Goal: Task Accomplishment & Management: Use online tool/utility

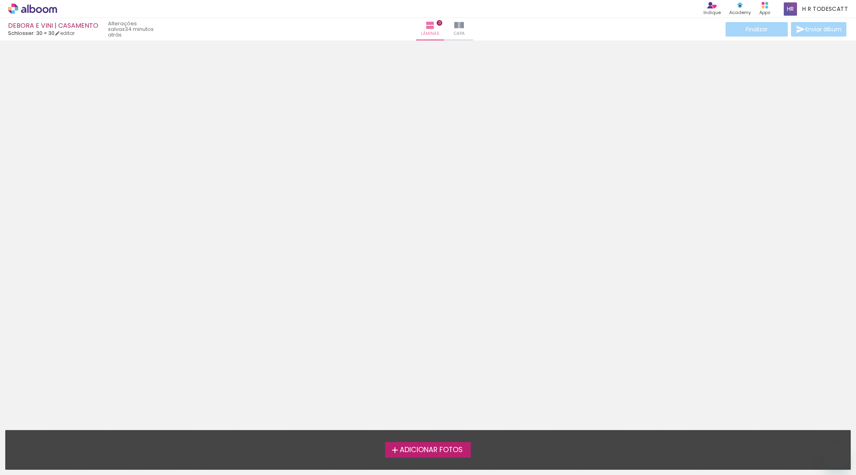
drag, startPoint x: 0, startPoint y: 0, endPoint x: 21, endPoint y: 12, distance: 24.4
click at [21, 12] on icon at bounding box center [23, 10] width 5 height 6
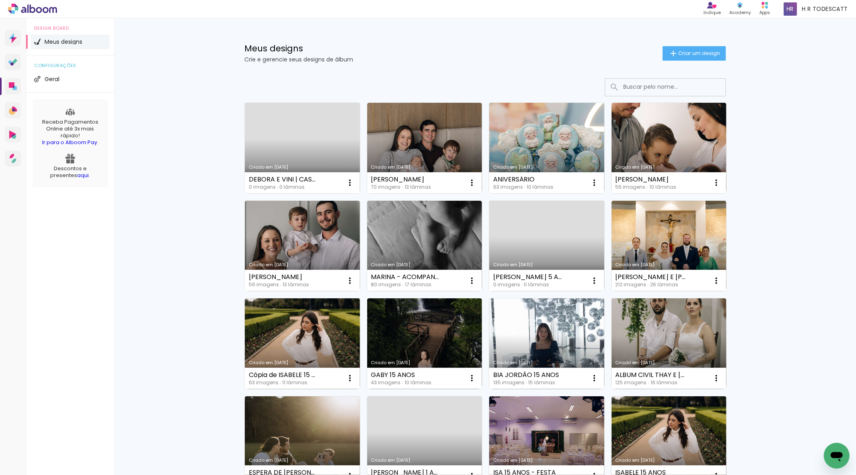
click at [234, 120] on div "Criado em 02/09/25 DEBORA E VINI | CASAMENTO 0 imagens ∙ 0 lâminas Abrir Fazer …" at bounding box center [485, 413] width 522 height 687
click at [301, 180] on div "DEBORA E VINI | CASAMENTO" at bounding box center [284, 179] width 70 height 6
click at [307, 157] on link "Criado em [DATE]" at bounding box center [302, 148] width 115 height 91
click at [0, 0] on neon-animated-pages "Confirmar Cancelar" at bounding box center [0, 0] width 0 height 0
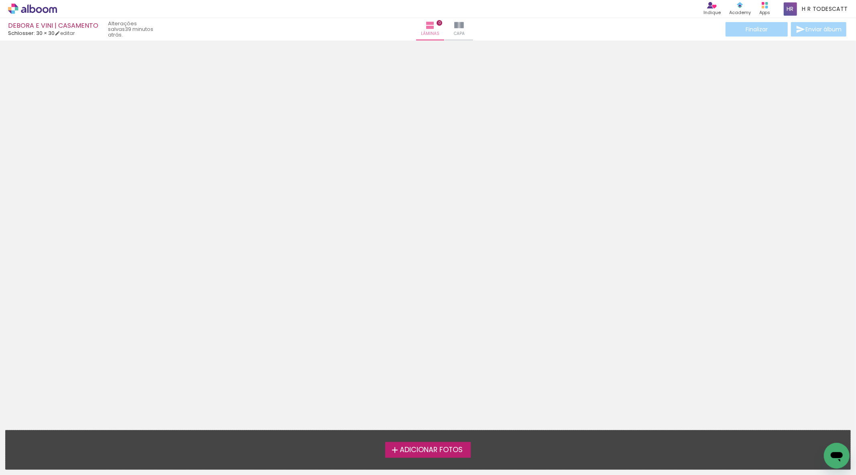
click at [448, 448] on span "Adicionar Fotos" at bounding box center [431, 449] width 63 height 7
click at [0, 0] on input "file" at bounding box center [0, 0] width 0 height 0
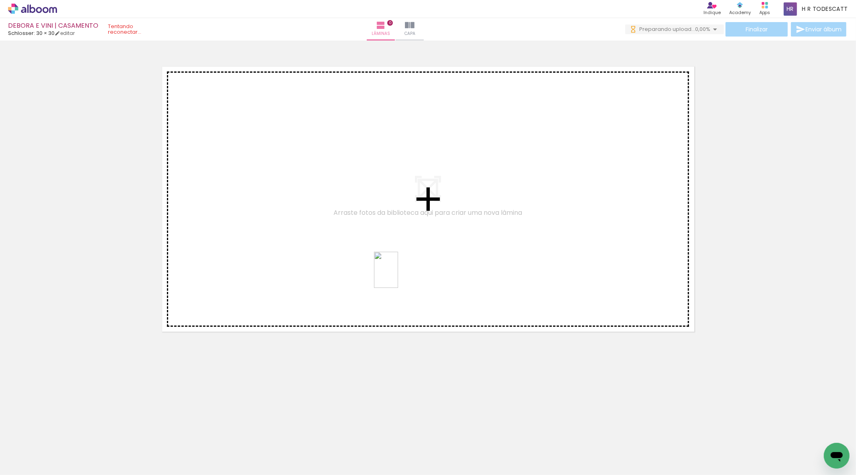
drag, startPoint x: 183, startPoint y: 451, endPoint x: 395, endPoint y: 275, distance: 275.6
click at [402, 273] on quentale-workspace at bounding box center [428, 237] width 856 height 475
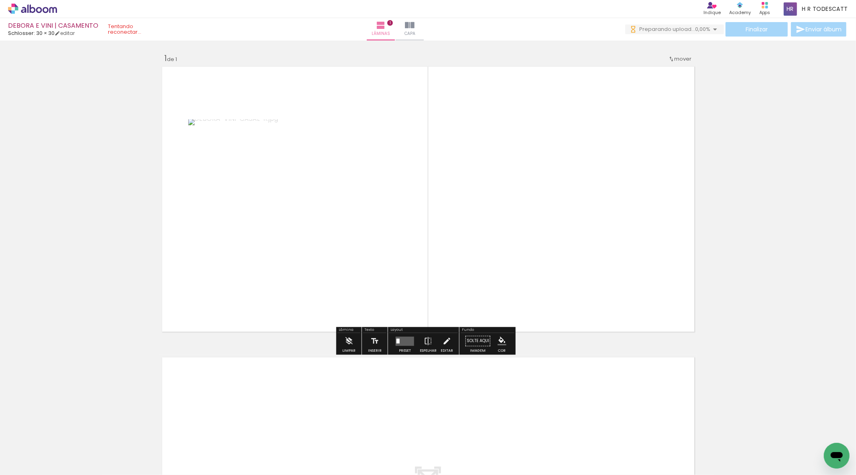
click at [401, 344] on quentale-layouter at bounding box center [405, 340] width 18 height 9
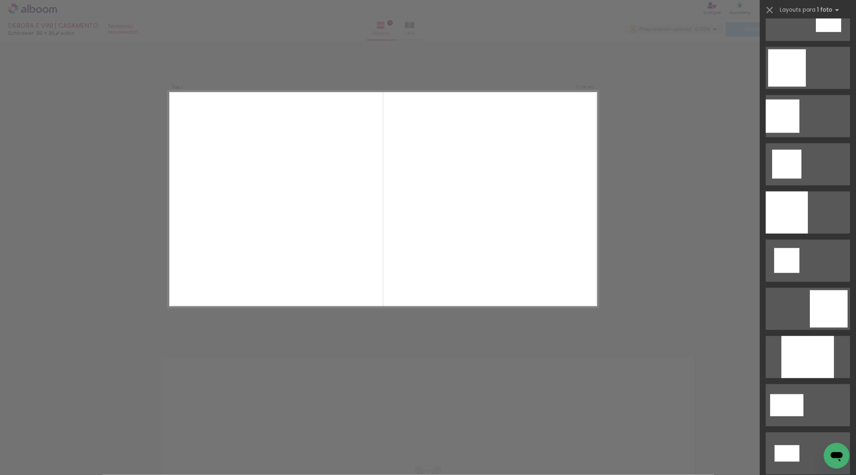
scroll to position [803, 0]
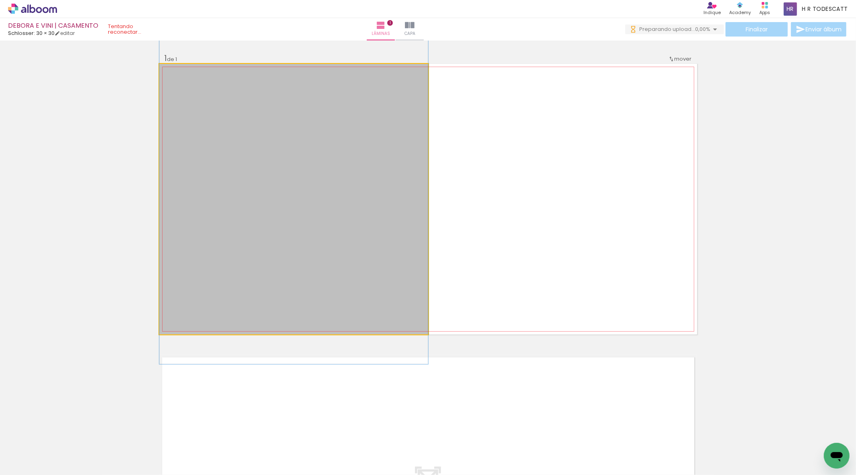
drag, startPoint x: 370, startPoint y: 201, endPoint x: 376, endPoint y: 161, distance: 40.5
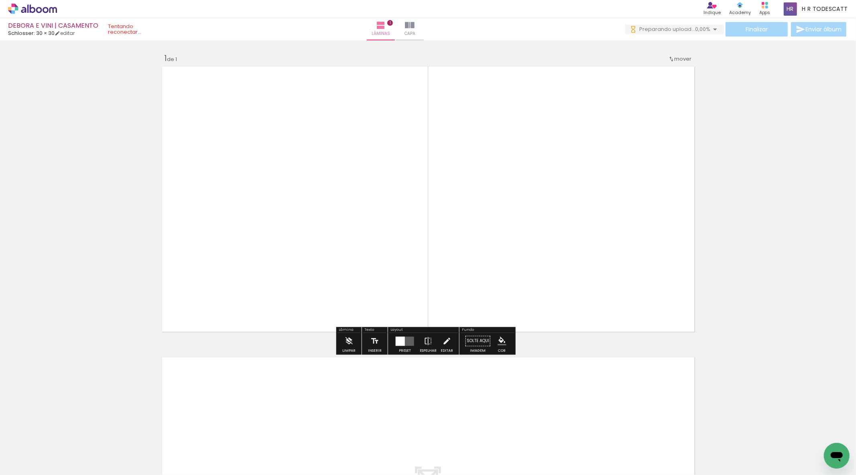
click at [397, 338] on div at bounding box center [400, 340] width 9 height 9
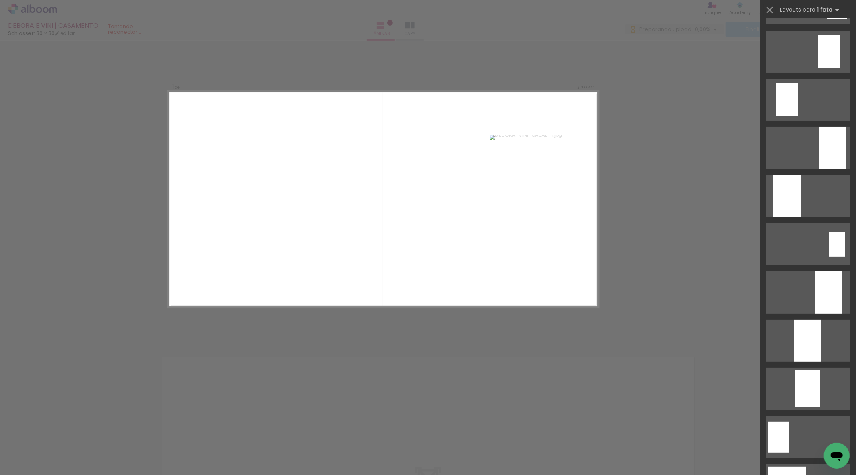
scroll to position [0, 0]
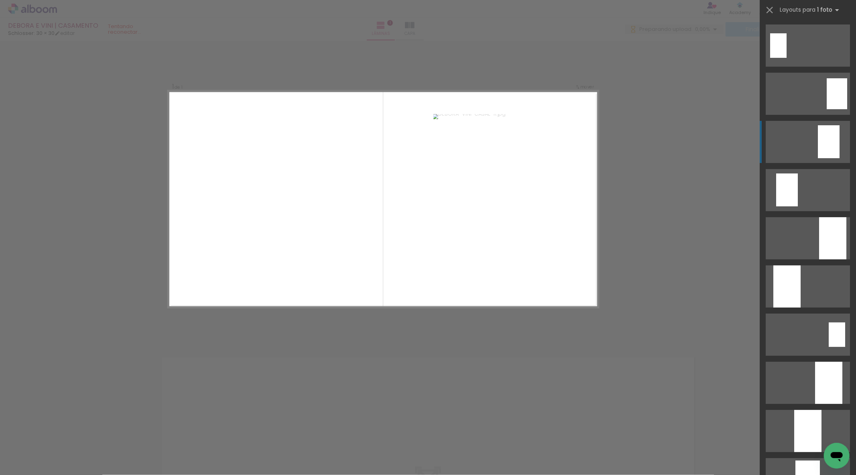
click at [827, 109] on div at bounding box center [837, 93] width 20 height 31
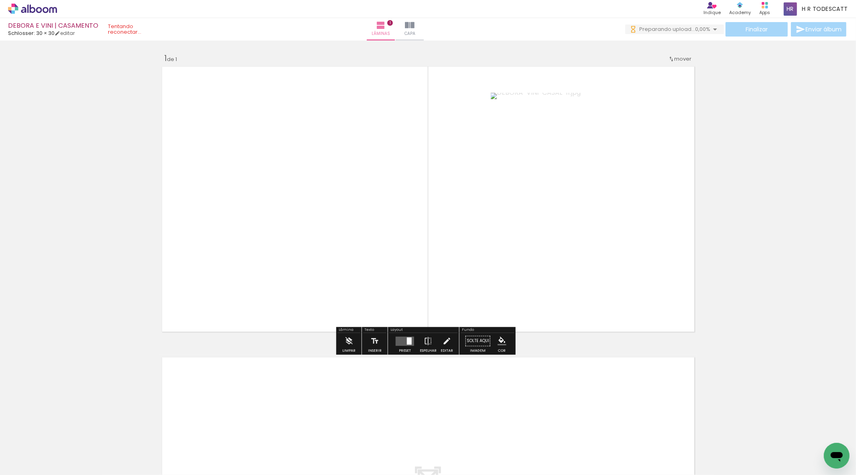
click at [783, 229] on div "Inserir lâmina 1 de 1" at bounding box center [428, 334] width 856 height 582
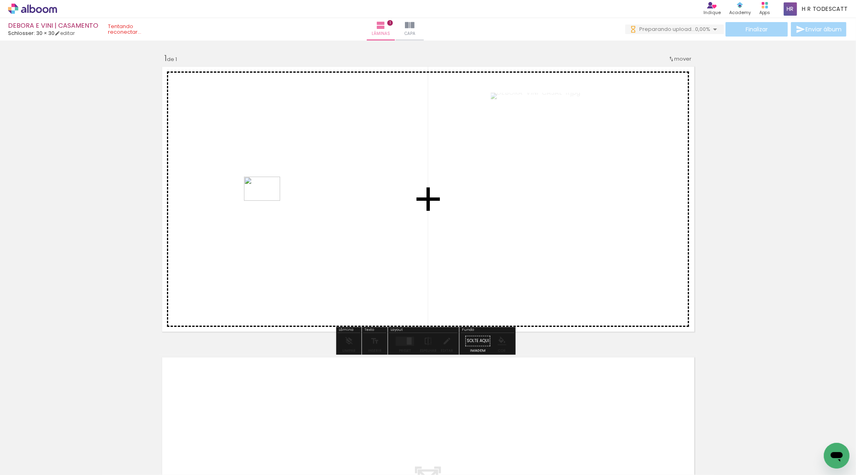
drag, startPoint x: 132, startPoint y: 453, endPoint x: 268, endPoint y: 201, distance: 286.6
click at [268, 201] on quentale-workspace at bounding box center [428, 237] width 856 height 475
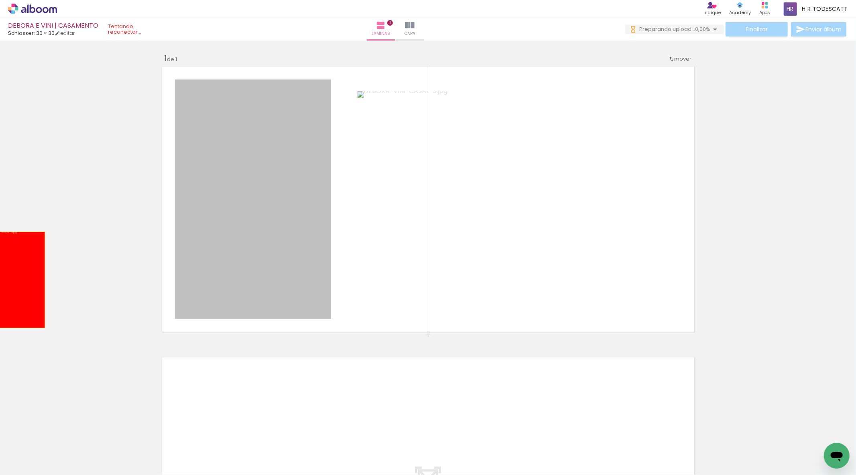
drag, startPoint x: 235, startPoint y: 221, endPoint x: 9, endPoint y: 281, distance: 234.2
click at [9, 281] on div "Inserir lâmina 1 de 1" at bounding box center [428, 334] width 856 height 582
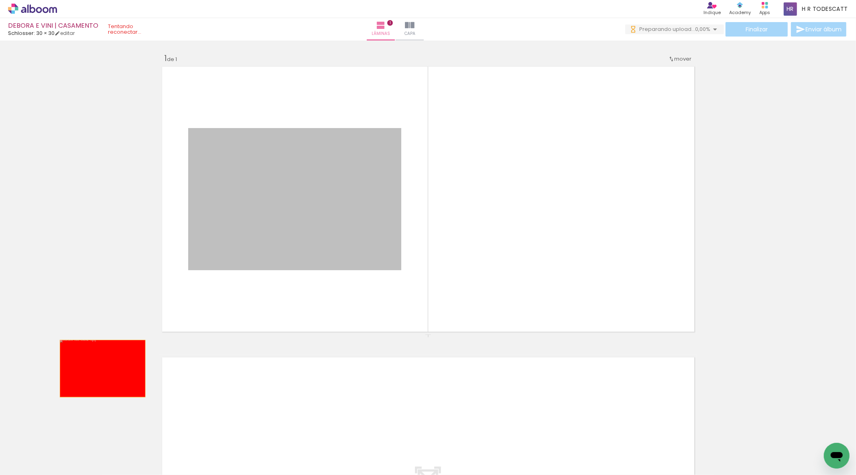
drag, startPoint x: 221, startPoint y: 174, endPoint x: 65, endPoint y: 420, distance: 291.4
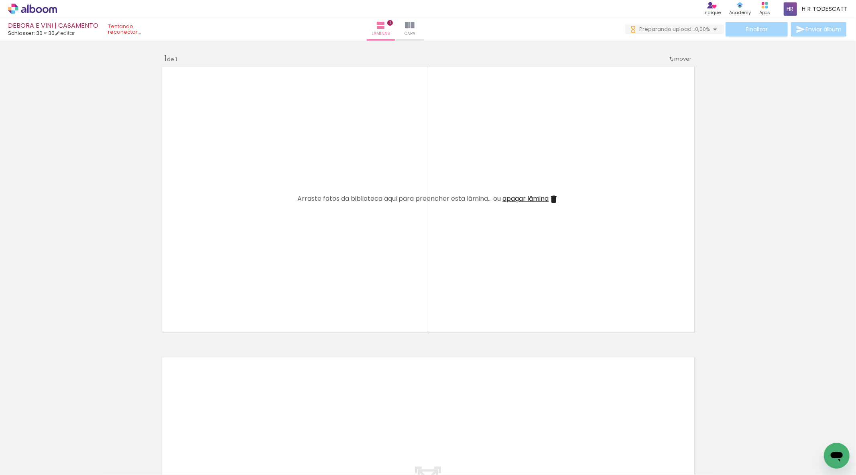
click at [38, 462] on span "Adicionar Fotos" at bounding box center [28, 464] width 24 height 9
click at [0, 0] on input "file" at bounding box center [0, 0] width 0 height 0
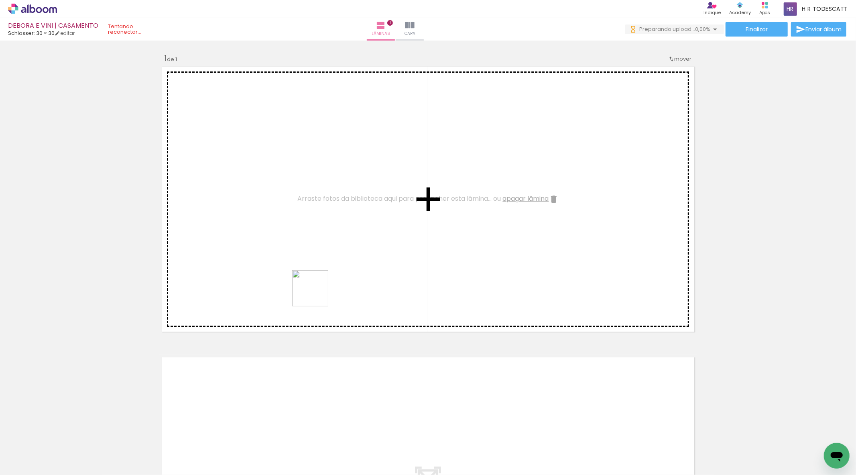
drag, startPoint x: 218, startPoint y: 460, endPoint x: 344, endPoint y: 273, distance: 225.2
click at [330, 276] on quentale-workspace at bounding box center [428, 237] width 856 height 475
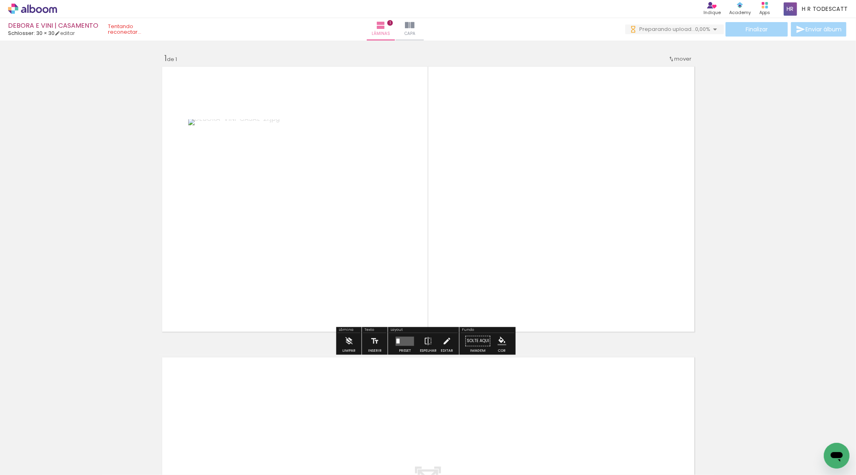
click at [410, 342] on quentale-layouter at bounding box center [405, 340] width 18 height 9
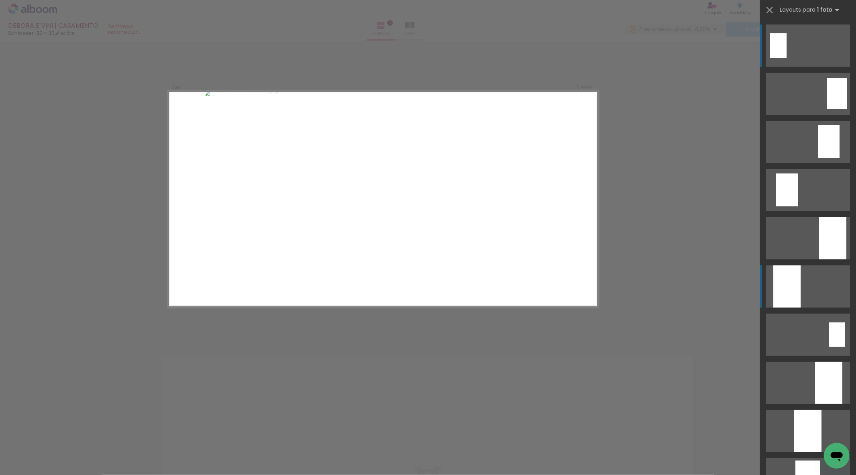
click at [819, 259] on div at bounding box center [832, 238] width 27 height 42
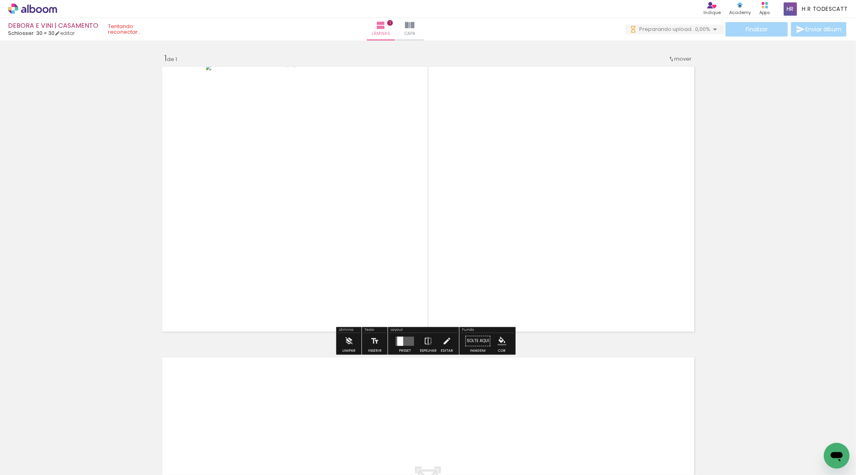
click at [399, 342] on div at bounding box center [400, 340] width 6 height 9
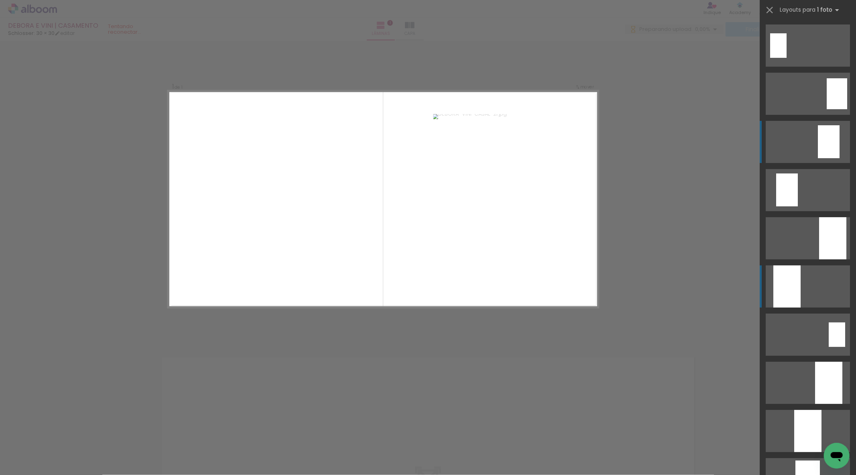
click at [827, 109] on div at bounding box center [837, 93] width 20 height 31
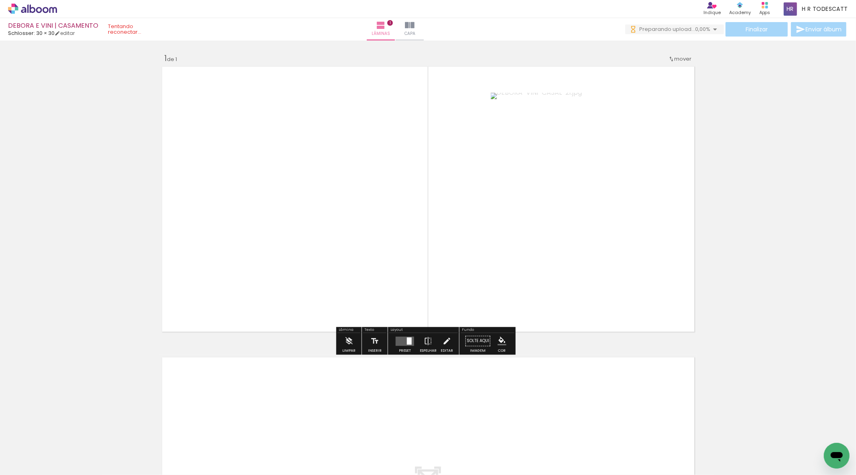
click at [767, 130] on div "Inserir lâmina 1 de 1" at bounding box center [428, 334] width 856 height 582
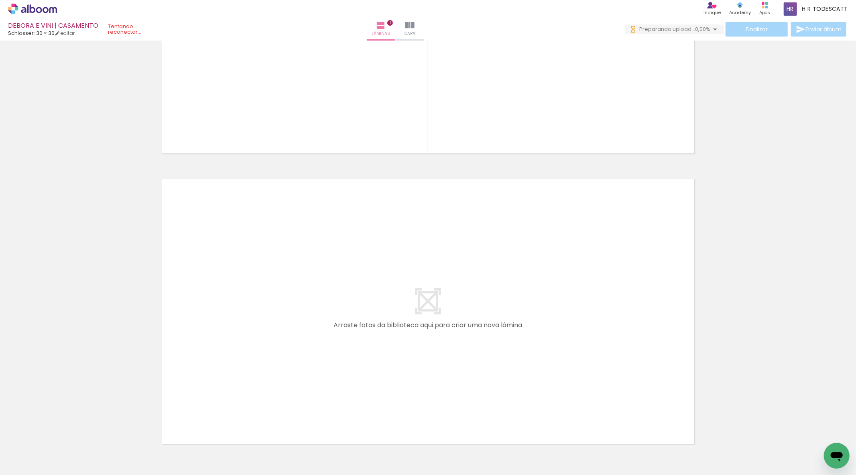
scroll to position [0, 1909]
drag, startPoint x: 430, startPoint y: 459, endPoint x: 435, endPoint y: 427, distance: 32.1
click at [66, 427] on iron-horizontal-list at bounding box center [58, 450] width 16 height 50
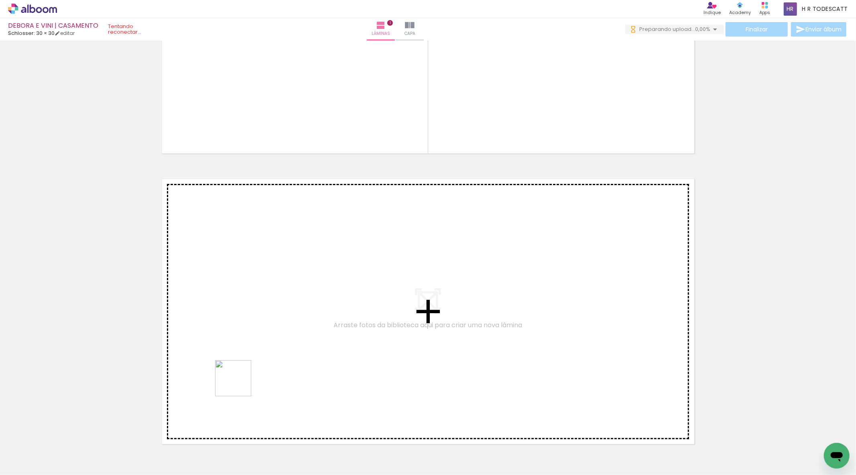
drag, startPoint x: 166, startPoint y: 449, endPoint x: 249, endPoint y: 376, distance: 110.4
click at [249, 376] on quentale-workspace at bounding box center [428, 237] width 856 height 475
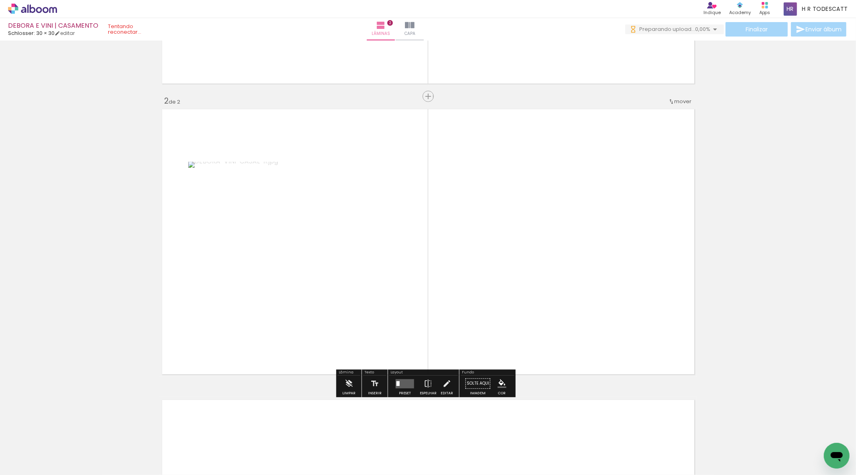
scroll to position [257, 0]
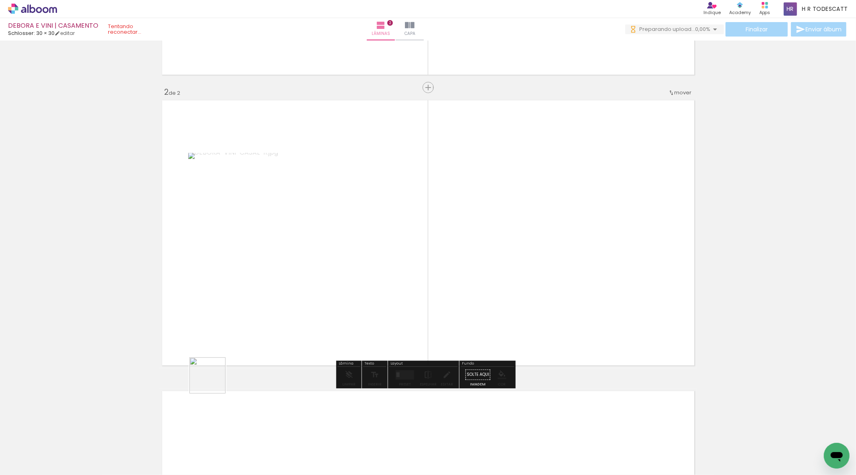
drag, startPoint x: 73, startPoint y: 458, endPoint x: 328, endPoint y: 338, distance: 281.7
click at [325, 338] on quentale-workspace at bounding box center [428, 237] width 856 height 475
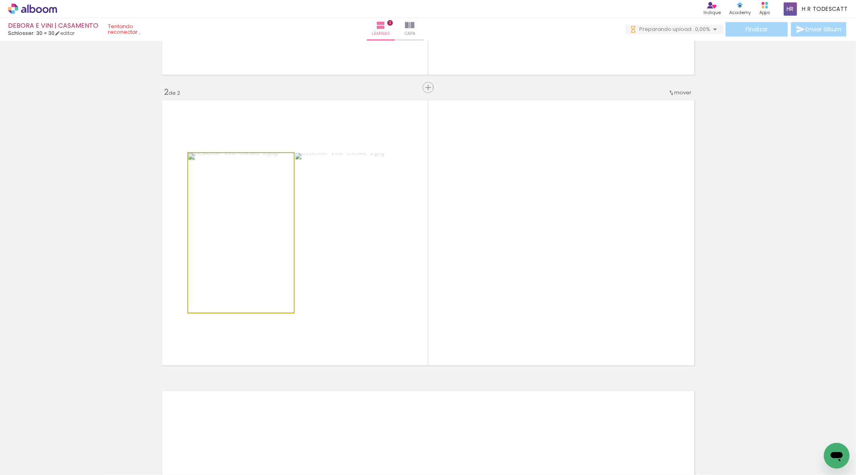
click at [214, 304] on quentale-photo at bounding box center [241, 233] width 106 height 160
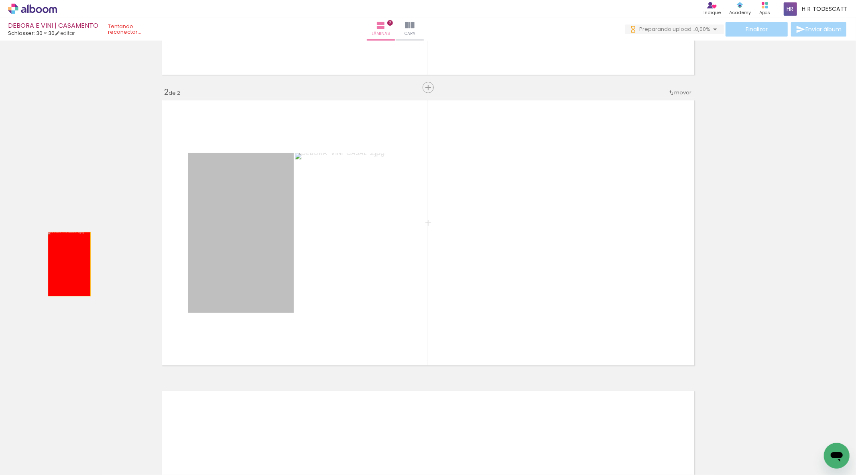
drag, startPoint x: 251, startPoint y: 258, endPoint x: 158, endPoint y: 262, distance: 93.2
click at [54, 265] on div "Inserir lâmina 1 de 2 Inserir lâmina 2 de 2" at bounding box center [428, 222] width 856 height 872
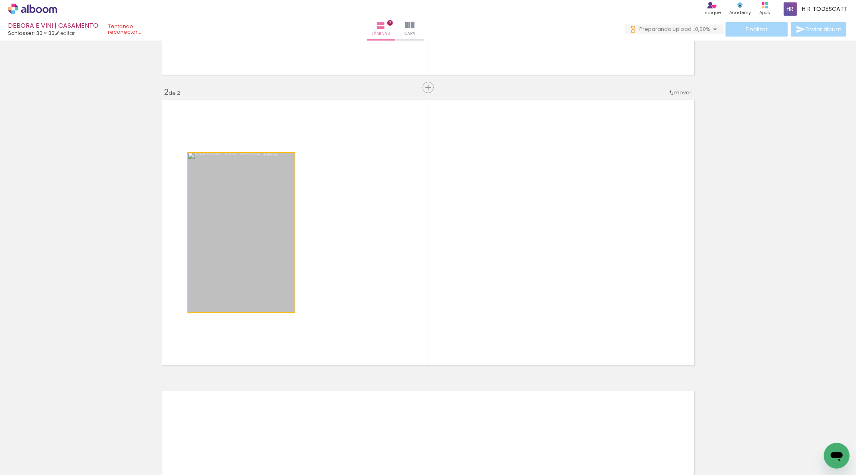
drag, startPoint x: 229, startPoint y: 247, endPoint x: 63, endPoint y: 263, distance: 166.6
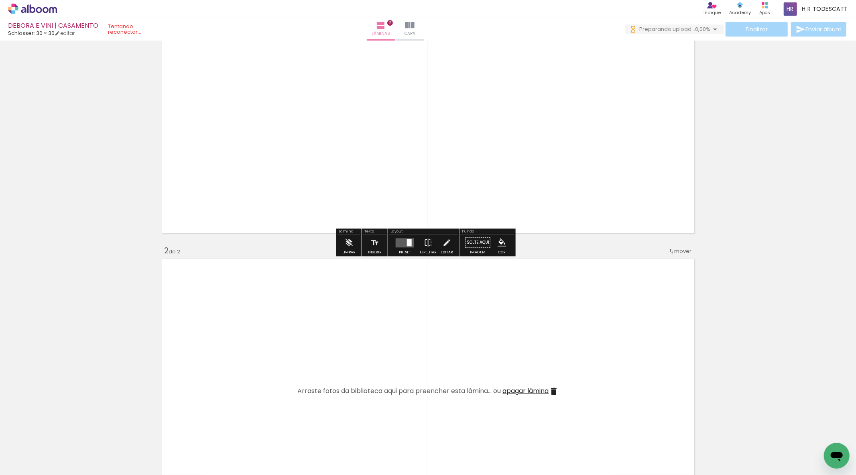
scroll to position [0, 0]
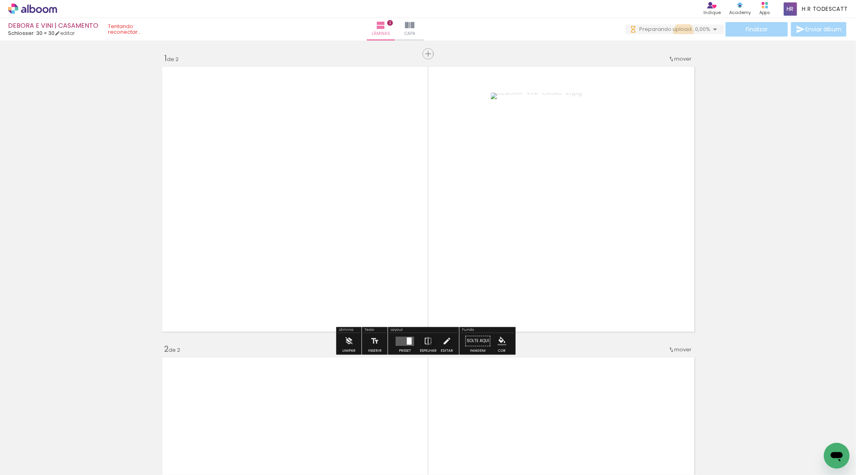
click at [682, 32] on span "Preparando upload..." at bounding box center [667, 29] width 56 height 8
click at [667, 43] on div "DEBORA-VINI-CASAL-2.jpg" at bounding box center [654, 48] width 23 height 19
click at [715, 45] on iron-icon at bounding box center [712, 49] width 8 height 8
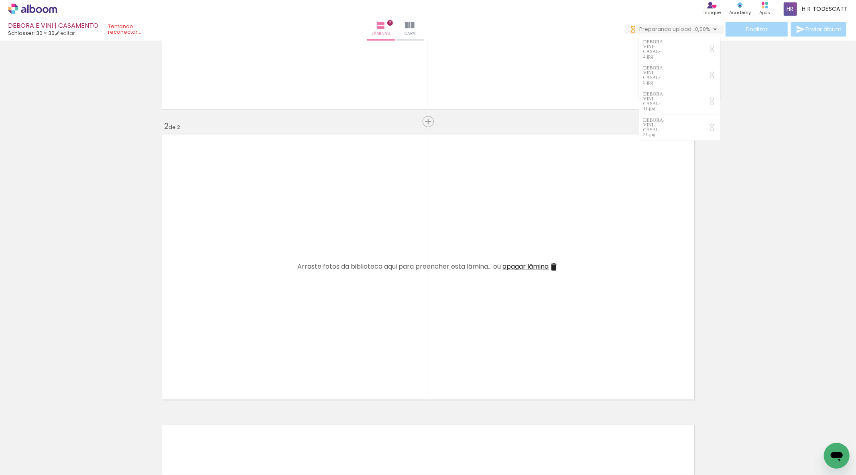
scroll to position [446, 0]
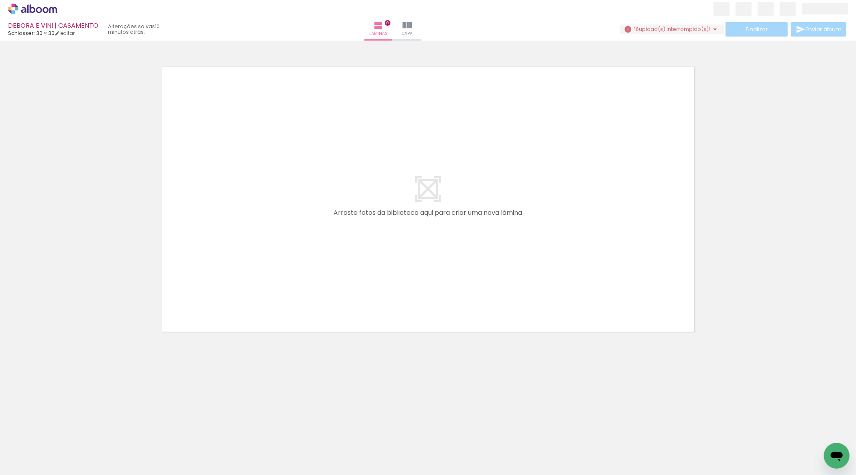
click at [667, 30] on span "upload(s) interrompido(s)!" at bounding box center [674, 29] width 71 height 8
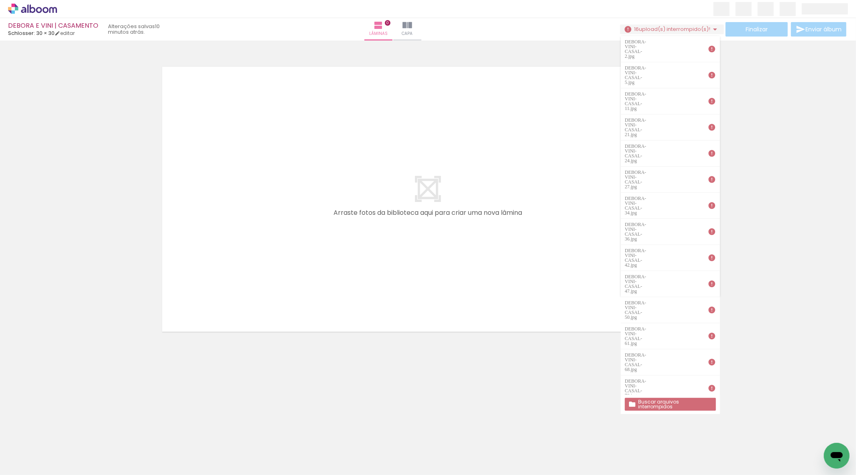
click at [0, 0] on slot "Buscar arquivos interrompidos" at bounding box center [0, 0] width 0 height 0
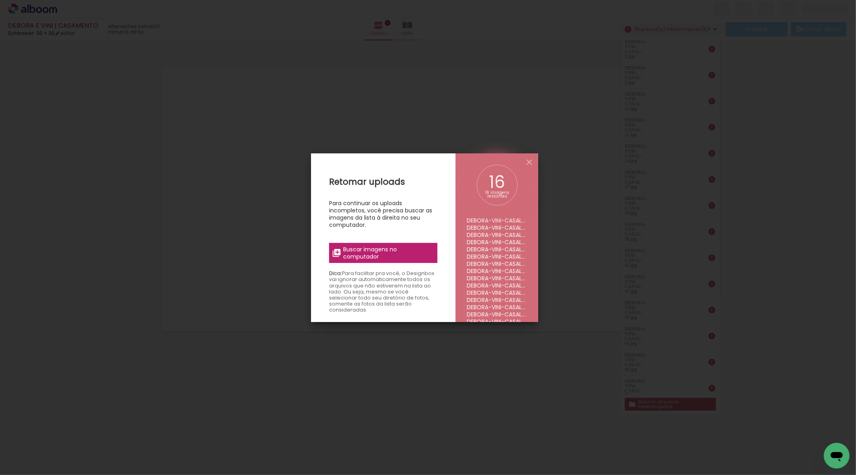
click at [402, 249] on span "Buscar imagens no computador" at bounding box center [388, 253] width 90 height 14
click at [0, 0] on input "file" at bounding box center [0, 0] width 0 height 0
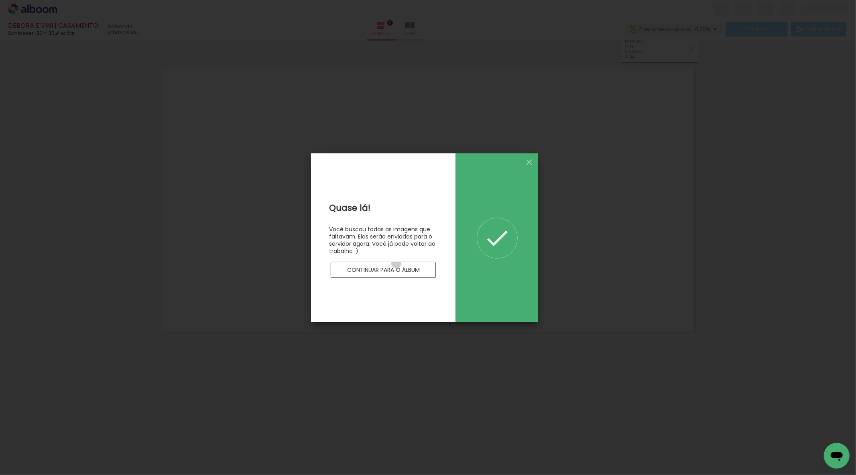
click at [397, 263] on paper-button "Continuar para o álbum" at bounding box center [383, 270] width 105 height 16
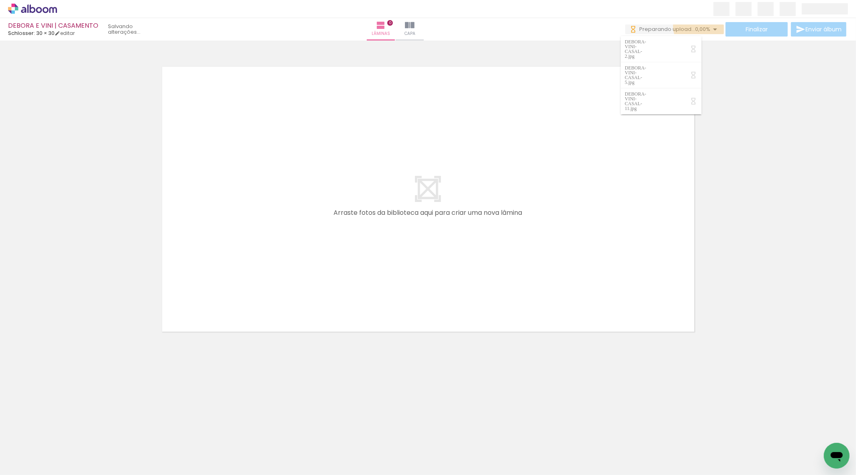
click at [698, 26] on span "0,00%" at bounding box center [702, 29] width 15 height 8
click at [689, 23] on div "Finalizar Enviar álbum" at bounding box center [736, 29] width 223 height 14
click at [690, 28] on paper-button "0 Preparando upload... 0,00%" at bounding box center [674, 29] width 99 height 10
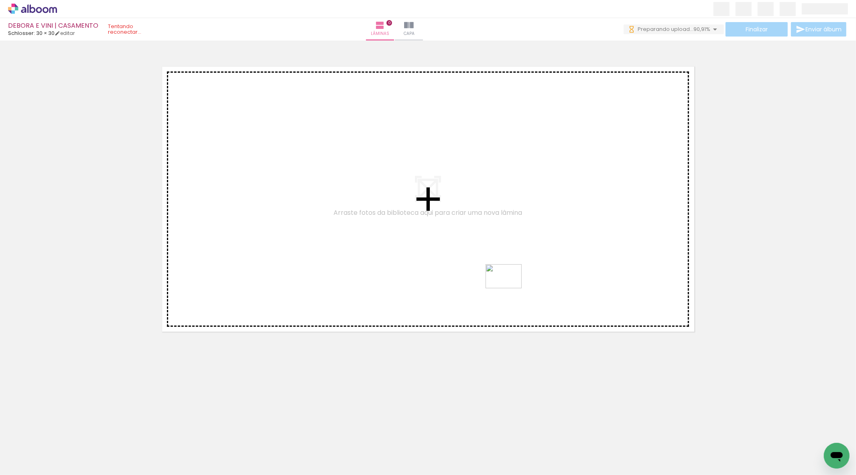
drag, startPoint x: 538, startPoint y: 438, endPoint x: 510, endPoint y: 287, distance: 153.1
click at [510, 287] on quentale-workspace at bounding box center [428, 237] width 856 height 475
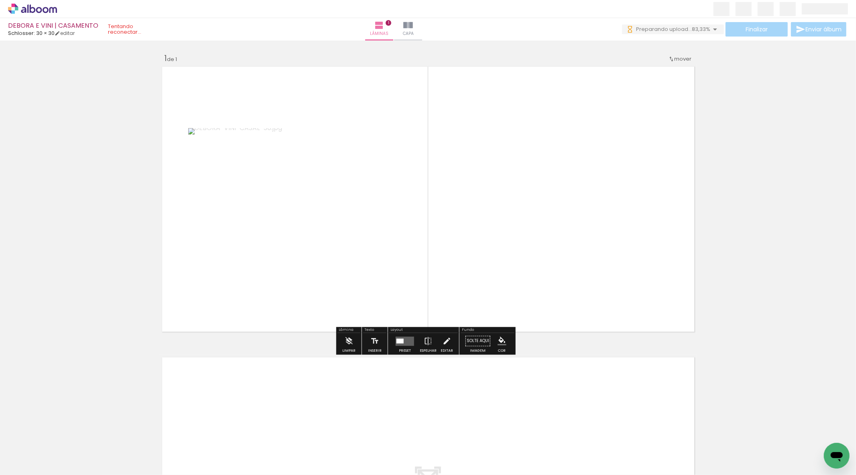
click at [400, 346] on div at bounding box center [405, 341] width 22 height 16
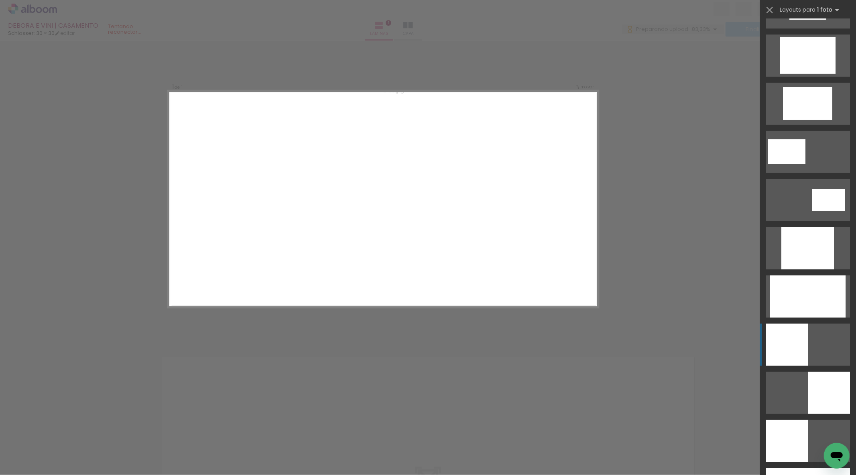
scroll to position [356, 0]
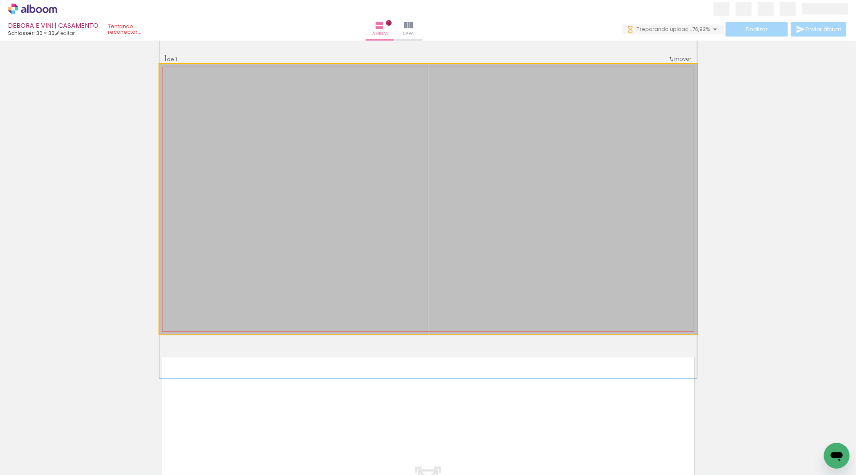
scroll to position [0, 0]
drag, startPoint x: 503, startPoint y: 162, endPoint x: 505, endPoint y: 220, distance: 57.4
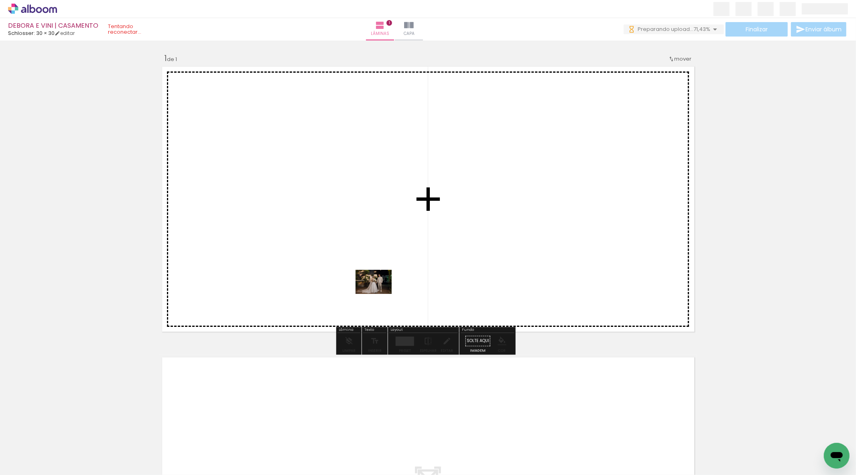
drag, startPoint x: 351, startPoint y: 456, endPoint x: 392, endPoint y: 280, distance: 180.9
click at [392, 280] on quentale-workspace at bounding box center [428, 237] width 856 height 475
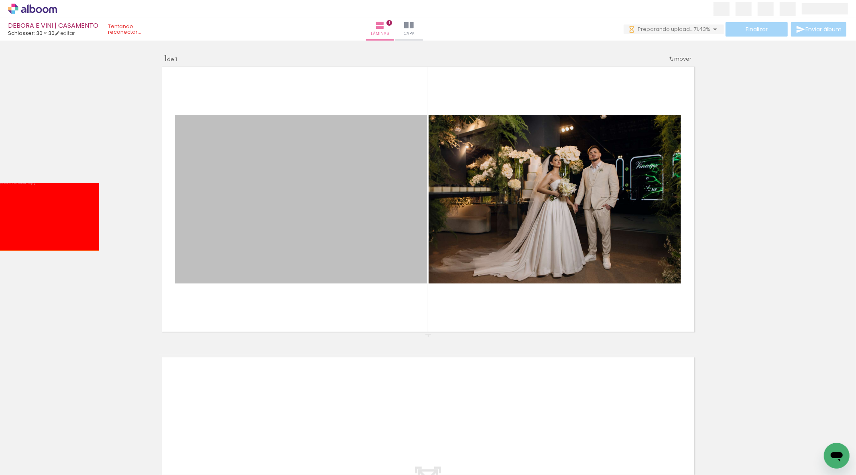
drag, startPoint x: 335, startPoint y: 222, endPoint x: 126, endPoint y: 259, distance: 212.8
click at [45, 218] on div "Inserir lâmina 1 de 1" at bounding box center [428, 334] width 856 height 582
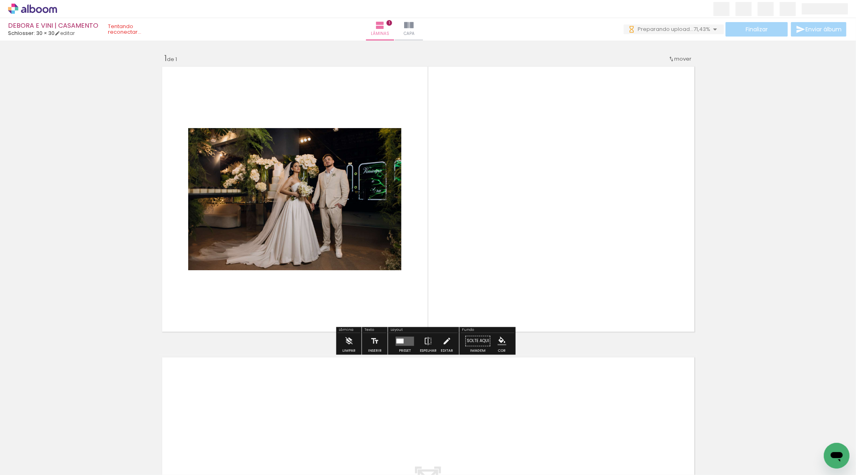
click at [398, 338] on quentale-layouter at bounding box center [405, 340] width 18 height 9
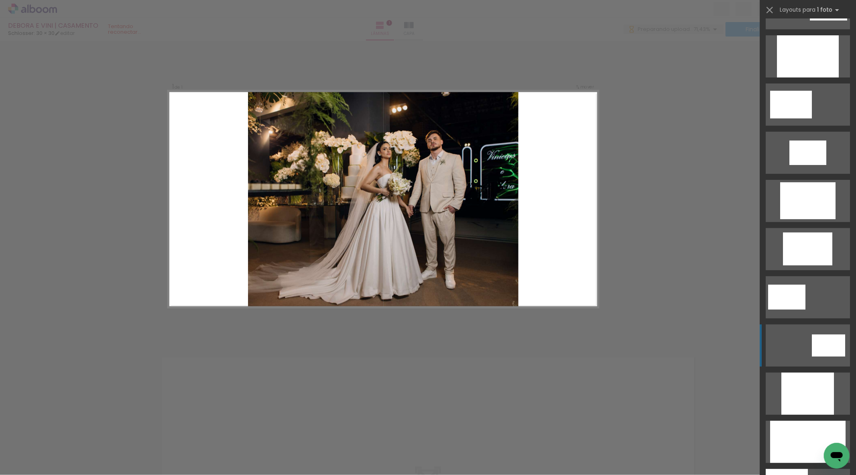
scroll to position [223, 0]
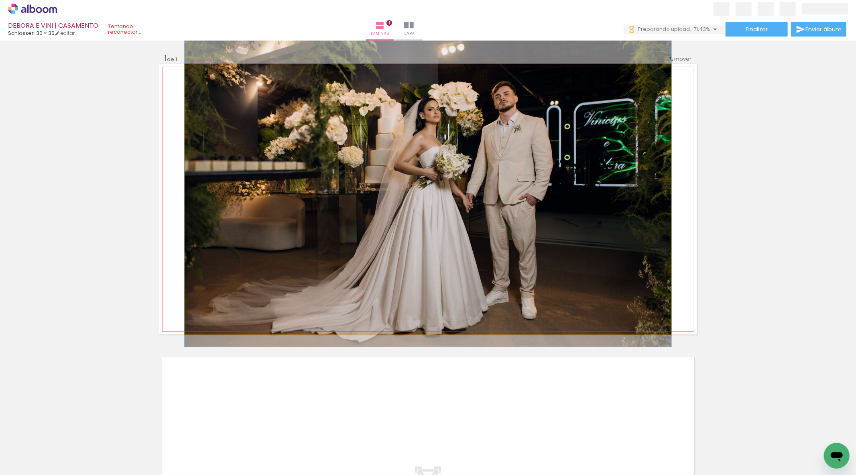
drag, startPoint x: 519, startPoint y: 249, endPoint x: 535, endPoint y: 236, distance: 20.8
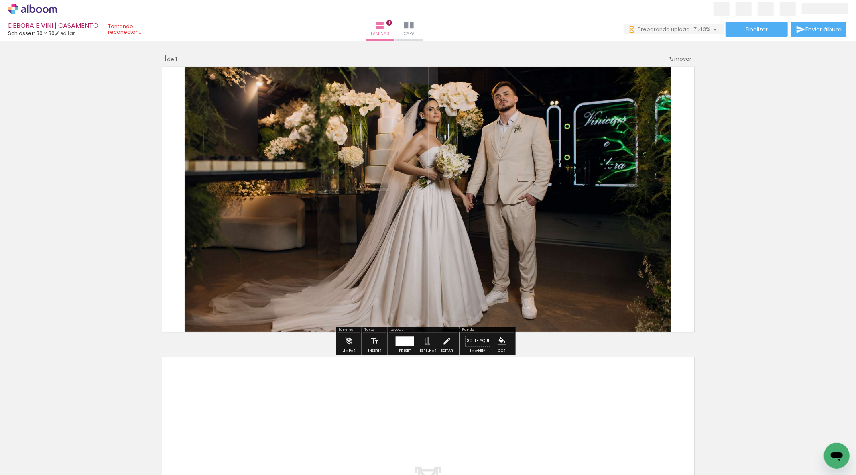
click at [741, 233] on div "Inserir lâmina 1 de 1" at bounding box center [428, 334] width 856 height 582
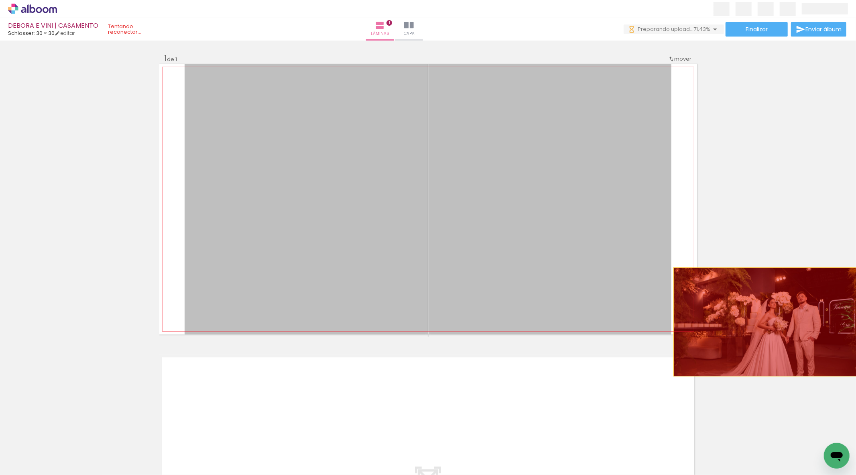
drag, startPoint x: 423, startPoint y: 262, endPoint x: 772, endPoint y: 307, distance: 352.1
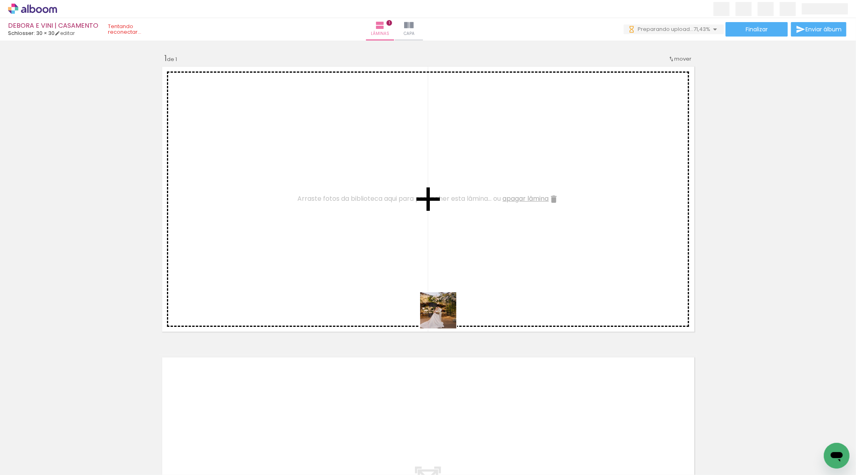
drag, startPoint x: 482, startPoint y: 454, endPoint x: 407, endPoint y: 315, distance: 158.2
click at [438, 308] on quentale-workspace at bounding box center [428, 237] width 856 height 475
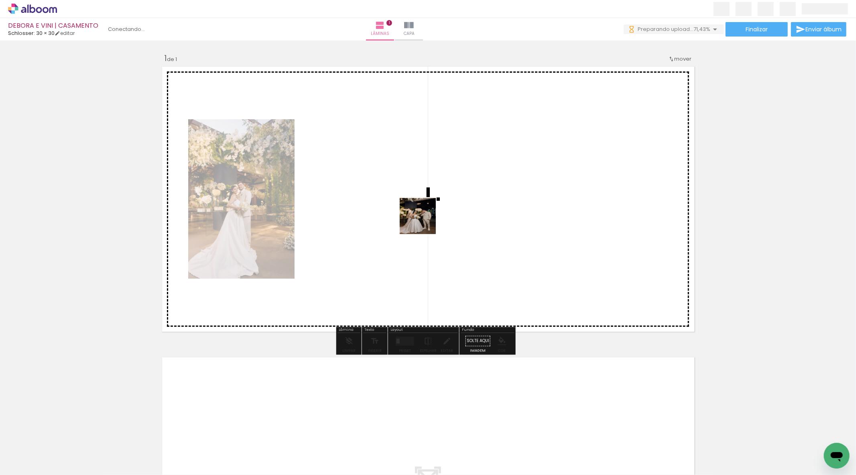
drag, startPoint x: 406, startPoint y: 456, endPoint x: 418, endPoint y: 207, distance: 248.8
click at [420, 210] on quentale-workspace at bounding box center [428, 237] width 856 height 475
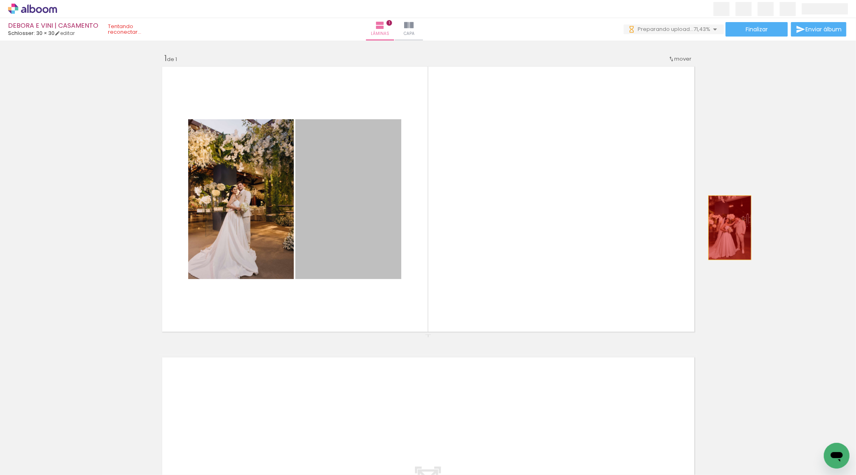
drag, startPoint x: 334, startPoint y: 199, endPoint x: 726, endPoint y: 228, distance: 393.1
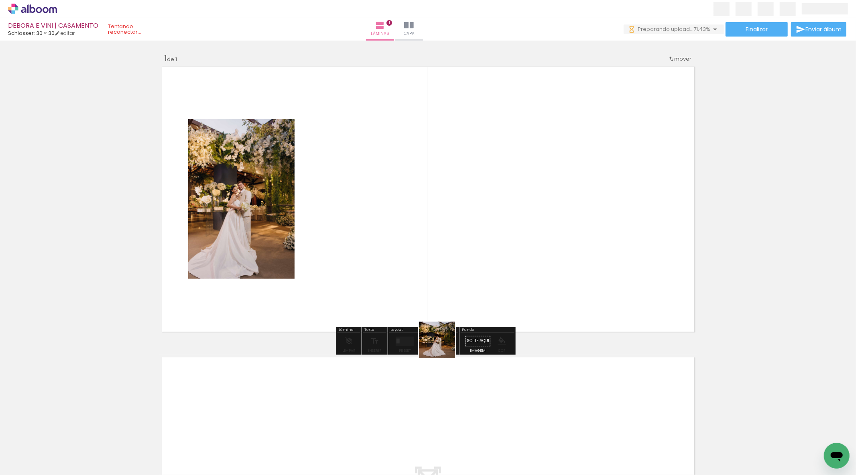
drag, startPoint x: 444, startPoint y: 447, endPoint x: 408, endPoint y: 278, distance: 172.4
click at [411, 282] on quentale-workspace at bounding box center [428, 237] width 856 height 475
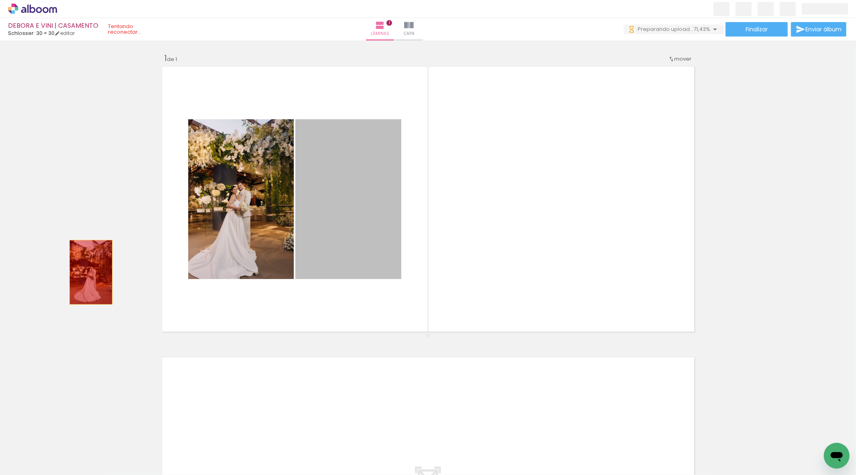
drag, startPoint x: 338, startPoint y: 226, endPoint x: 91, endPoint y: 274, distance: 251.4
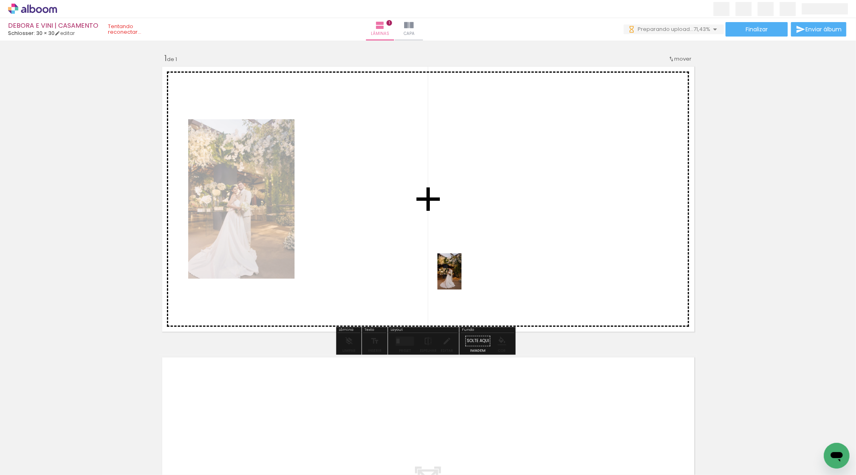
drag, startPoint x: 448, startPoint y: 456, endPoint x: 462, endPoint y: 277, distance: 178.7
click at [462, 277] on quentale-workspace at bounding box center [428, 237] width 856 height 475
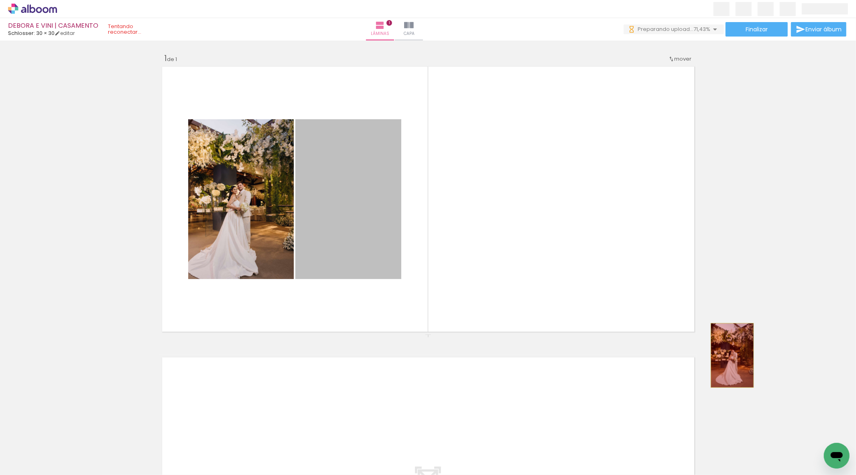
drag, startPoint x: 374, startPoint y: 218, endPoint x: 735, endPoint y: 351, distance: 384.7
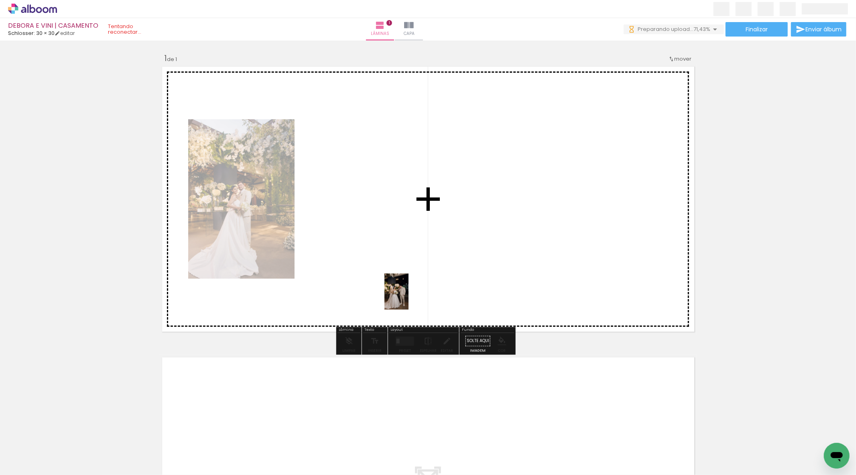
drag, startPoint x: 394, startPoint y: 470, endPoint x: 409, endPoint y: 260, distance: 211.2
click at [409, 260] on quentale-workspace at bounding box center [428, 237] width 856 height 475
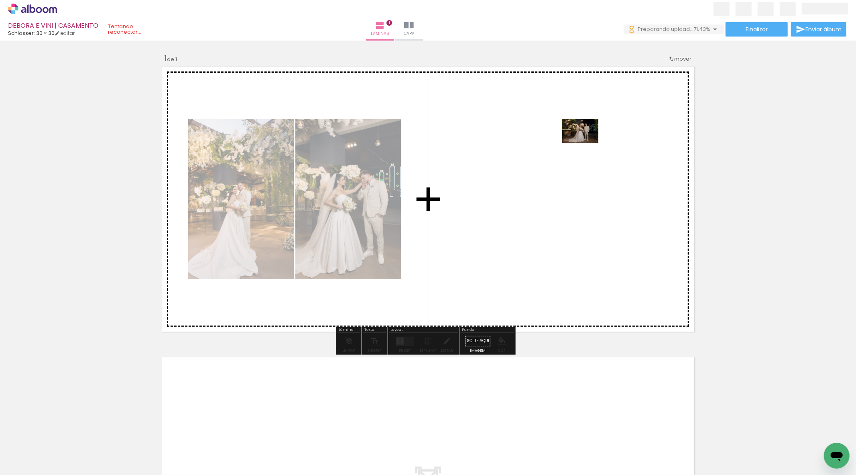
drag, startPoint x: 353, startPoint y: 453, endPoint x: 587, endPoint y: 143, distance: 388.0
click at [587, 143] on quentale-workspace at bounding box center [428, 237] width 856 height 475
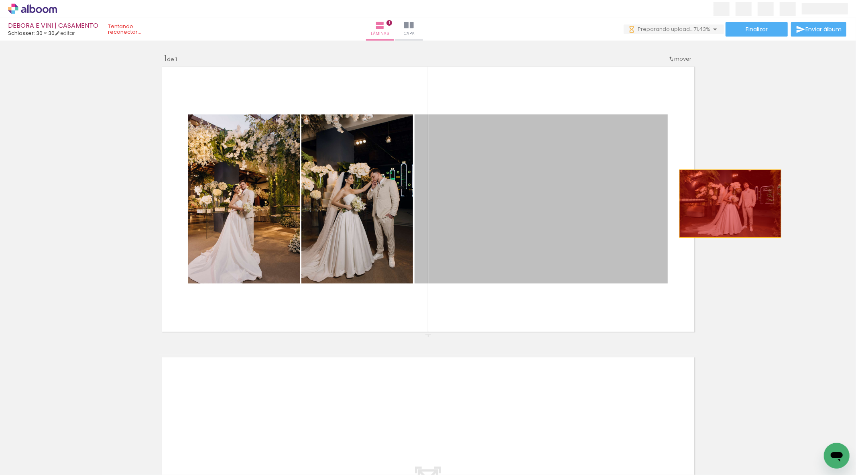
drag, startPoint x: 556, startPoint y: 198, endPoint x: 727, endPoint y: 203, distance: 170.7
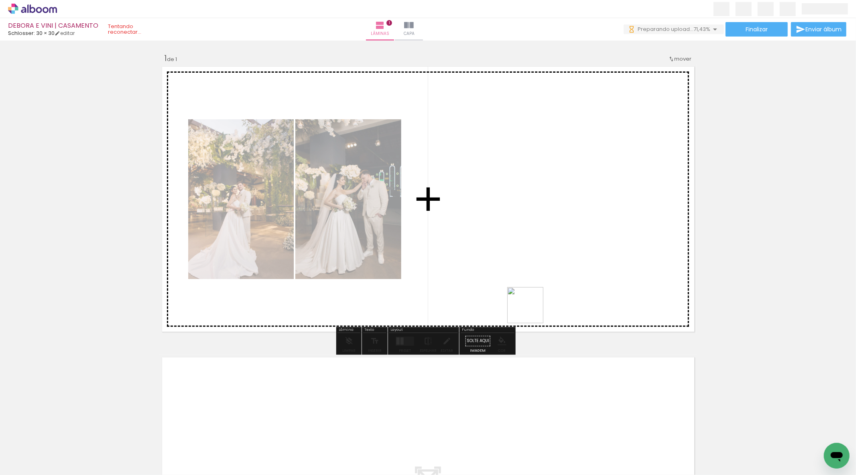
drag, startPoint x: 535, startPoint y: 456, endPoint x: 408, endPoint y: 268, distance: 226.8
click at [536, 275] on quentale-workspace at bounding box center [428, 237] width 856 height 475
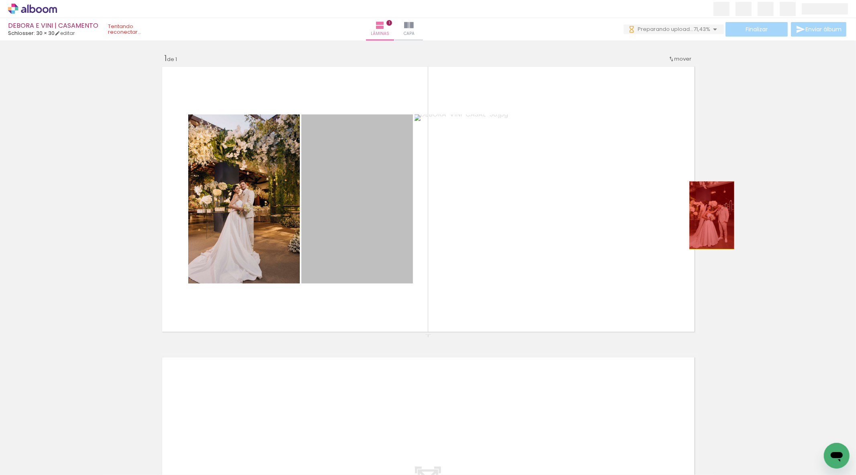
drag, startPoint x: 357, startPoint y: 209, endPoint x: 708, endPoint y: 215, distance: 351.3
click at [708, 215] on div "Inserir lâmina 1 de 1" at bounding box center [428, 334] width 856 height 582
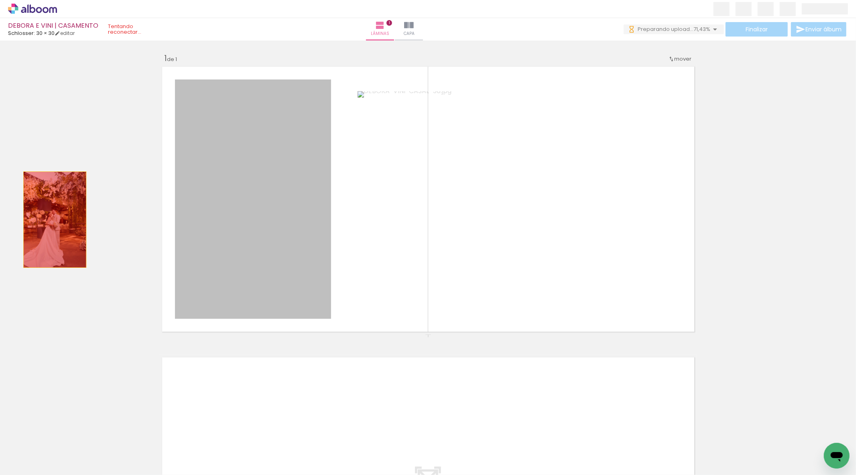
drag, startPoint x: 313, startPoint y: 220, endPoint x: 165, endPoint y: 344, distance: 193.4
click at [54, 223] on div "Inserir lâmina 1 de 1" at bounding box center [428, 334] width 856 height 582
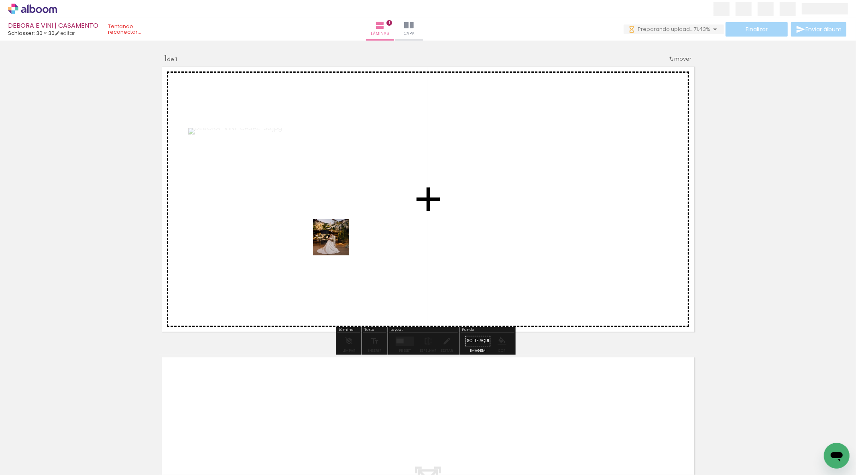
drag, startPoint x: 444, startPoint y: 443, endPoint x: 309, endPoint y: 208, distance: 271.3
click at [309, 208] on quentale-workspace at bounding box center [428, 237] width 856 height 475
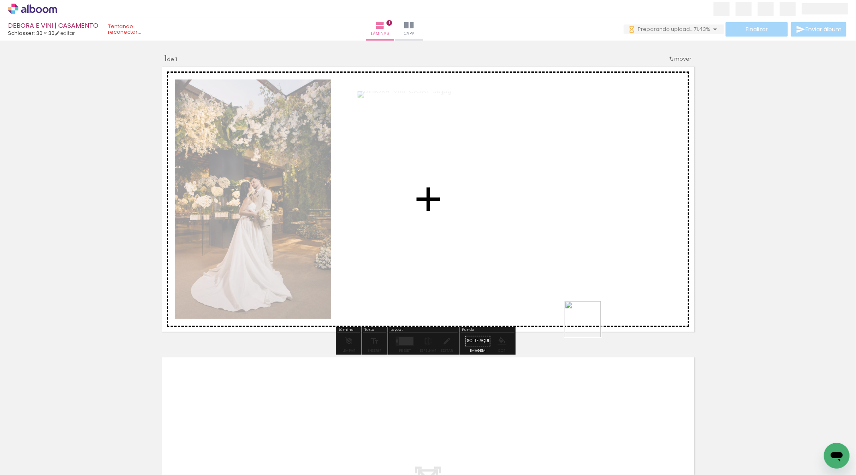
drag, startPoint x: 583, startPoint y: 455, endPoint x: 591, endPoint y: 307, distance: 148.3
click at [591, 307] on quentale-workspace at bounding box center [428, 237] width 856 height 475
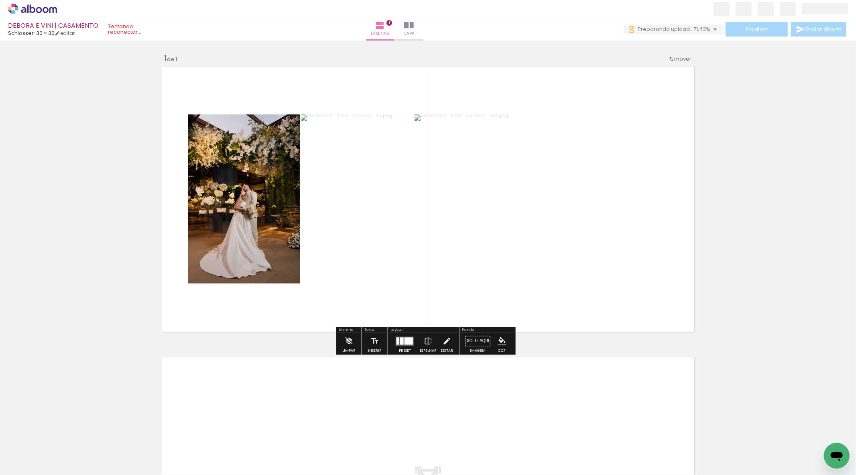
click at [405, 344] on div at bounding box center [409, 340] width 8 height 7
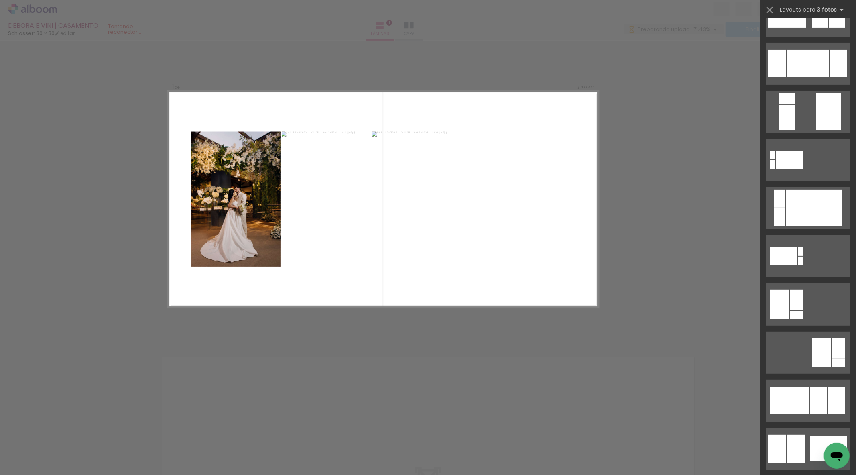
scroll to position [0, 0]
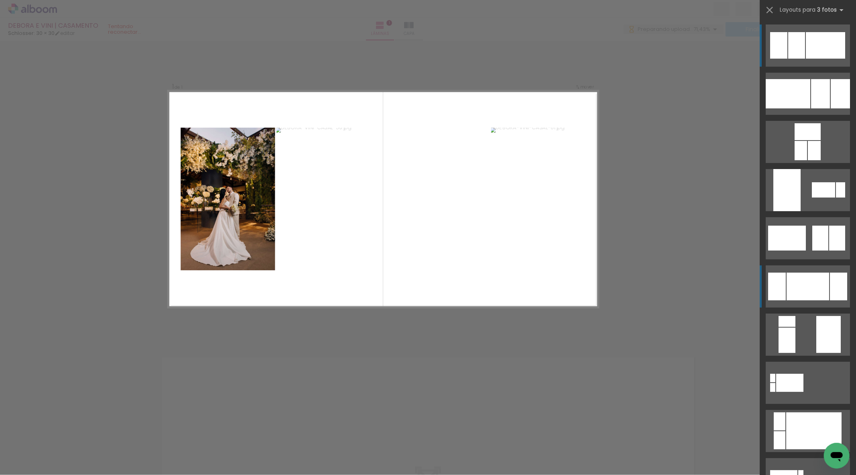
click at [809, 284] on div at bounding box center [808, 287] width 43 height 28
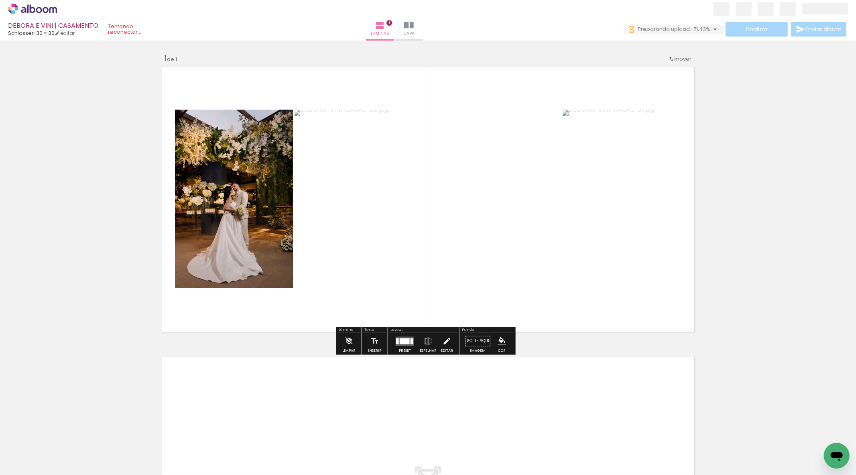
click at [779, 215] on div "Inserir lâmina 1 de 1" at bounding box center [428, 334] width 856 height 582
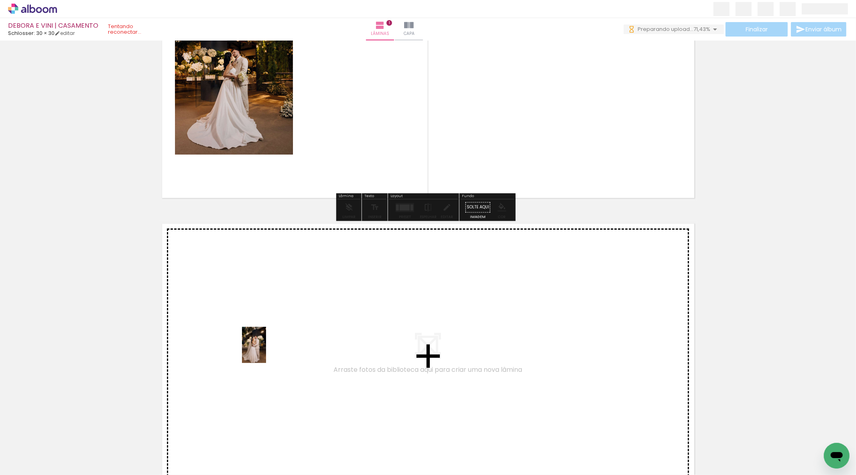
drag, startPoint x: 219, startPoint y: 450, endPoint x: 266, endPoint y: 350, distance: 110.6
click at [266, 350] on quentale-workspace at bounding box center [428, 237] width 856 height 475
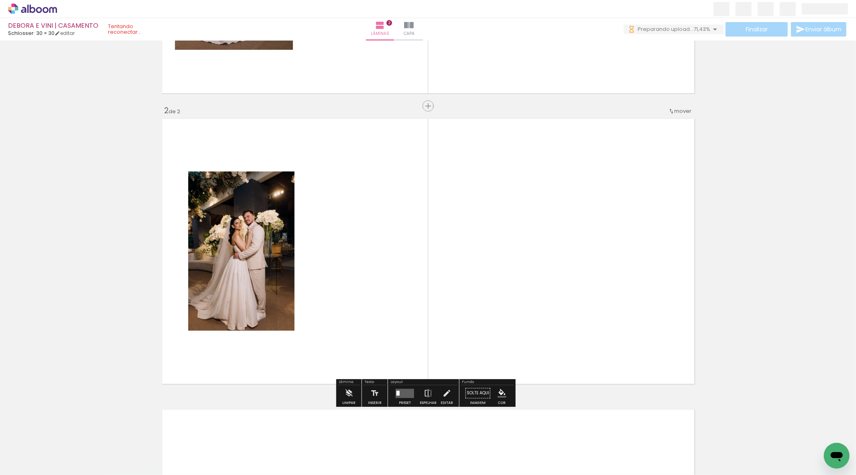
scroll to position [257, 0]
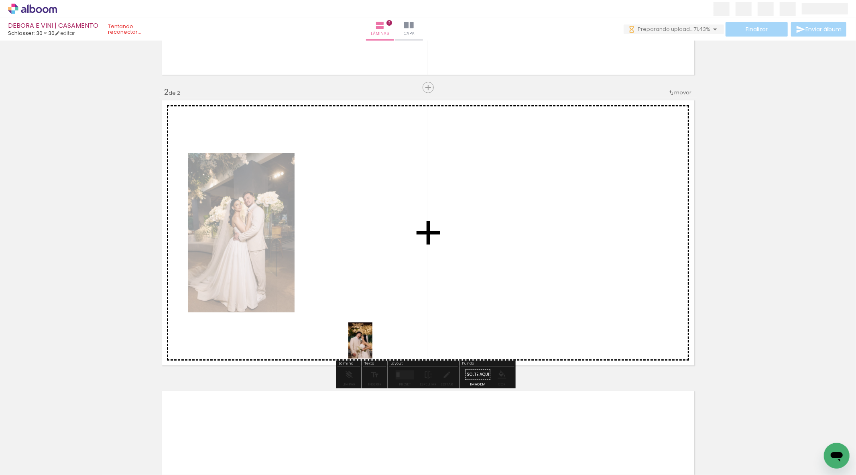
drag, startPoint x: 128, startPoint y: 439, endPoint x: 373, endPoint y: 343, distance: 263.7
click at [373, 343] on quentale-workspace at bounding box center [428, 237] width 856 height 475
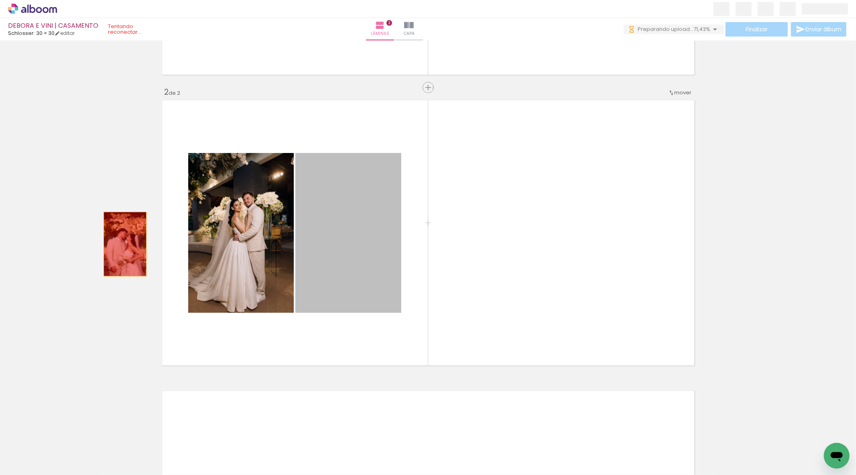
drag, startPoint x: 341, startPoint y: 236, endPoint x: 122, endPoint y: 244, distance: 219.7
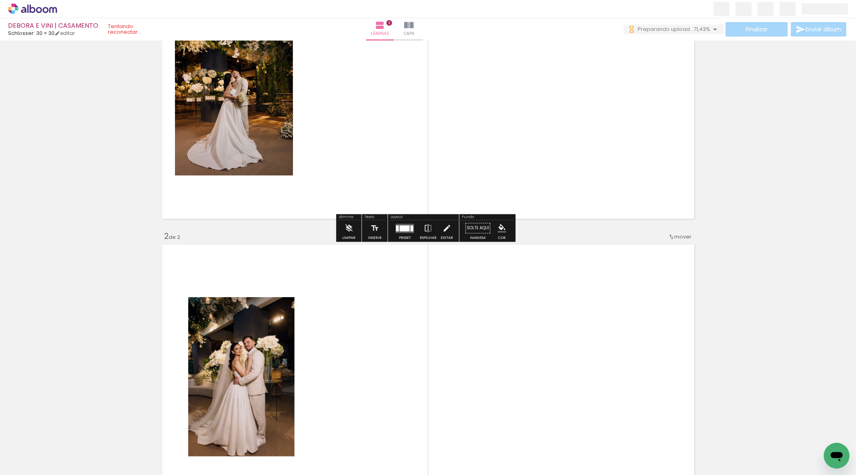
scroll to position [0, 0]
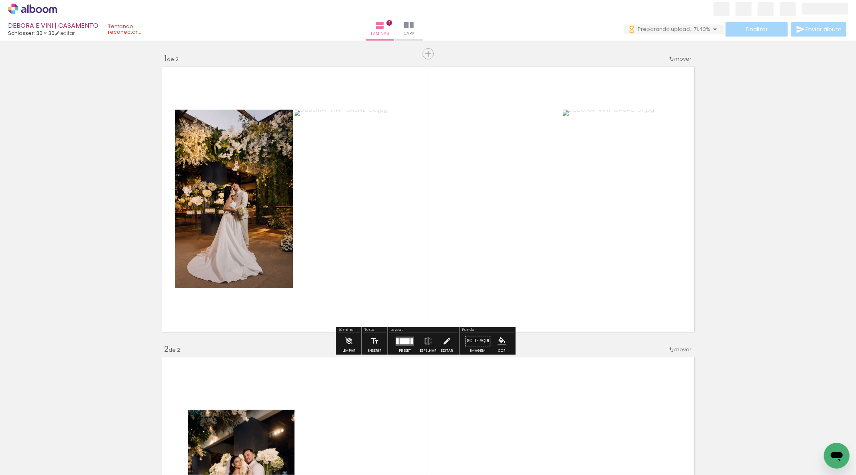
click at [432, 61] on div "Inserir lâmina 1 de 2 Inserir lâmina 2 de 2" at bounding box center [428, 479] width 856 height 872
click at [427, 56] on span "Inserir lâmina" at bounding box center [431, 53] width 31 height 5
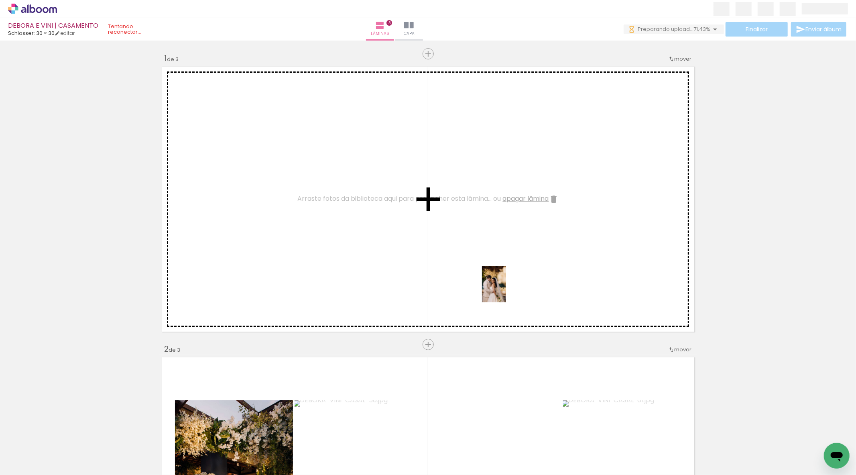
drag, startPoint x: 234, startPoint y: 395, endPoint x: 519, endPoint y: 281, distance: 307.7
click at [515, 284] on quentale-workspace at bounding box center [428, 237] width 856 height 475
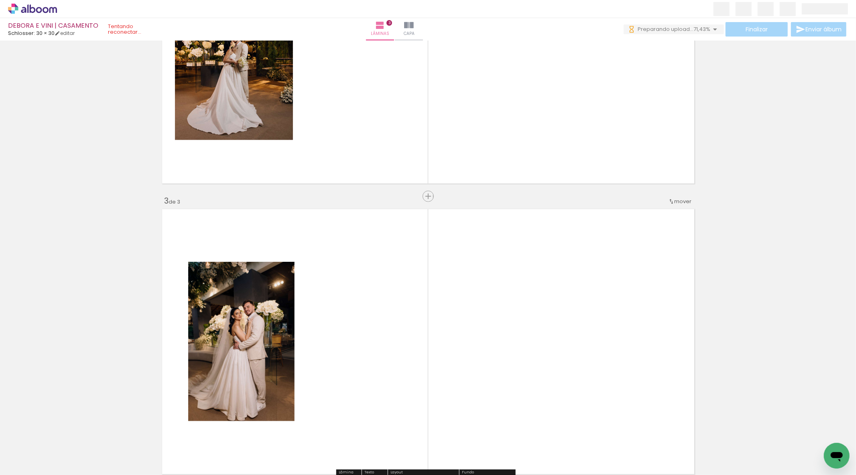
scroll to position [446, 0]
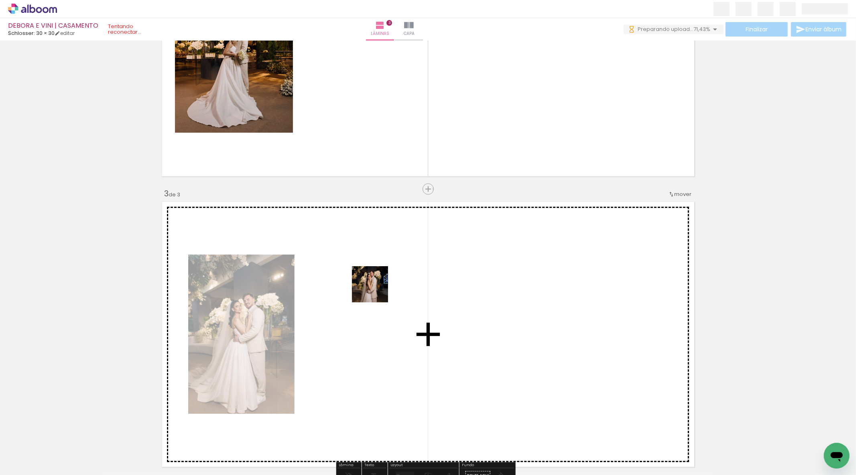
drag, startPoint x: 330, startPoint y: 415, endPoint x: 377, endPoint y: 289, distance: 134.4
click at [377, 289] on quentale-workspace at bounding box center [428, 237] width 856 height 475
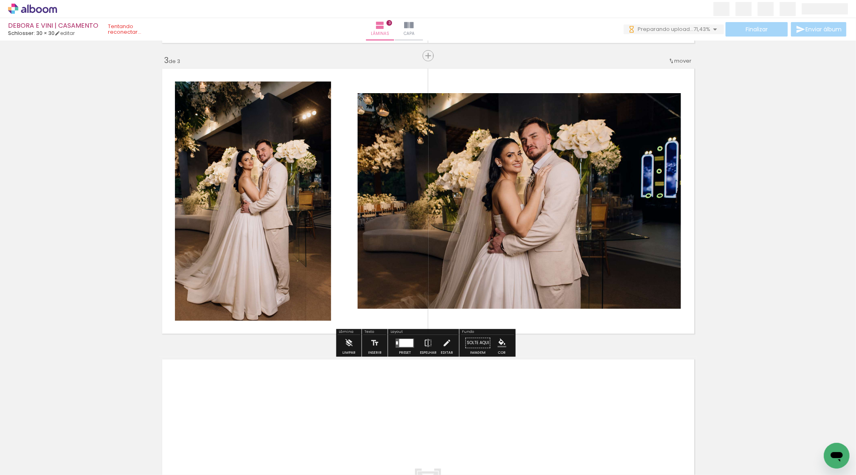
scroll to position [580, 0]
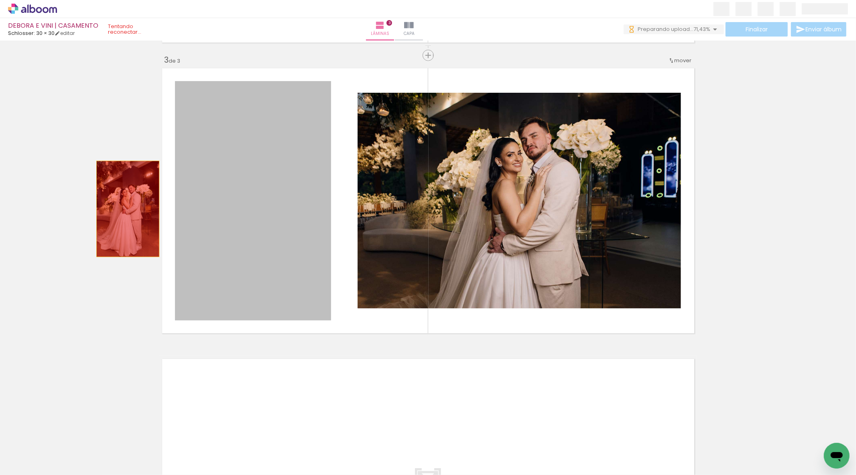
drag, startPoint x: 284, startPoint y: 195, endPoint x: 126, endPoint y: 311, distance: 196.1
click at [124, 221] on div "Inserir lâmina 1 de 3 Inserir lâmina 2 de 3 Inserir lâmina 3 de 3" at bounding box center [428, 45] width 856 height 1163
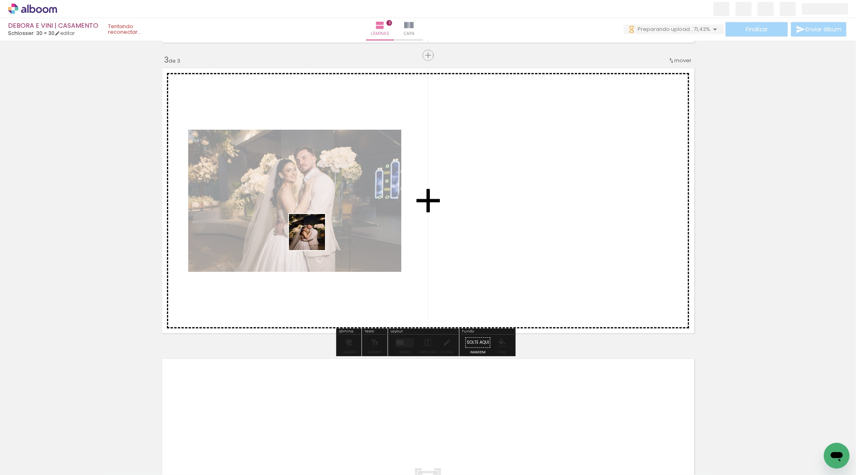
drag, startPoint x: 270, startPoint y: 453, endPoint x: 314, endPoint y: 232, distance: 225.6
click at [314, 236] on quentale-workspace at bounding box center [428, 237] width 856 height 475
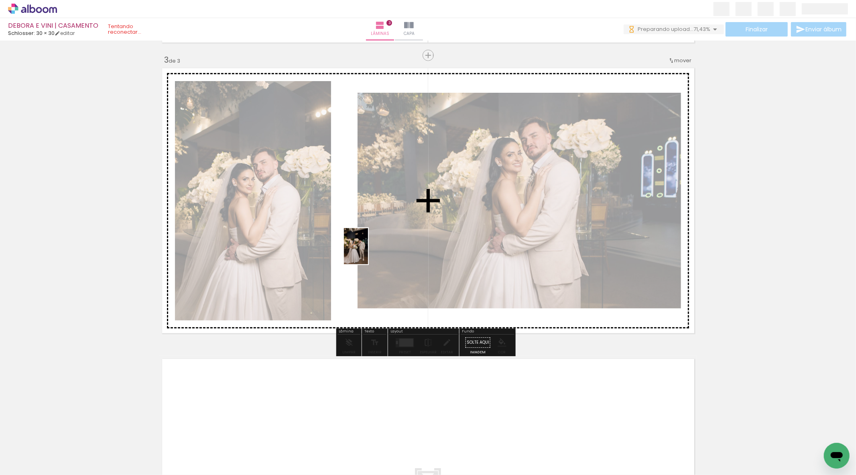
drag, startPoint x: 394, startPoint y: 462, endPoint x: 368, endPoint y: 252, distance: 211.5
click at [368, 252] on quentale-workspace at bounding box center [428, 237] width 856 height 475
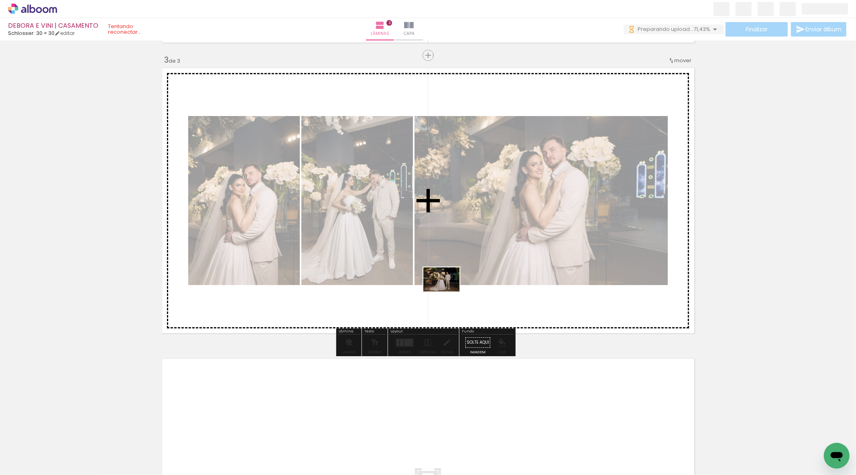
drag, startPoint x: 358, startPoint y: 457, endPoint x: 448, endPoint y: 291, distance: 188.0
click at [448, 291] on quentale-workspace at bounding box center [428, 237] width 856 height 475
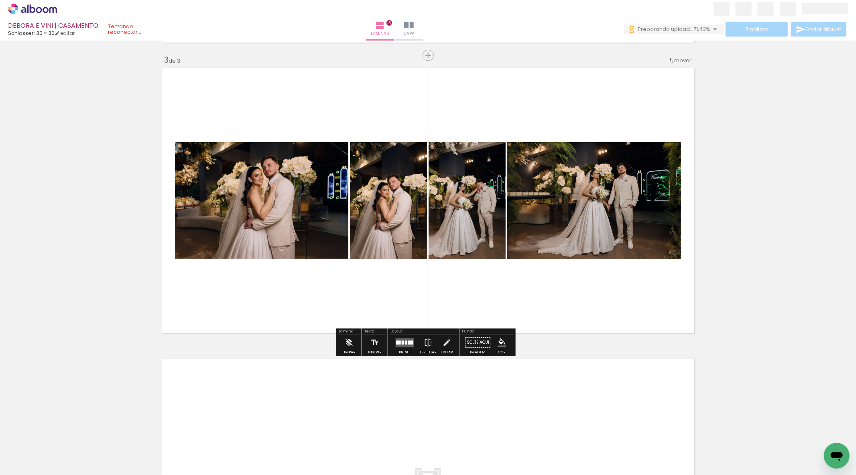
click at [408, 347] on div at bounding box center [405, 342] width 22 height 16
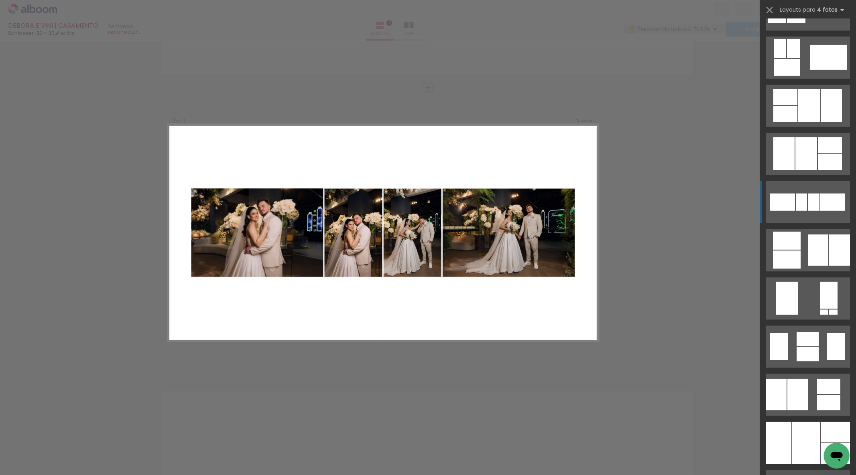
scroll to position [356, 0]
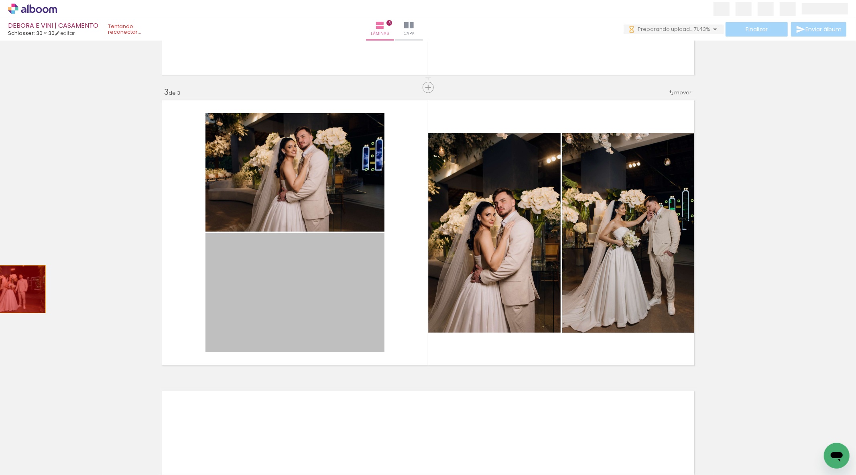
drag, startPoint x: 338, startPoint y: 287, endPoint x: 6, endPoint y: 289, distance: 332.3
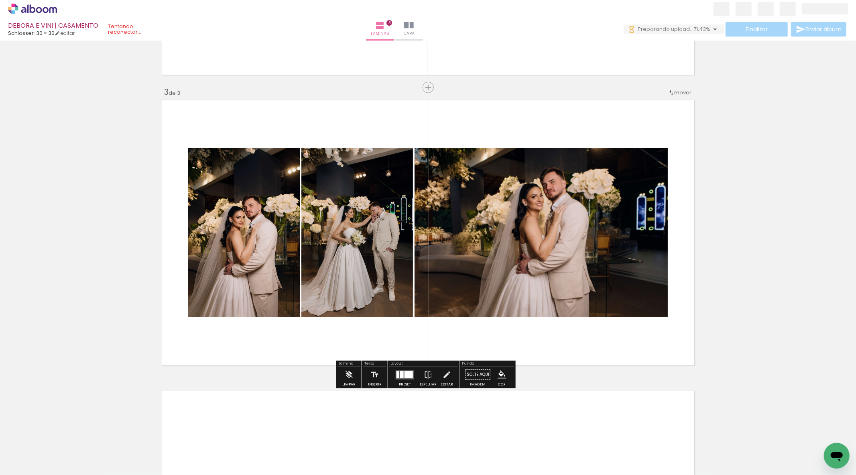
click at [406, 371] on div at bounding box center [409, 374] width 8 height 7
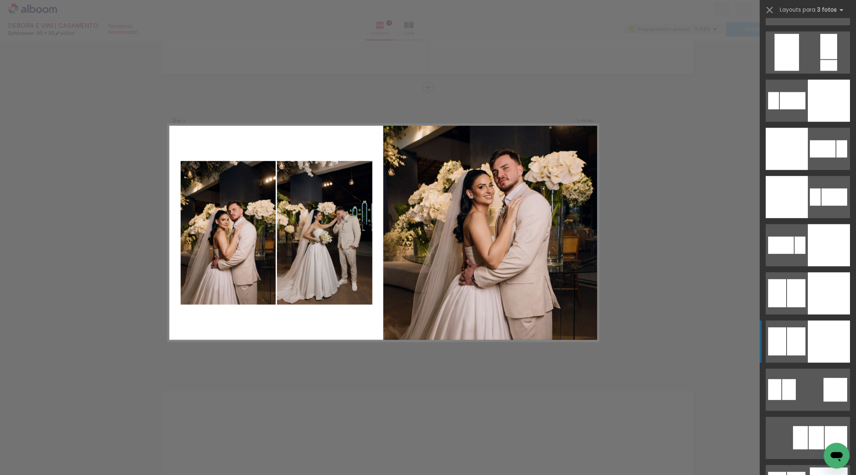
scroll to position [1739, 0]
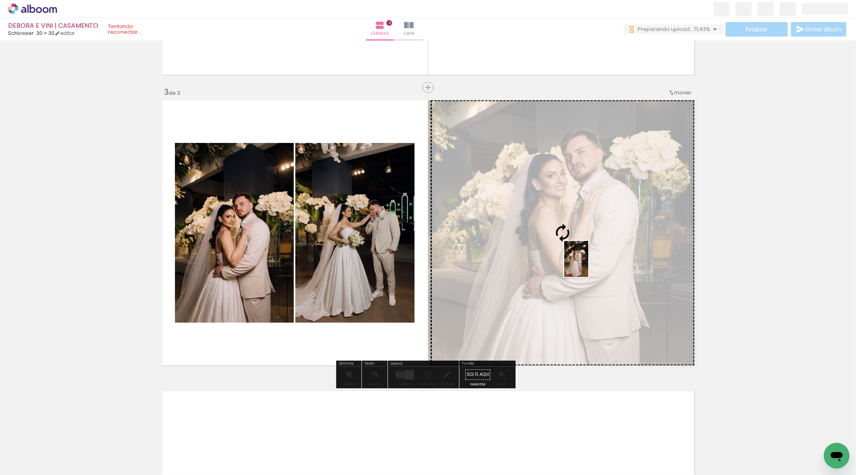
drag, startPoint x: 201, startPoint y: 449, endPoint x: 588, endPoint y: 265, distance: 428.4
click at [588, 265] on quentale-workspace at bounding box center [428, 237] width 856 height 475
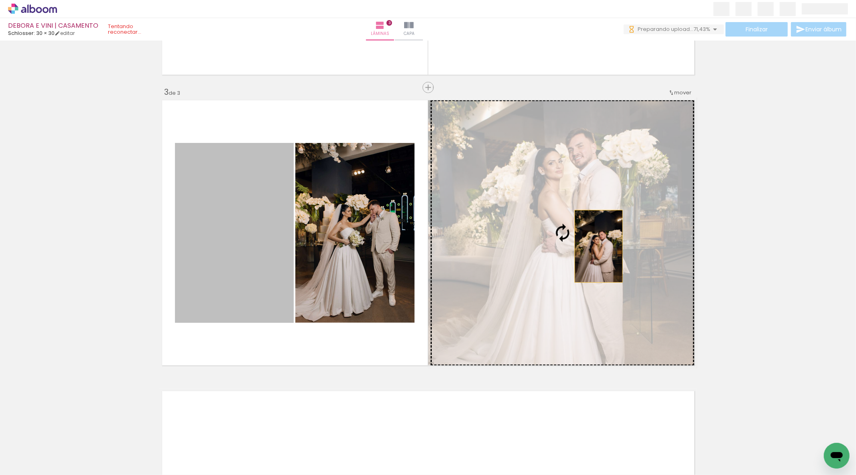
drag, startPoint x: 255, startPoint y: 258, endPoint x: 595, endPoint y: 246, distance: 340.2
click at [0, 0] on slot at bounding box center [0, 0] width 0 height 0
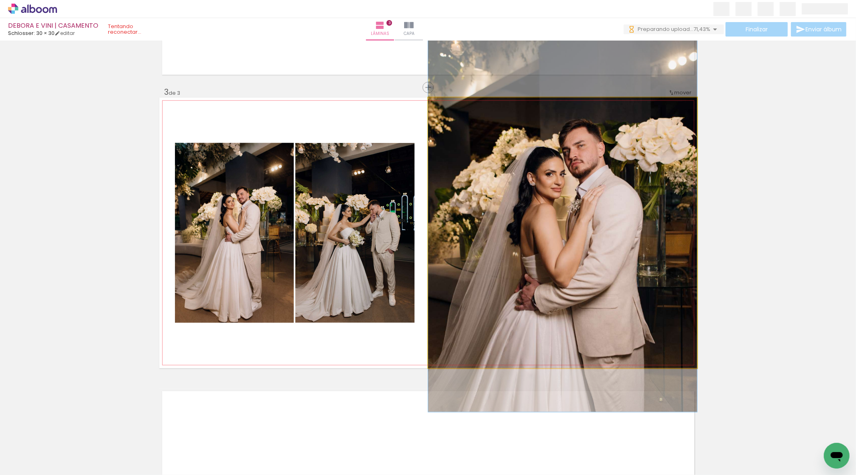
drag, startPoint x: 591, startPoint y: 287, endPoint x: 591, endPoint y: 265, distance: 22.5
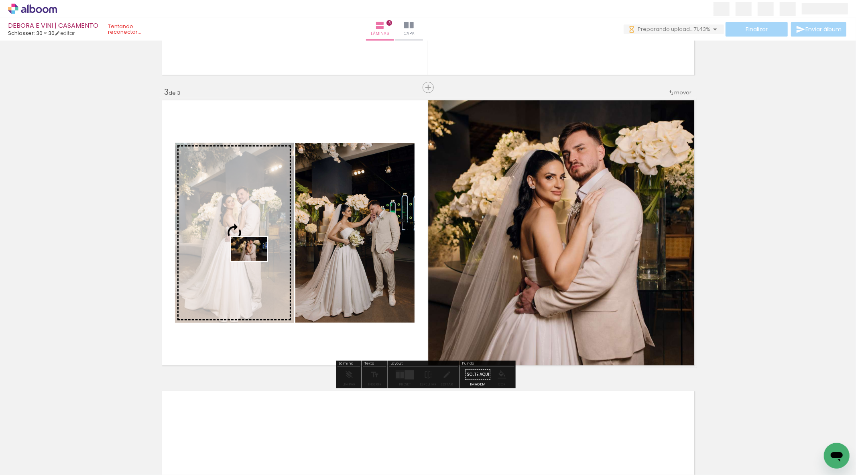
drag, startPoint x: 313, startPoint y: 453, endPoint x: 255, endPoint y: 261, distance: 200.4
click at [255, 261] on quentale-workspace at bounding box center [428, 237] width 856 height 475
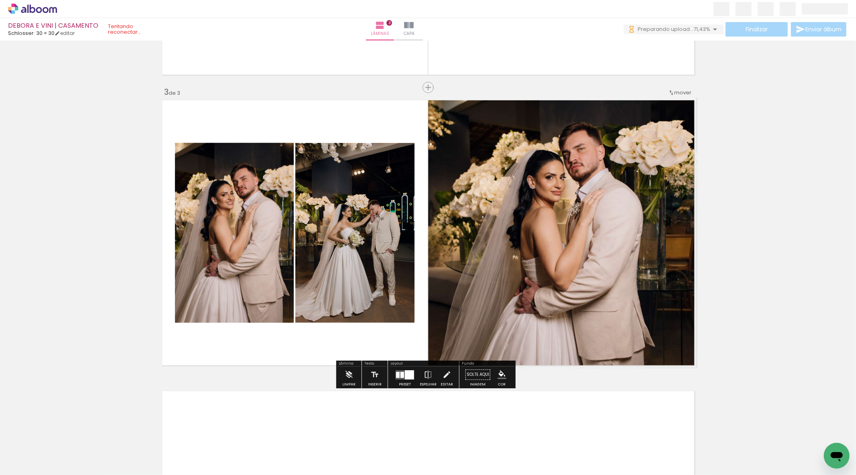
click at [99, 245] on div "Inserir lâmina 1 de 3 Inserir lâmina 2 de 3 Inserir lâmina 3 de 3" at bounding box center [428, 77] width 856 height 1163
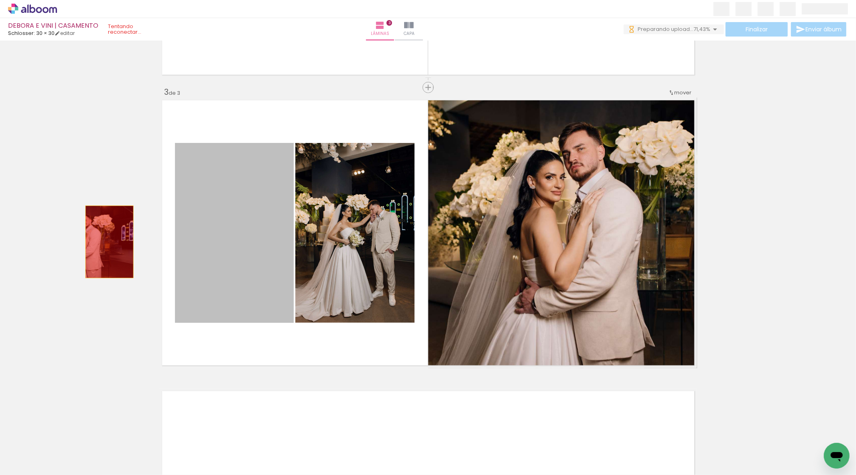
drag, startPoint x: 239, startPoint y: 242, endPoint x: 106, endPoint y: 242, distance: 132.9
click at [106, 242] on div "Inserir lâmina 1 de 3 Inserir lâmina 2 de 3 Inserir lâmina 3 de 3" at bounding box center [428, 77] width 856 height 1163
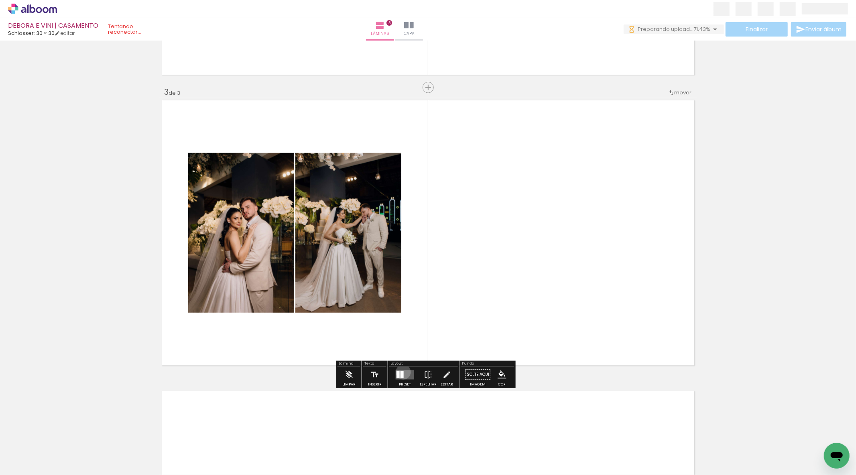
click at [401, 372] on div at bounding box center [402, 374] width 3 height 7
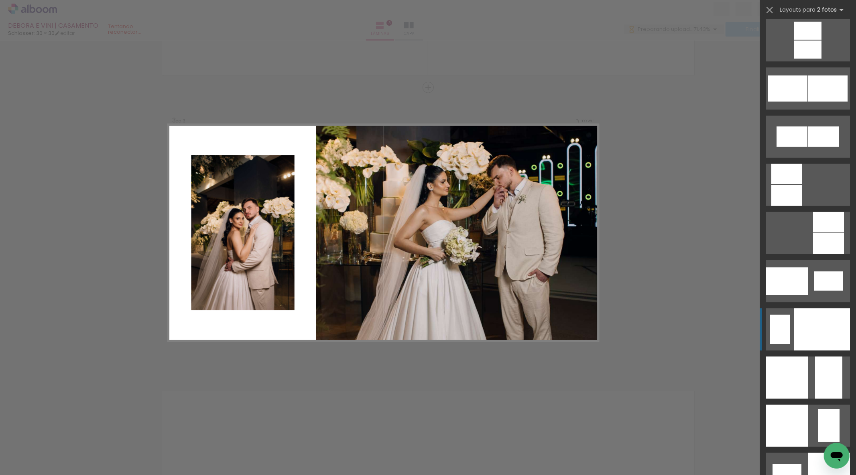
scroll to position [3077, 0]
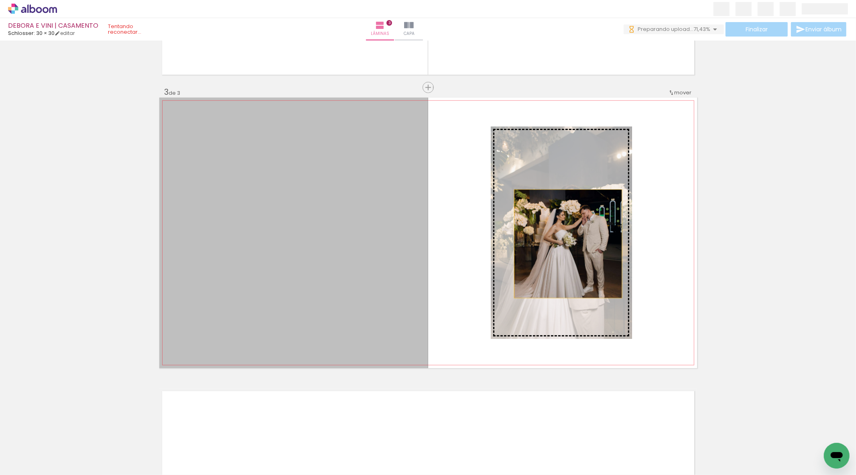
drag, startPoint x: 319, startPoint y: 267, endPoint x: 584, endPoint y: 242, distance: 266.4
click at [0, 0] on slot at bounding box center [0, 0] width 0 height 0
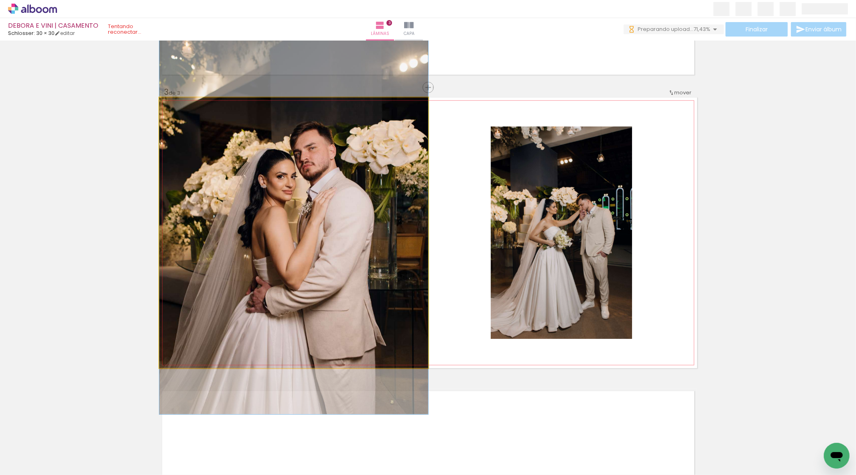
drag, startPoint x: 359, startPoint y: 245, endPoint x: 368, endPoint y: 228, distance: 19.0
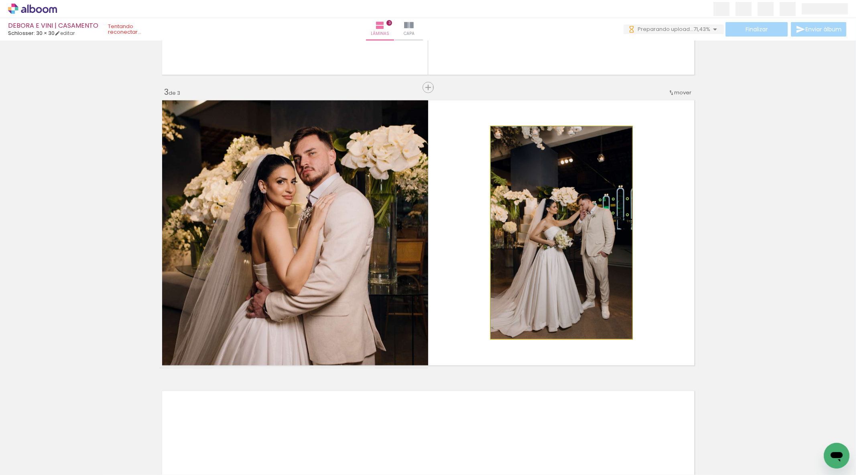
drag, startPoint x: 582, startPoint y: 249, endPoint x: 584, endPoint y: 233, distance: 15.7
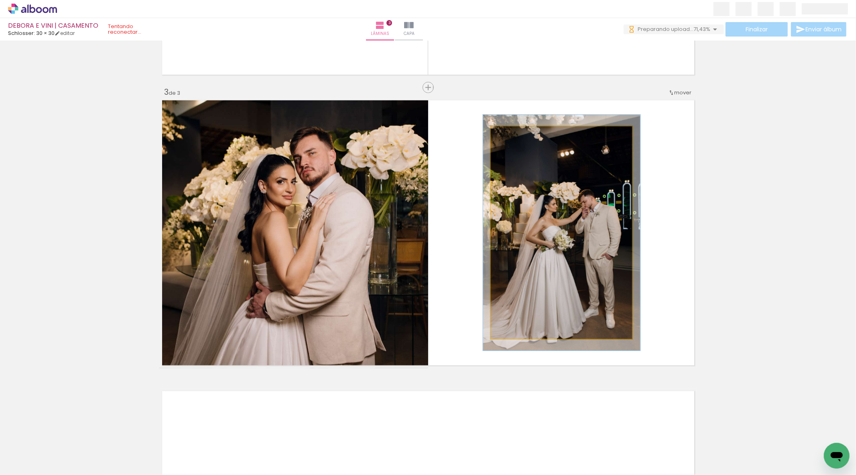
type paper-slider "113"
click at [512, 136] on div at bounding box center [512, 134] width 13 height 13
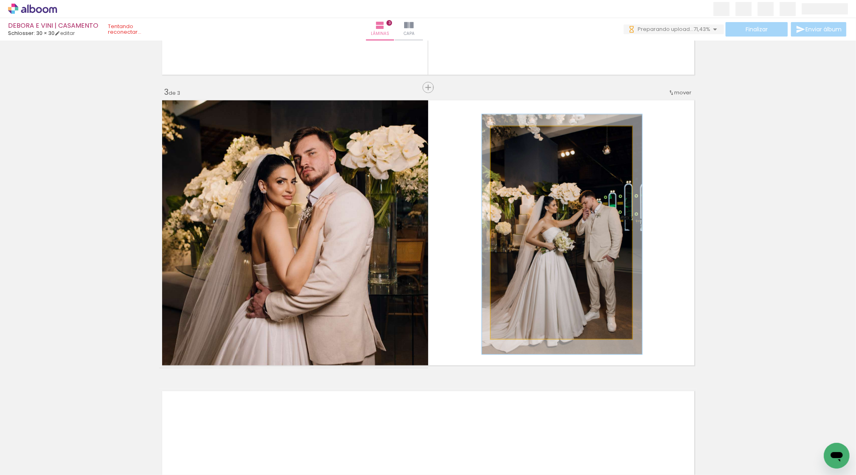
drag, startPoint x: 532, startPoint y: 201, endPoint x: 533, endPoint y: 205, distance: 4.4
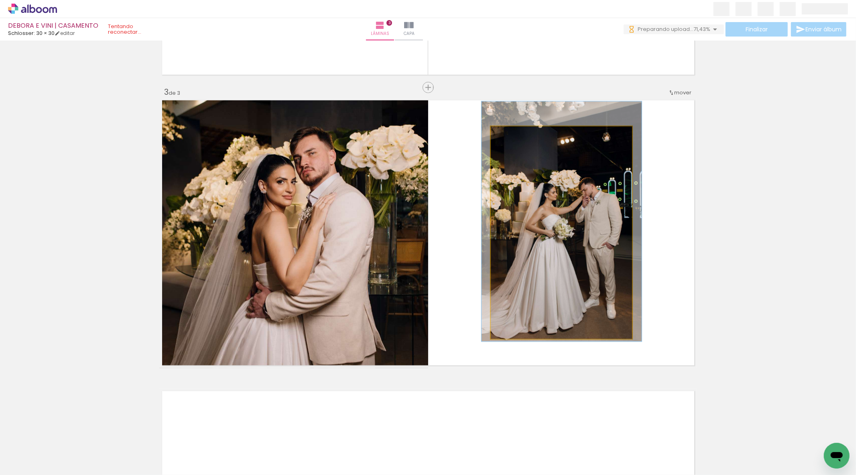
drag, startPoint x: 550, startPoint y: 210, endPoint x: 550, endPoint y: 197, distance: 12.8
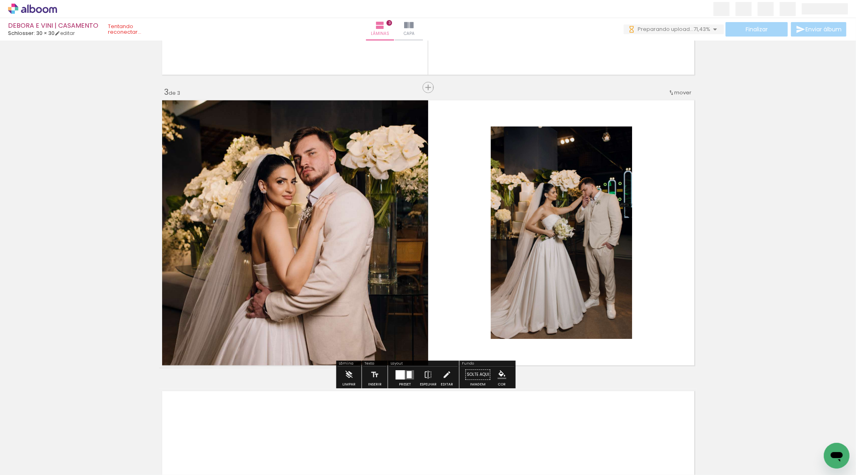
click at [696, 210] on div "Inserir lâmina 1 de 3 Inserir lâmina 2 de 3 Inserir lâmina 3 de 3" at bounding box center [428, 77] width 856 height 1163
click at [425, 376] on iron-icon at bounding box center [428, 374] width 9 height 16
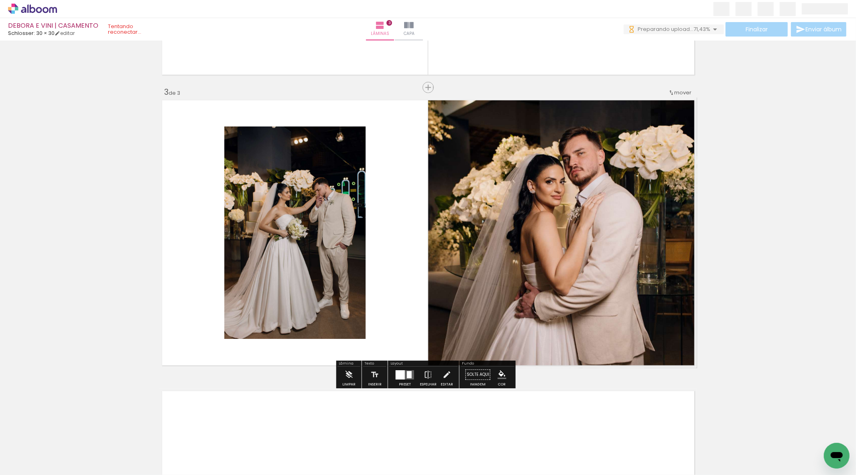
click at [802, 287] on div "Inserir lâmina 1 de 3 Inserir lâmina 2 de 3 Inserir lâmina 3 de 3" at bounding box center [428, 77] width 856 height 1163
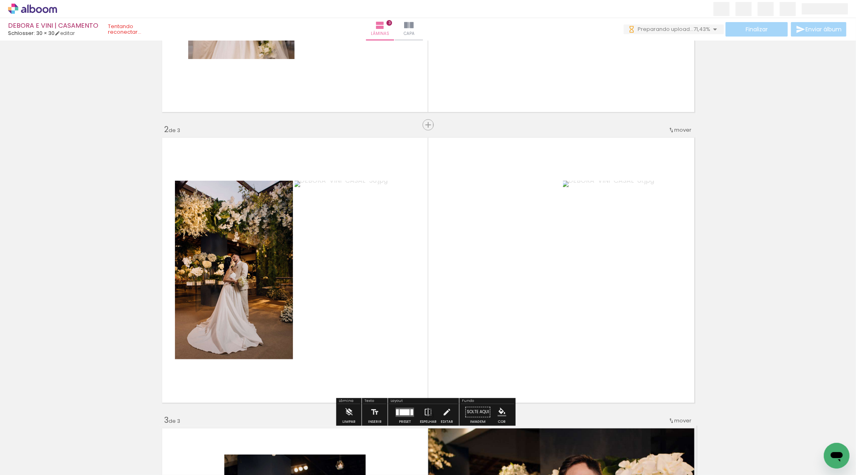
scroll to position [235, 0]
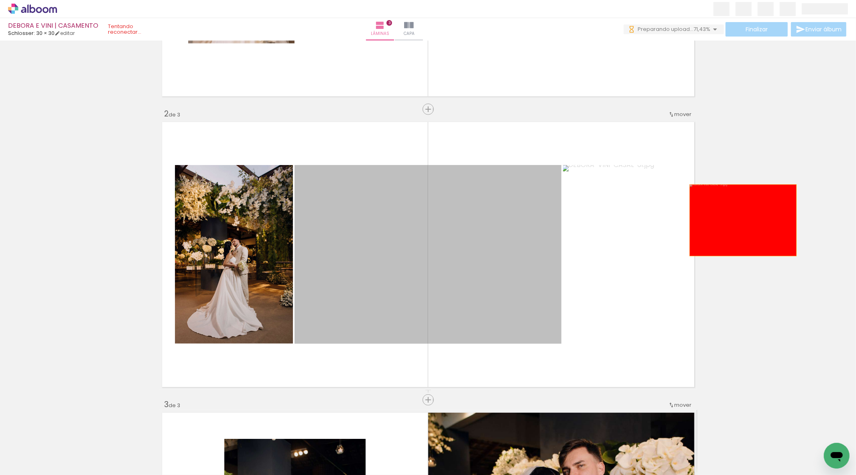
drag, startPoint x: 475, startPoint y: 264, endPoint x: 759, endPoint y: 216, distance: 288.2
click at [759, 216] on div "Inserir lâmina 1 de 3 Inserir lâmina 2 de 3 Inserir lâmina 3 de 3" at bounding box center [428, 389] width 856 height 1163
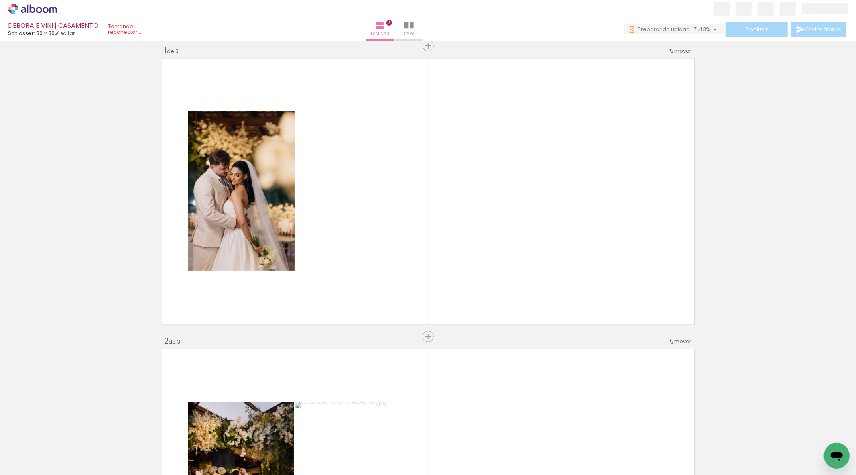
scroll to position [0, 0]
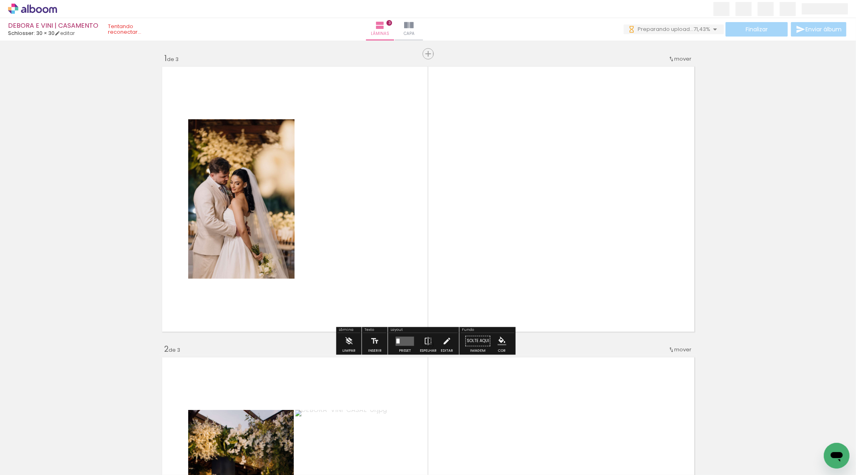
click at [408, 338] on quentale-layouter at bounding box center [405, 340] width 18 height 9
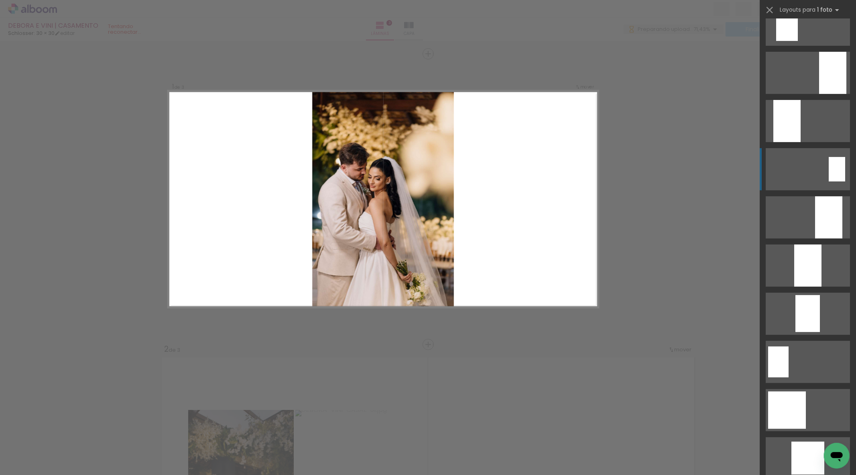
scroll to position [178, 0]
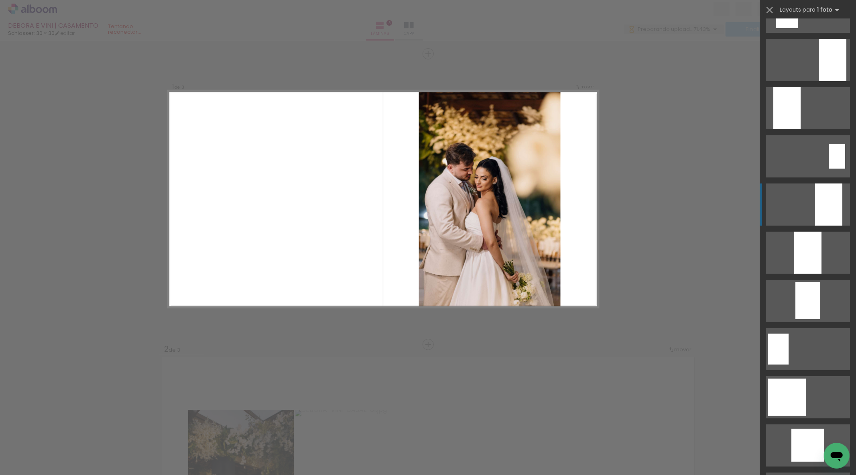
click at [819, 81] on div at bounding box center [832, 60] width 27 height 42
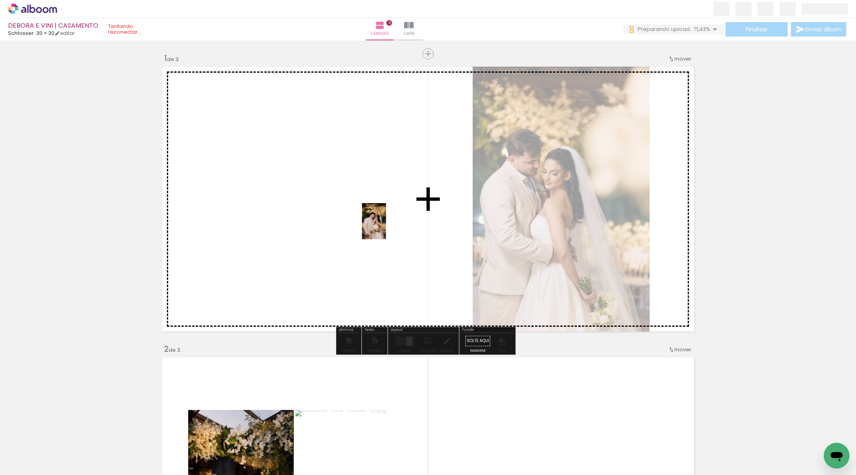
drag, startPoint x: 93, startPoint y: 454, endPoint x: 387, endPoint y: 226, distance: 371.7
click at [387, 226] on quentale-workspace at bounding box center [428, 237] width 856 height 475
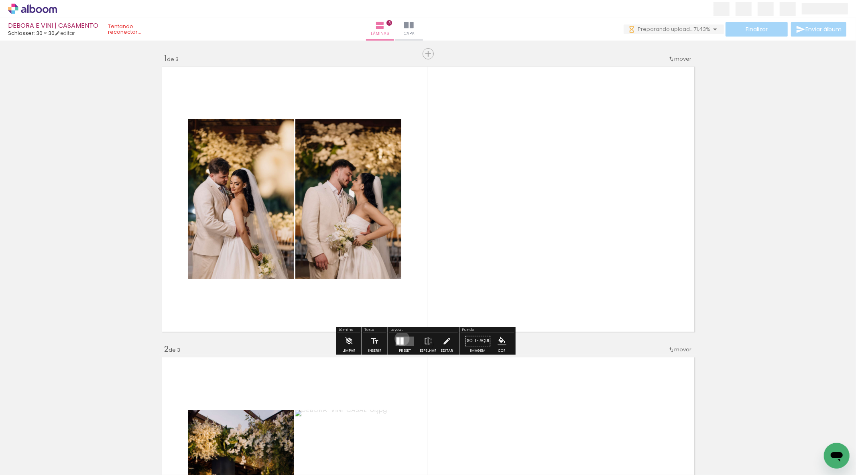
click at [401, 338] on div at bounding box center [402, 340] width 3 height 7
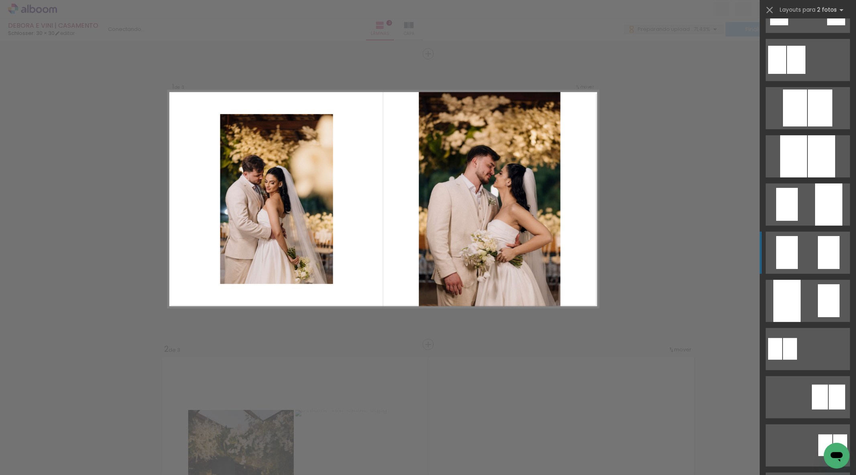
scroll to position [0, 0]
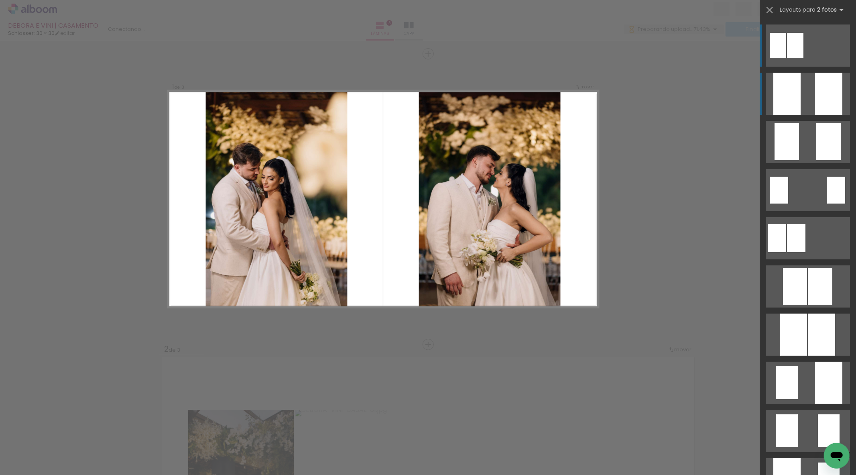
click at [804, 104] on quentale-layouter at bounding box center [808, 94] width 84 height 42
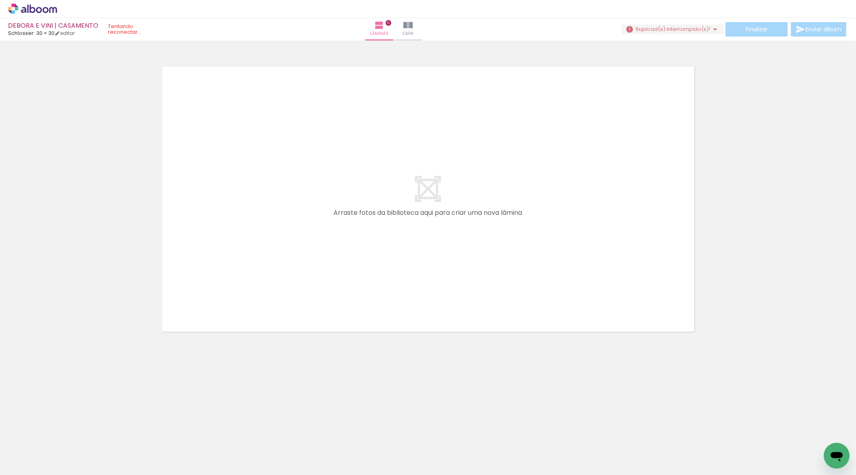
click at [684, 28] on span "upload(s) interrompido(s)!" at bounding box center [674, 29] width 71 height 8
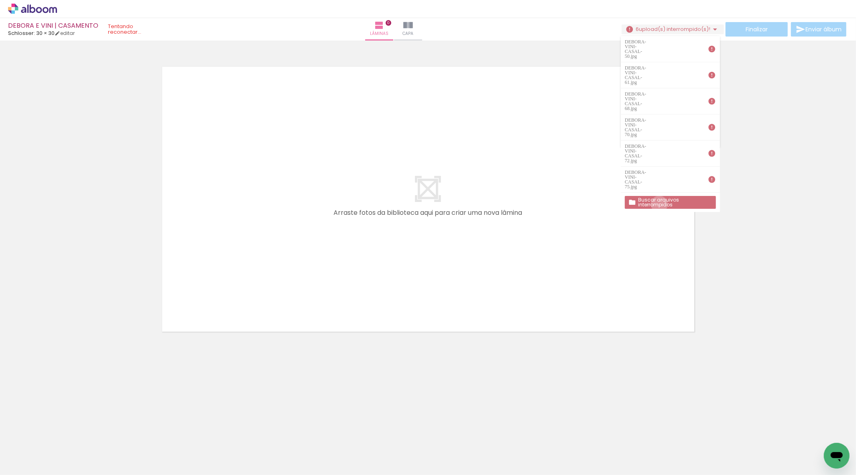
click at [659, 196] on paper-button "Buscar arquivos interrompidos" at bounding box center [670, 202] width 91 height 13
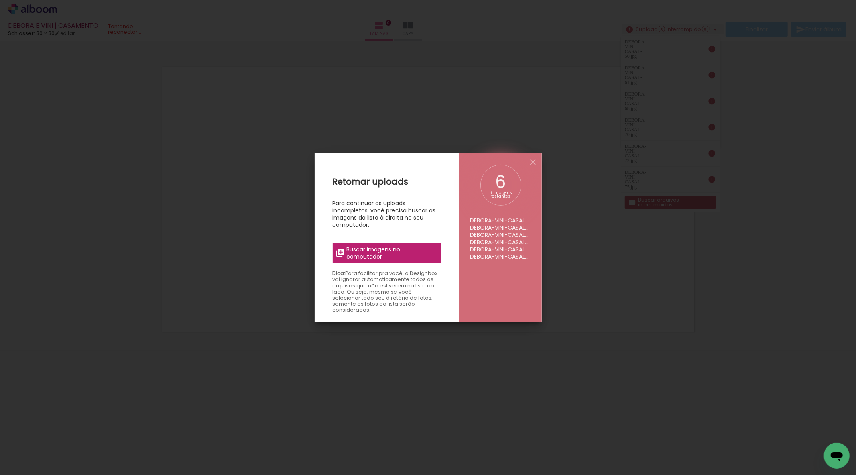
click at [400, 263] on div "Retomar uploads Para continuar os uploads incompletos, você precisa buscar as i…" at bounding box center [387, 390] width 144 height 475
click at [402, 254] on span "Buscar imagens no computador" at bounding box center [391, 253] width 90 height 14
click at [0, 0] on input "file" at bounding box center [0, 0] width 0 height 0
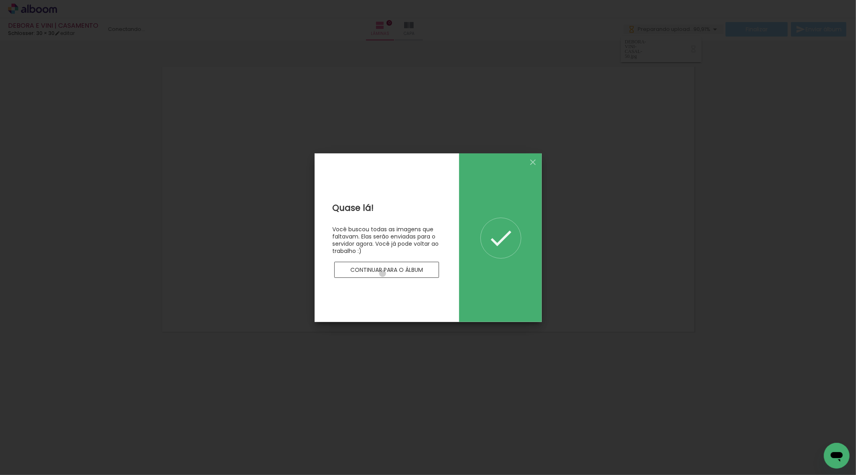
click at [383, 274] on paper-button "Continuar para o álbum" at bounding box center [386, 270] width 105 height 16
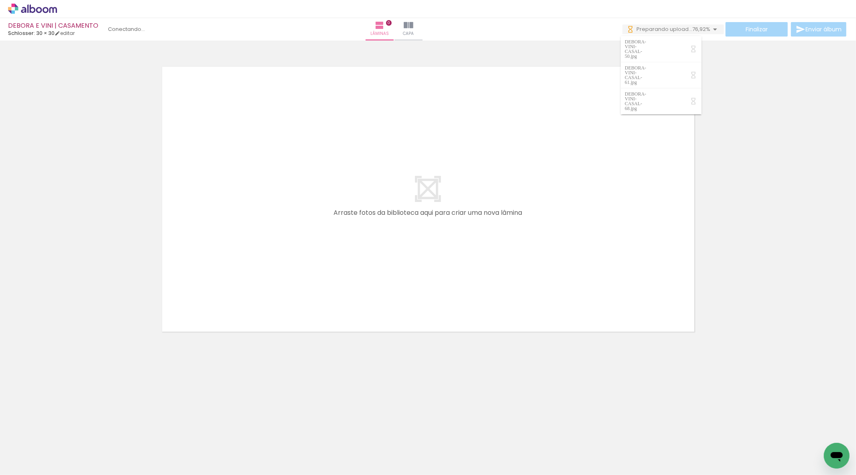
click at [29, 427] on span "Adicionar Fotos" at bounding box center [28, 464] width 24 height 9
click at [0, 0] on input "file" at bounding box center [0, 0] width 0 height 0
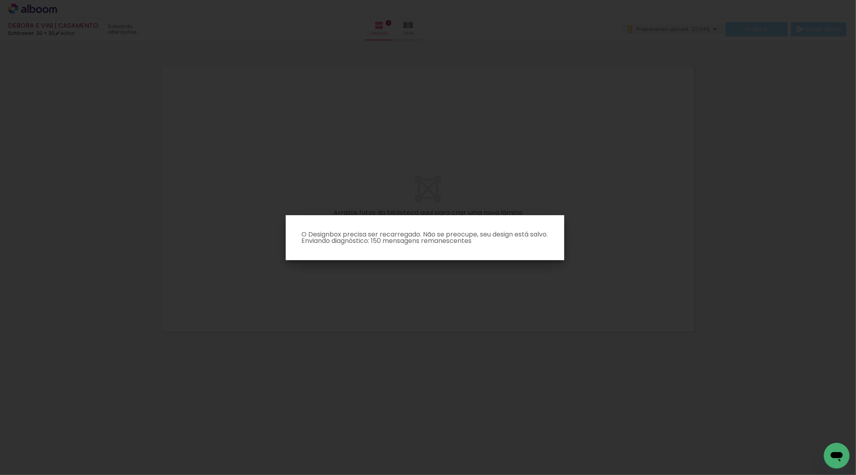
click at [513, 360] on body "link( href="../../bower_components/polymer/polymer.html" rel="import" ) picture…" at bounding box center [428, 237] width 856 height 475
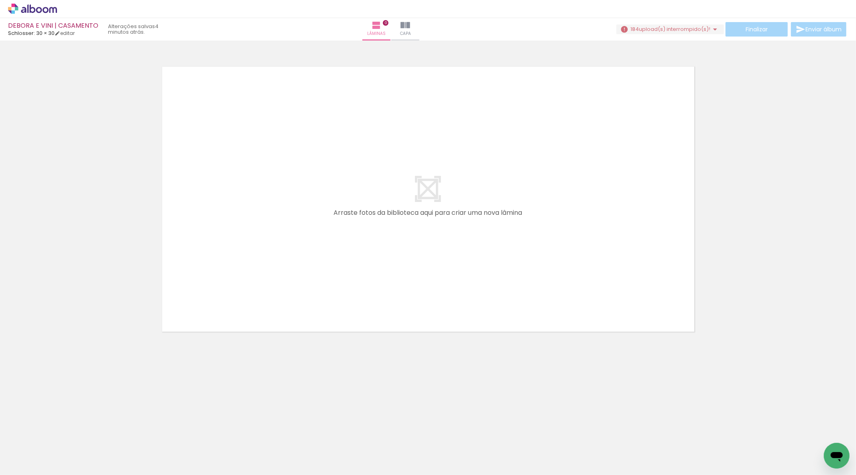
click at [647, 25] on span "upload(s) interrompido(s)!" at bounding box center [674, 29] width 71 height 8
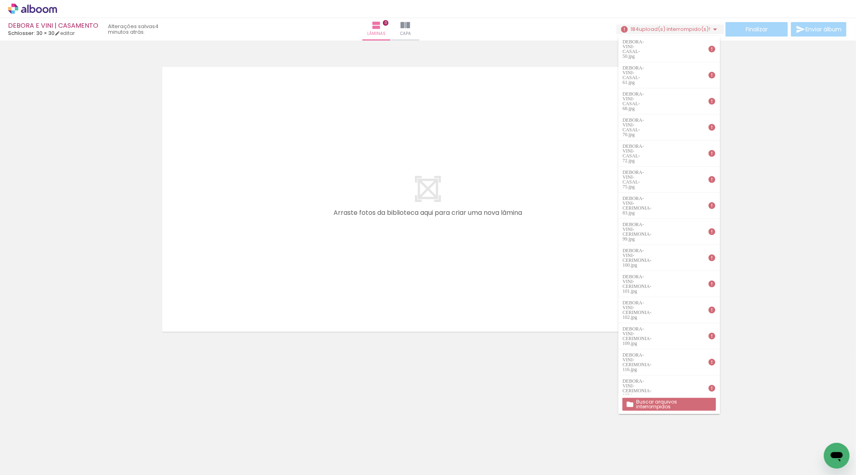
click at [0, 0] on slot "Buscar arquivos interrompidos" at bounding box center [0, 0] width 0 height 0
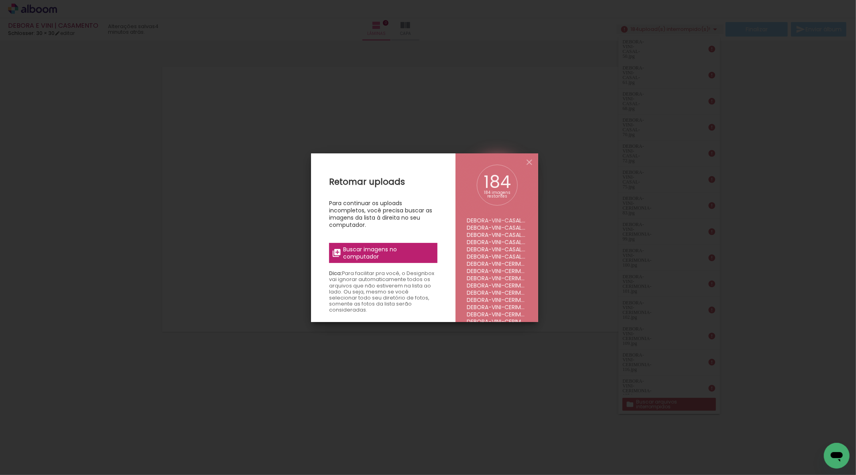
click at [370, 248] on span "Buscar imagens no computador" at bounding box center [388, 253] width 90 height 14
click at [0, 0] on input "file" at bounding box center [0, 0] width 0 height 0
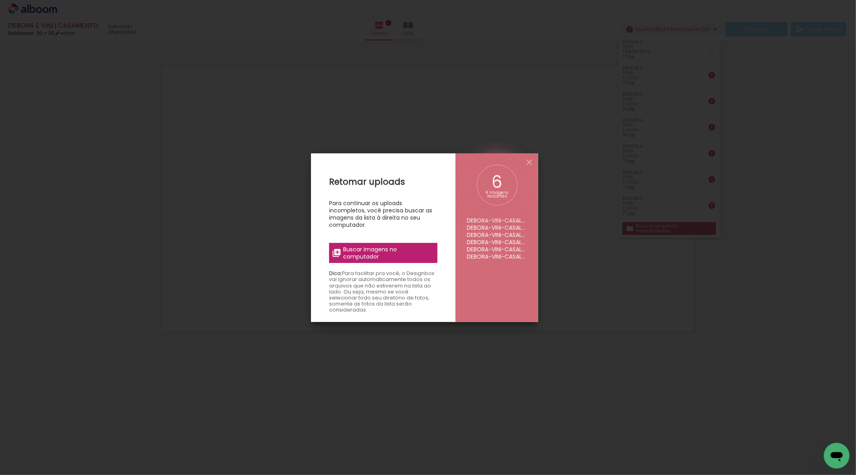
click at [407, 259] on span "Buscar imagens no computador" at bounding box center [388, 253] width 90 height 14
click at [0, 0] on input "file" at bounding box center [0, 0] width 0 height 0
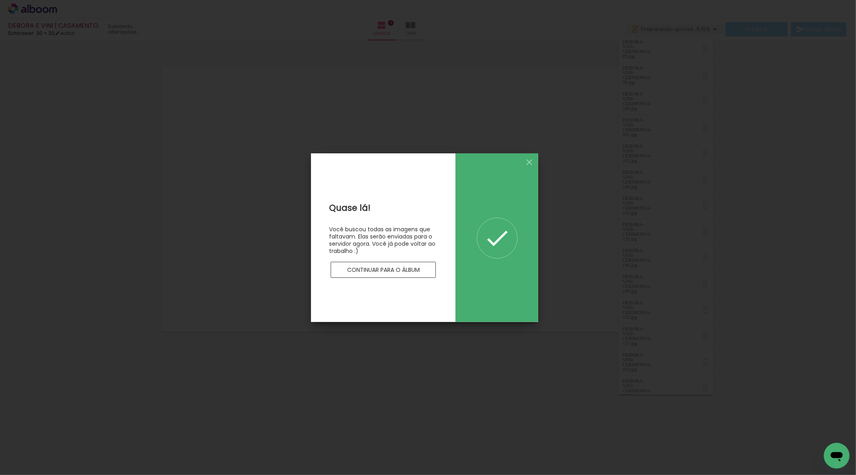
click at [362, 279] on div "Quase lá! Você buscou todas as imagens que faltavam. Elas serão enviadas para o…" at bounding box center [383, 237] width 144 height 169
click at [363, 273] on paper-button "Continuar para o álbum" at bounding box center [383, 270] width 105 height 16
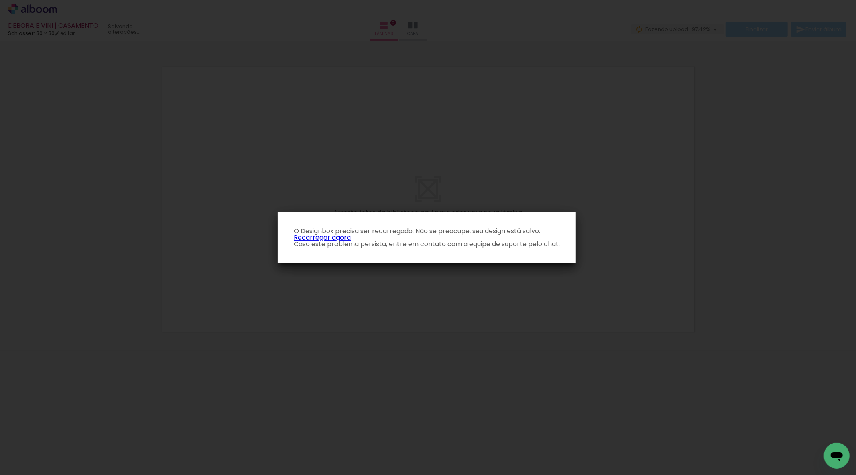
click at [320, 237] on link "Recarregar agora" at bounding box center [322, 237] width 57 height 9
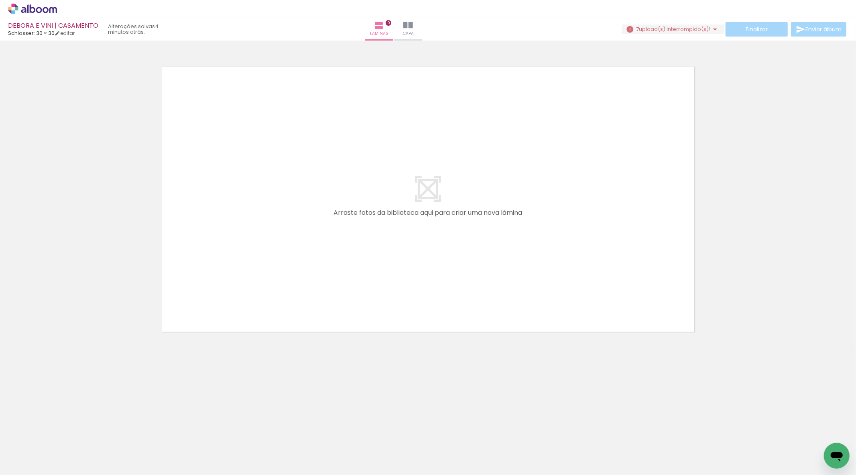
click at [707, 14] on div "› Editor de álbum" at bounding box center [428, 9] width 856 height 18
click at [708, 23] on div "Finalizar Enviar álbum" at bounding box center [735, 29] width 226 height 14
click at [704, 26] on span "upload(s) interrompido(s)!" at bounding box center [674, 29] width 71 height 8
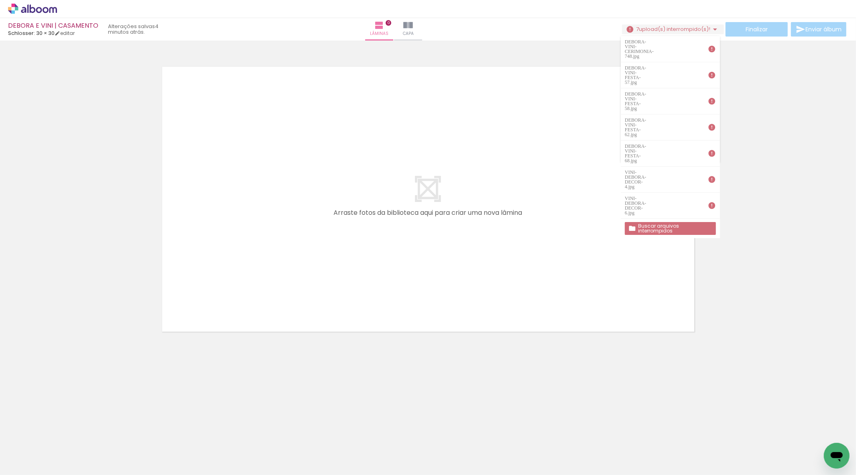
click at [0, 0] on slot "Buscar arquivos interrompidos" at bounding box center [0, 0] width 0 height 0
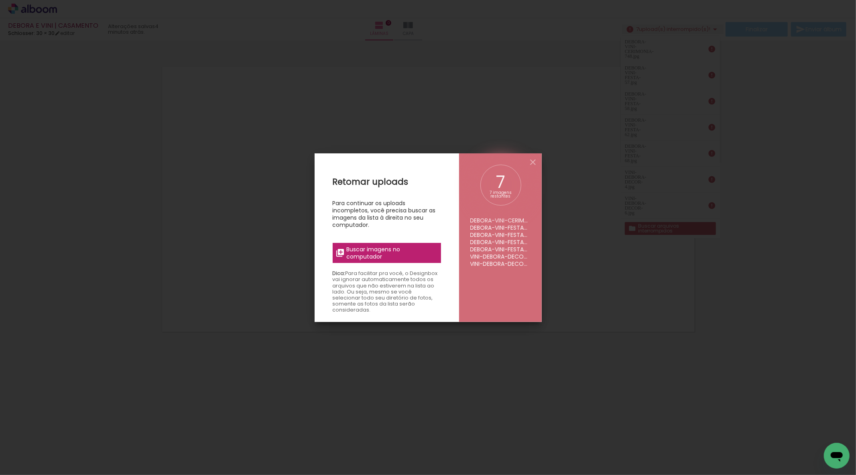
click at [380, 255] on span "Buscar imagens no computador" at bounding box center [391, 253] width 90 height 14
click at [0, 0] on input "file" at bounding box center [0, 0] width 0 height 0
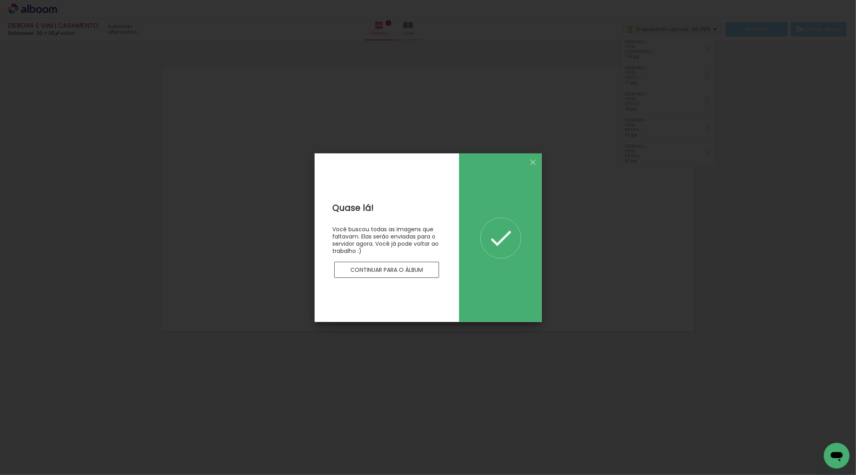
click at [409, 273] on paper-button "Continuar para o álbum" at bounding box center [386, 270] width 105 height 16
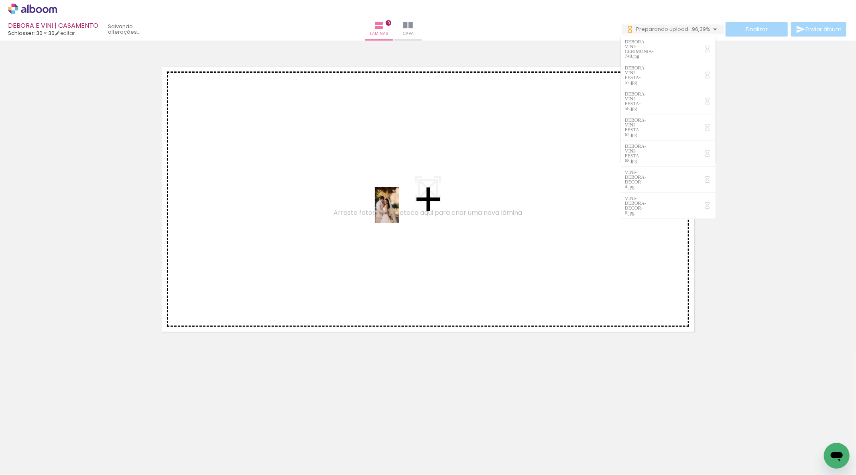
drag, startPoint x: 175, startPoint y: 456, endPoint x: 400, endPoint y: 211, distance: 332.9
click at [400, 211] on quentale-workspace at bounding box center [428, 237] width 856 height 475
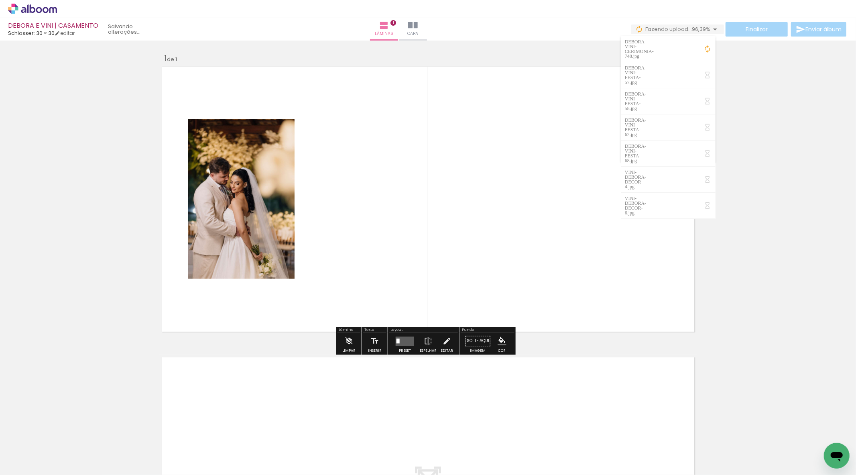
click at [43, 278] on div "Inserir lâmina 1 de 1" at bounding box center [428, 334] width 856 height 582
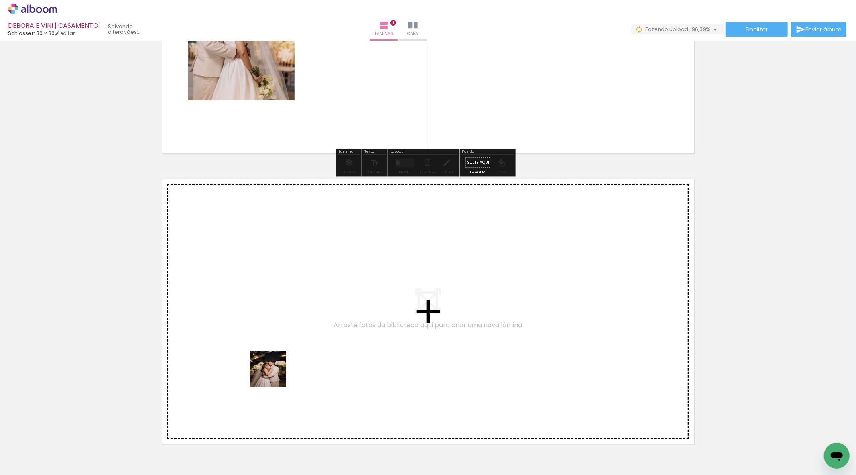
drag, startPoint x: 270, startPoint y: 395, endPoint x: 274, endPoint y: 374, distance: 20.9
click at [274, 374] on quentale-workspace at bounding box center [428, 237] width 856 height 475
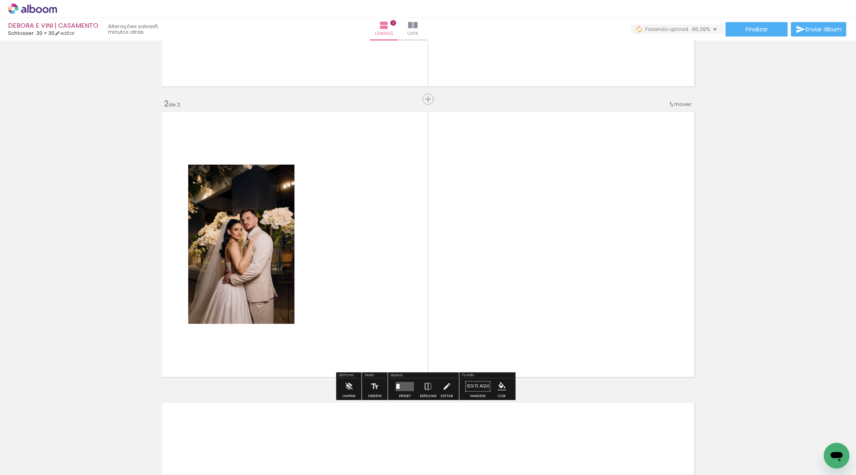
scroll to position [257, 0]
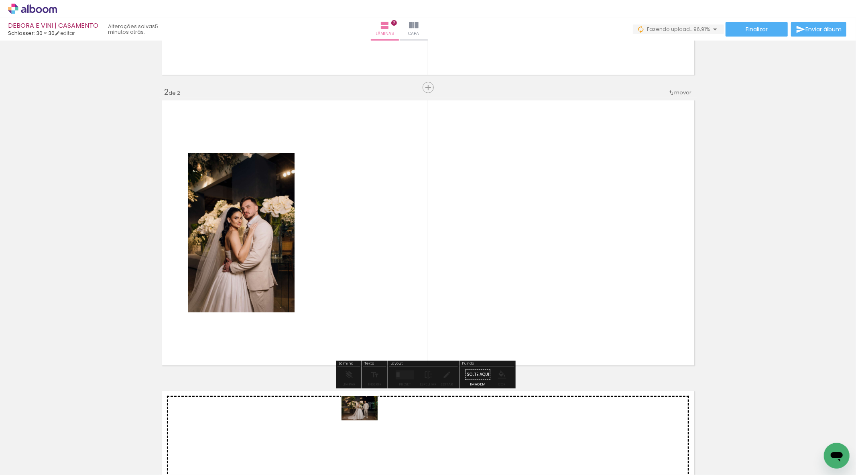
drag, startPoint x: 348, startPoint y: 446, endPoint x: 366, endPoint y: 437, distance: 20.5
click at [366, 422] on quentale-workspace at bounding box center [428, 237] width 856 height 475
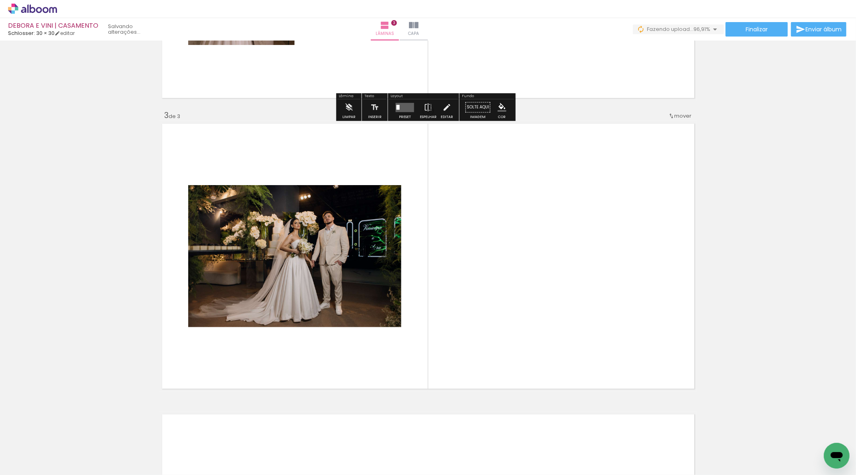
scroll to position [547, 0]
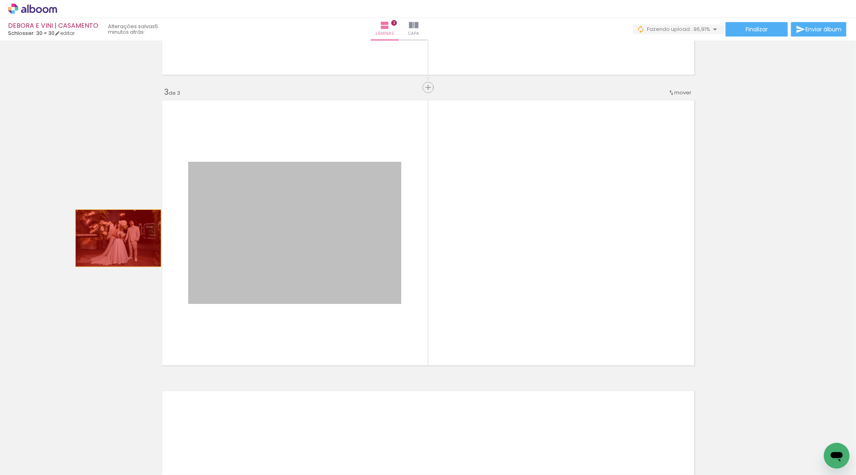
drag, startPoint x: 342, startPoint y: 258, endPoint x: 115, endPoint y: 238, distance: 227.7
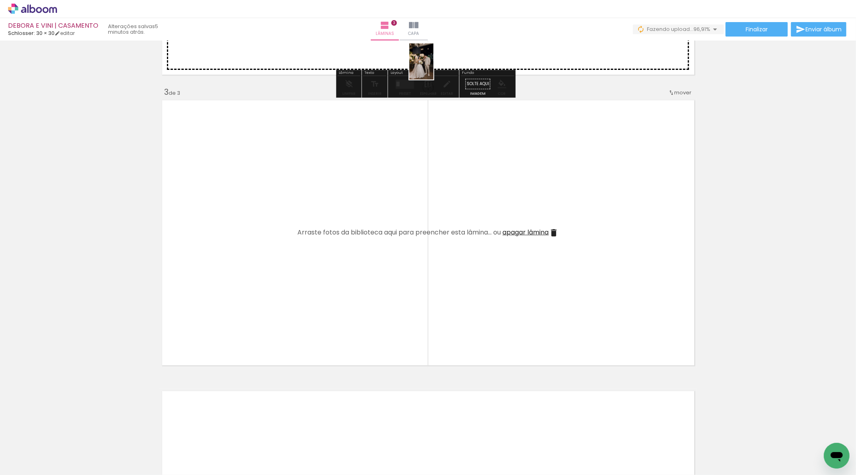
drag, startPoint x: 398, startPoint y: 442, endPoint x: 437, endPoint y: 66, distance: 377.7
click at [437, 66] on quentale-workspace at bounding box center [428, 237] width 856 height 475
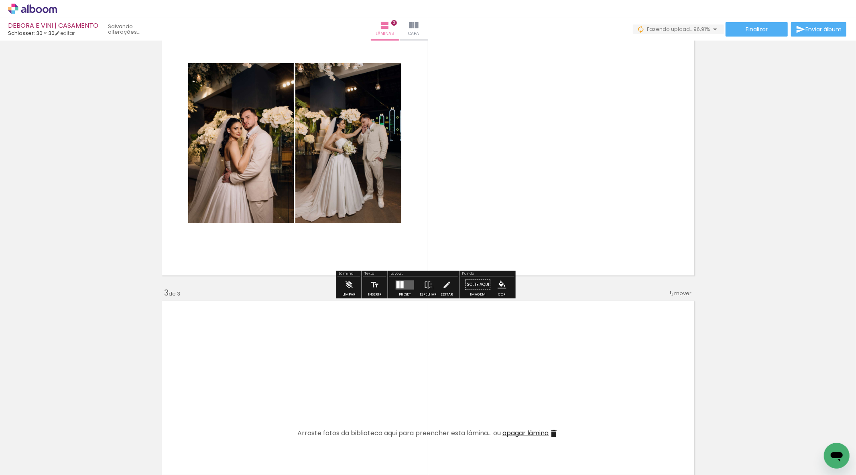
scroll to position [324, 0]
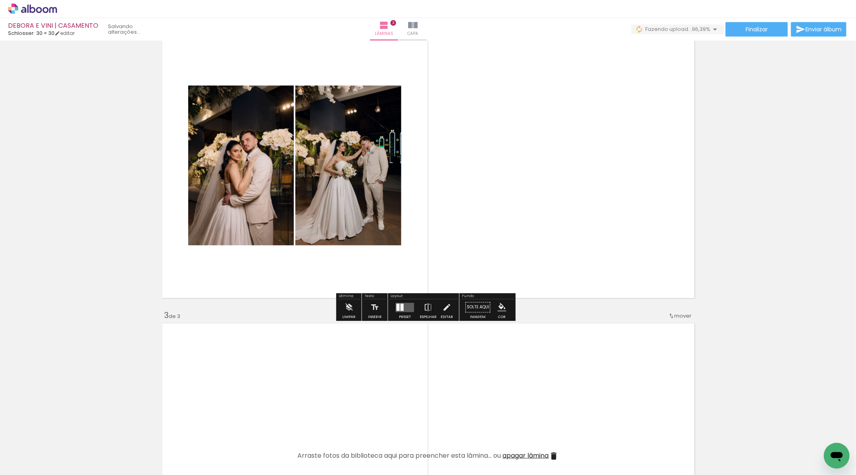
click at [398, 311] on div at bounding box center [405, 307] width 22 height 16
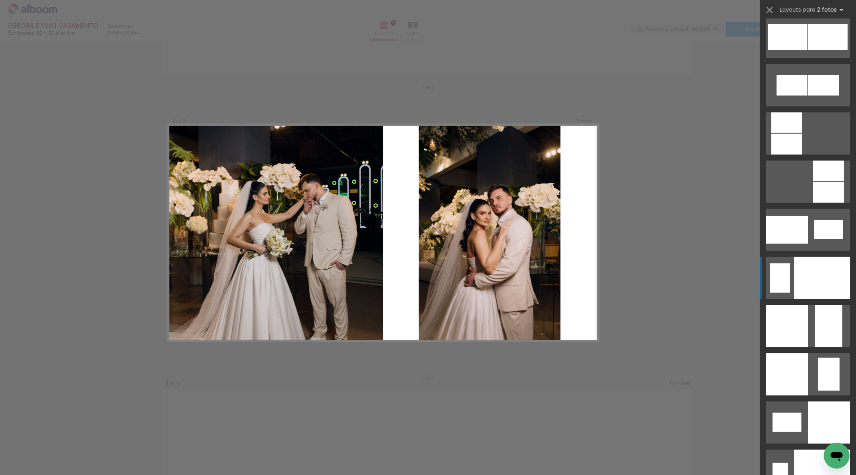
scroll to position [3032, 0]
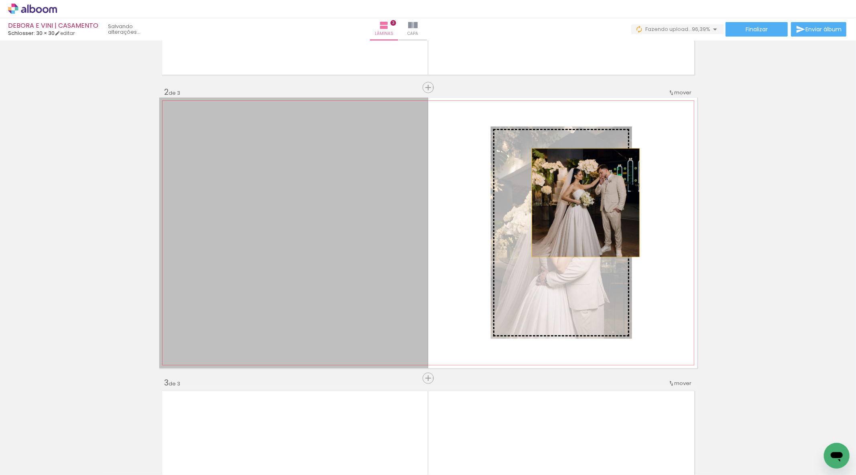
drag, startPoint x: 325, startPoint y: 242, endPoint x: 582, endPoint y: 203, distance: 260.3
click at [0, 0] on slot at bounding box center [0, 0] width 0 height 0
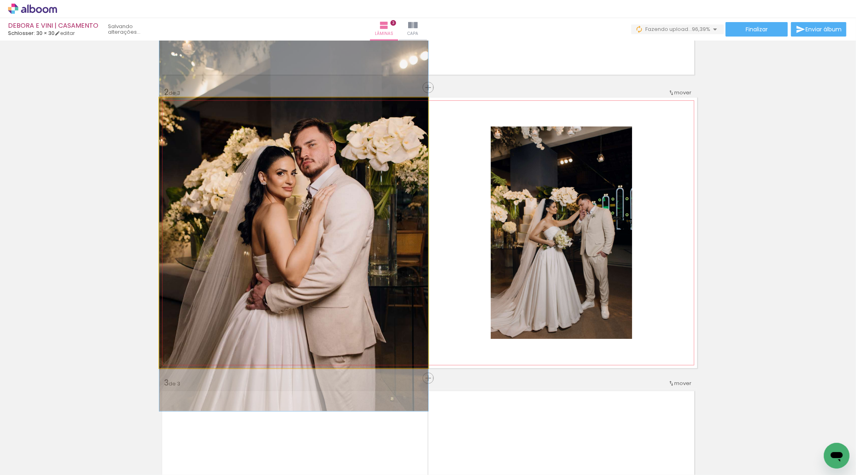
drag, startPoint x: 332, startPoint y: 218, endPoint x: 336, endPoint y: 197, distance: 21.2
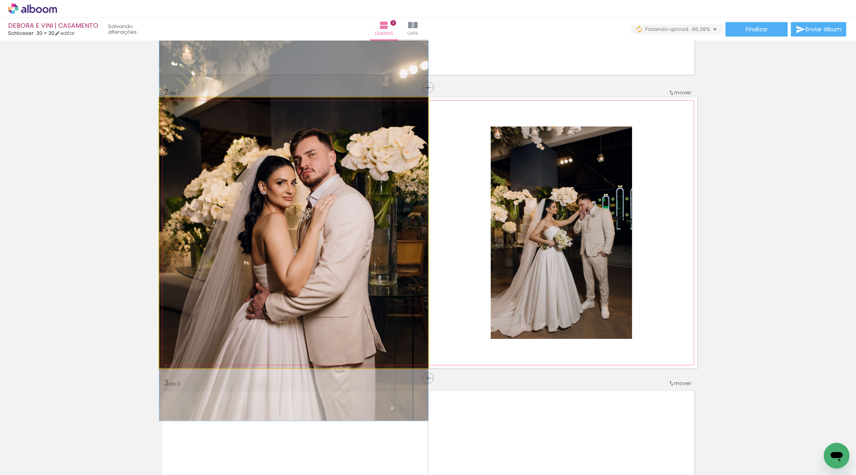
drag, startPoint x: 399, startPoint y: 219, endPoint x: 399, endPoint y: 228, distance: 8.8
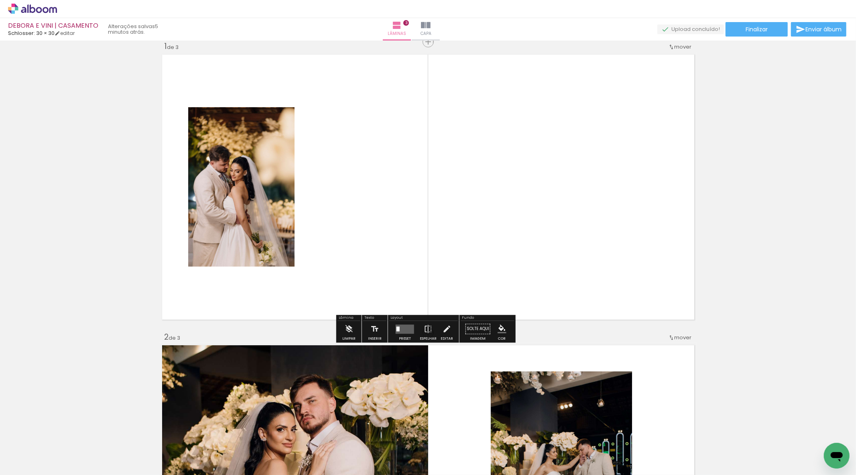
scroll to position [0, 0]
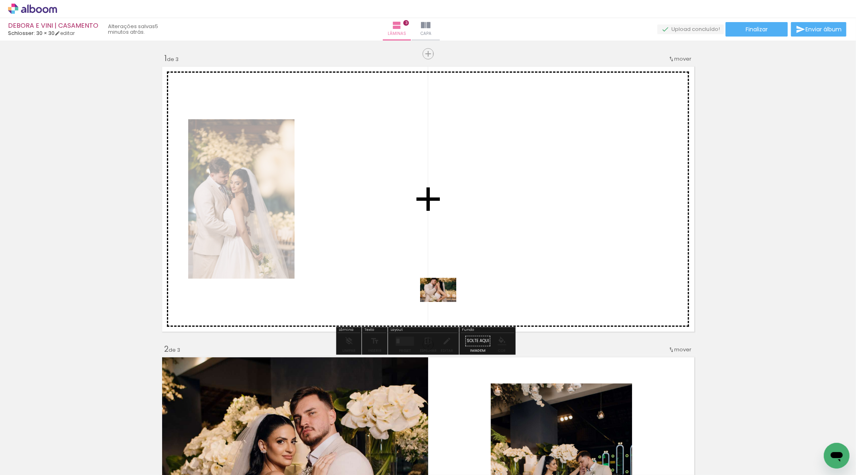
drag, startPoint x: 122, startPoint y: 457, endPoint x: 444, endPoint y: 302, distance: 357.6
click at [444, 302] on quentale-workspace at bounding box center [428, 237] width 856 height 475
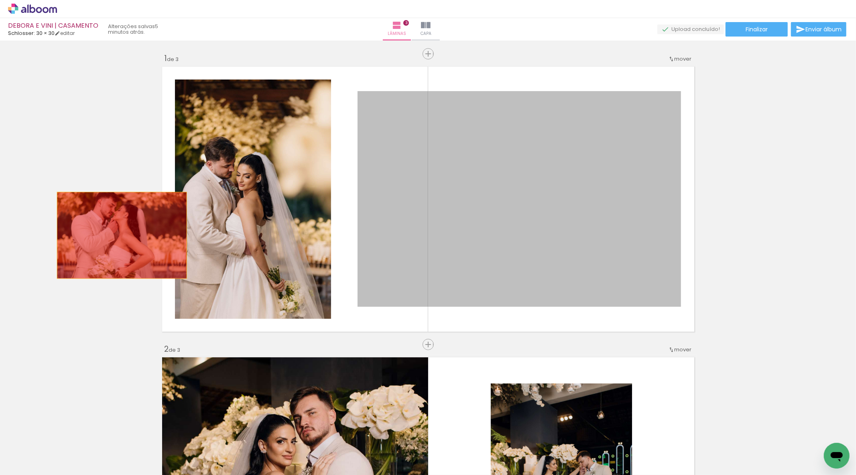
drag, startPoint x: 503, startPoint y: 237, endPoint x: 119, endPoint y: 235, distance: 383.7
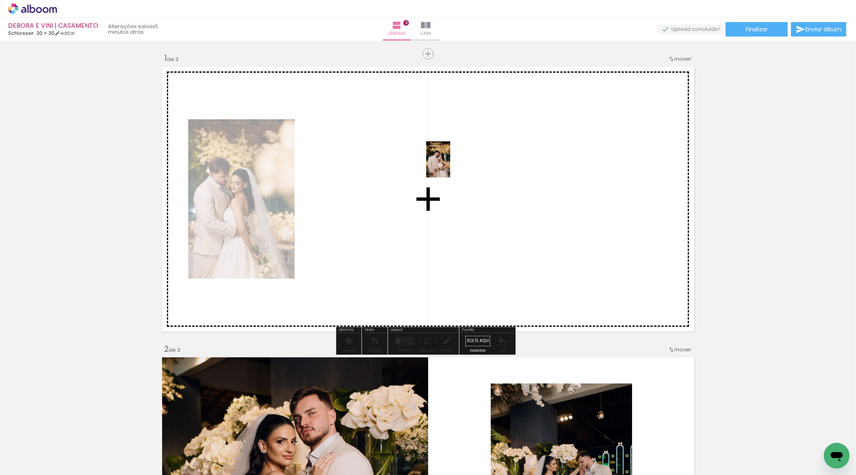
drag, startPoint x: 65, startPoint y: 436, endPoint x: 446, endPoint y: 172, distance: 463.1
click at [446, 173] on quentale-workspace at bounding box center [428, 237] width 856 height 475
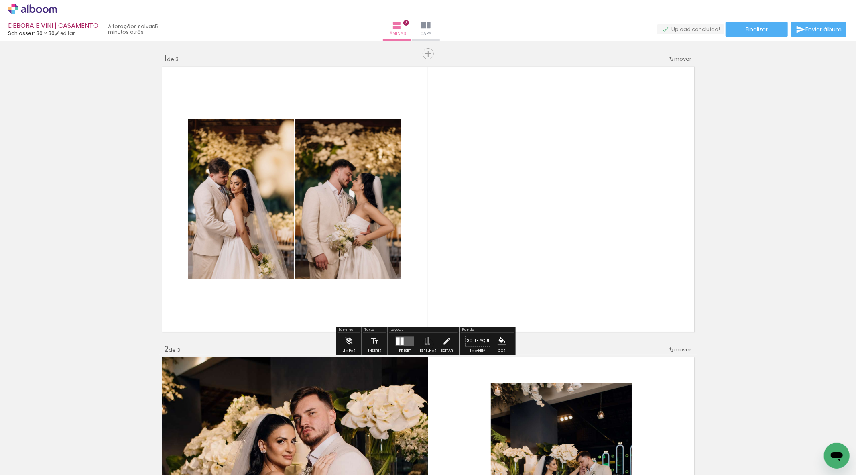
click at [406, 338] on quentale-layouter at bounding box center [405, 340] width 18 height 9
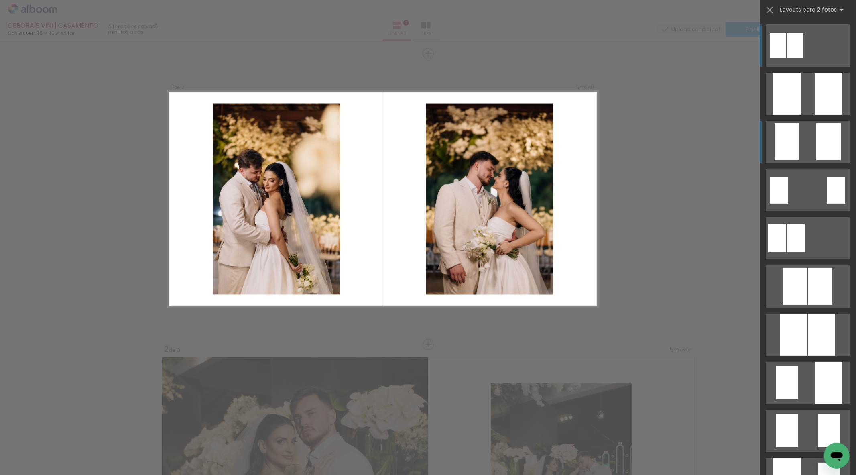
click at [796, 115] on quentale-layouter at bounding box center [808, 94] width 84 height 42
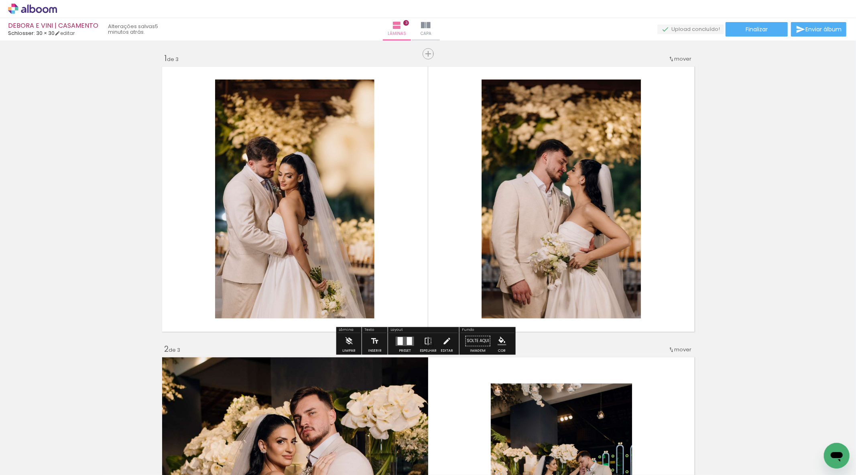
click at [403, 346] on div at bounding box center [405, 341] width 22 height 16
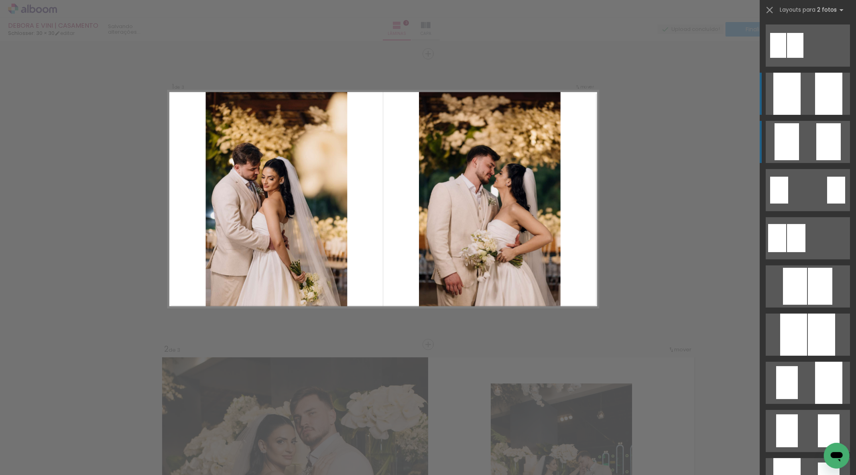
click at [808, 85] on quentale-layouter at bounding box center [808, 94] width 84 height 42
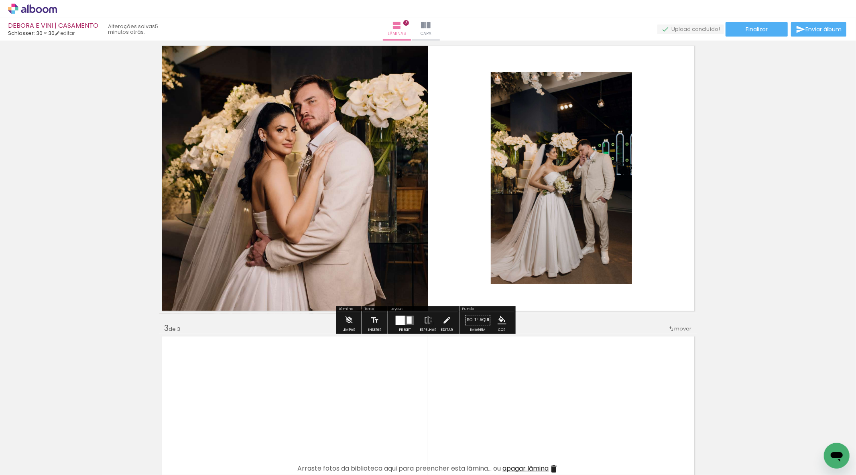
scroll to position [312, 0]
click at [430, 319] on iron-icon at bounding box center [428, 319] width 9 height 16
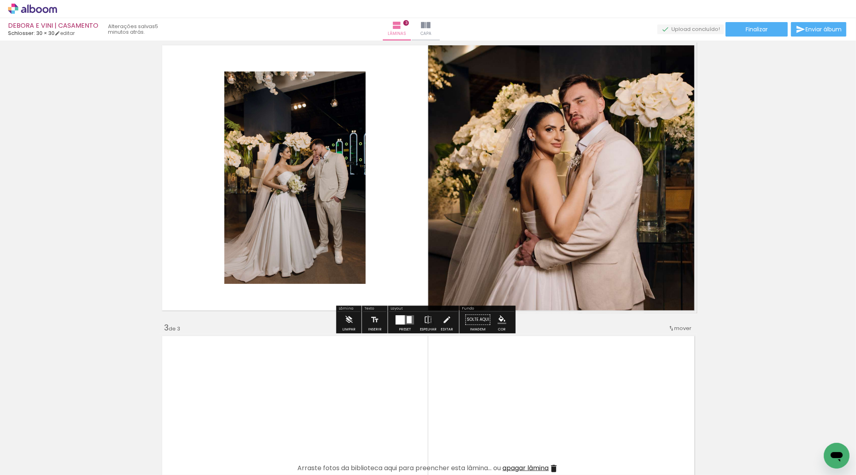
click at [752, 212] on div "Inserir lâmina 1 de 3 Inserir lâmina 2 de 3 Inserir lâmina 3 de 3" at bounding box center [428, 312] width 856 height 1163
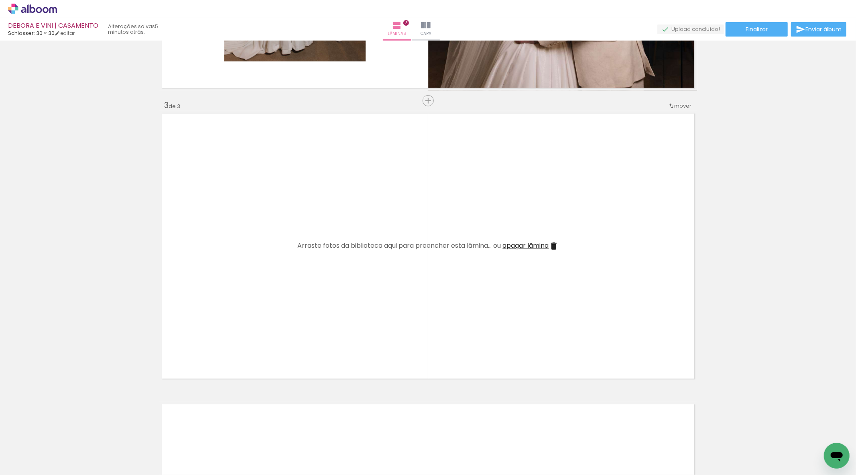
scroll to position [535, 0]
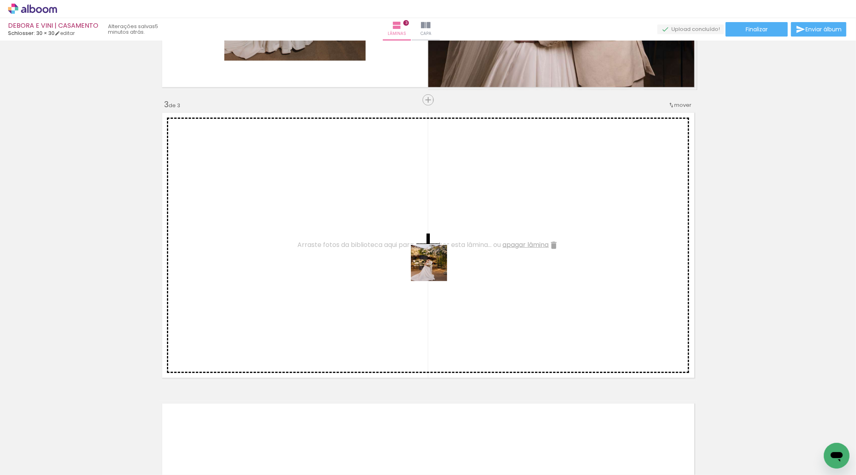
drag, startPoint x: 483, startPoint y: 463, endPoint x: 428, endPoint y: 245, distance: 224.5
click at [428, 245] on quentale-workspace at bounding box center [428, 237] width 856 height 475
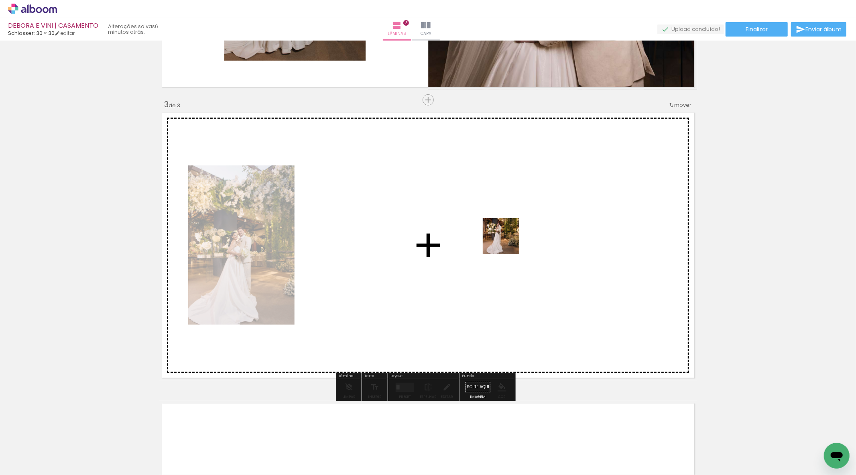
drag, startPoint x: 544, startPoint y: 451, endPoint x: 507, endPoint y: 242, distance: 212.0
click at [507, 242] on quentale-workspace at bounding box center [428, 237] width 856 height 475
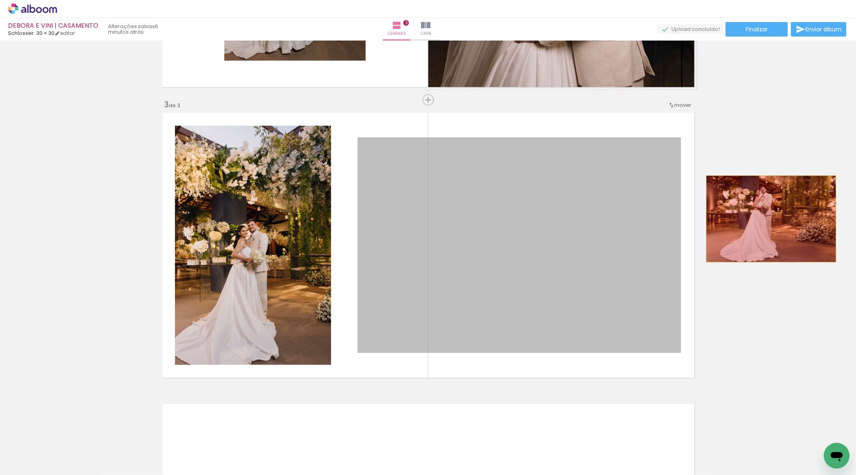
drag, startPoint x: 507, startPoint y: 225, endPoint x: 768, endPoint y: 219, distance: 261.0
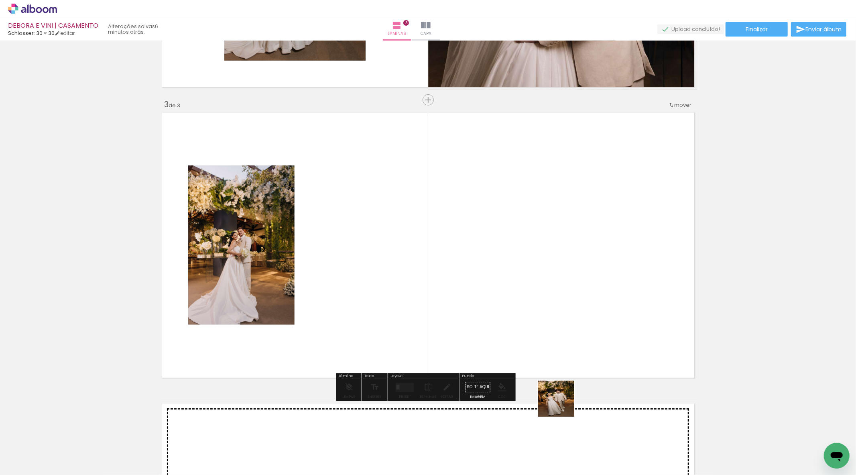
drag, startPoint x: 573, startPoint y: 447, endPoint x: 493, endPoint y: 310, distance: 158.5
click at [493, 310] on quentale-workspace at bounding box center [428, 237] width 856 height 475
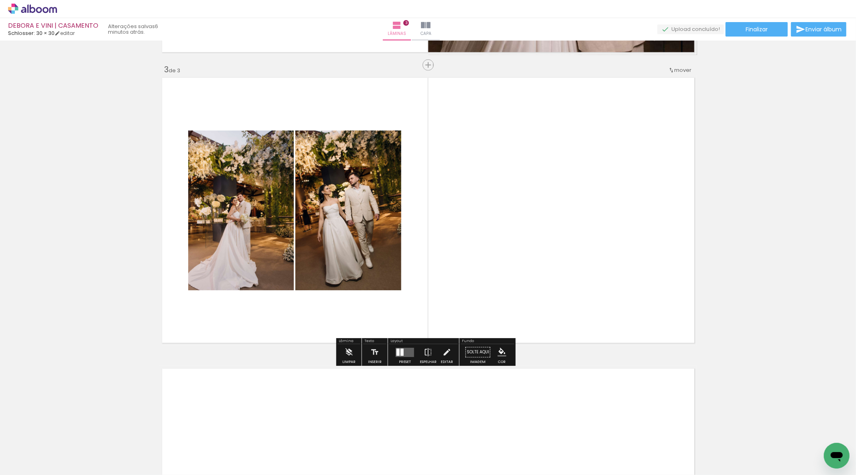
scroll to position [580, 0]
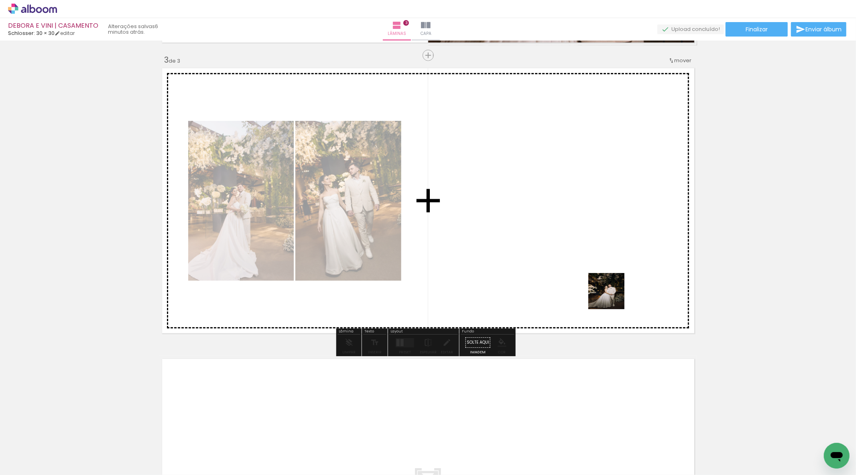
drag, startPoint x: 763, startPoint y: 452, endPoint x: 603, endPoint y: 295, distance: 224.5
click at [608, 290] on quentale-workspace at bounding box center [428, 237] width 856 height 475
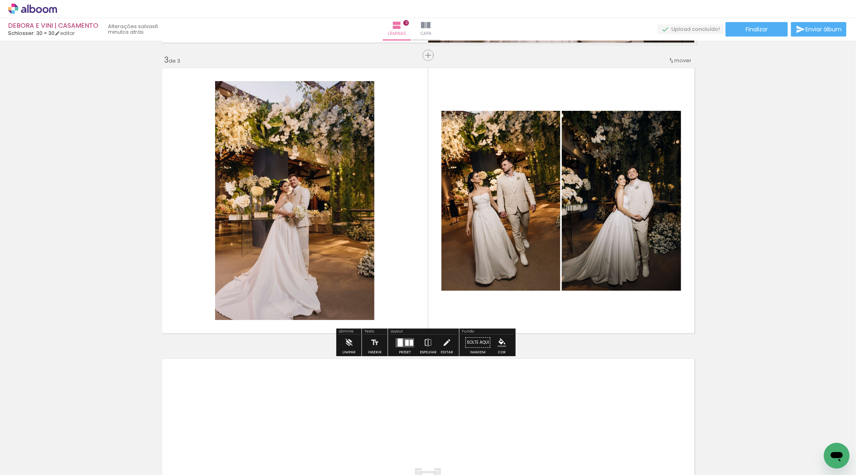
click at [400, 341] on div at bounding box center [400, 342] width 5 height 8
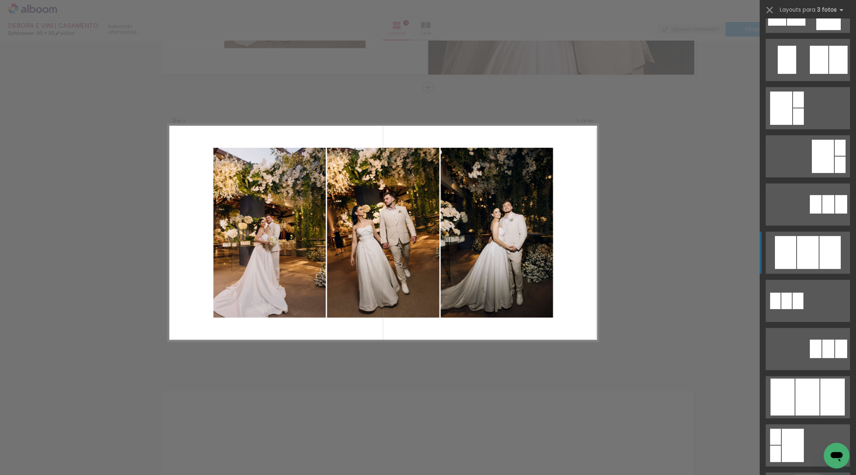
scroll to position [0, 0]
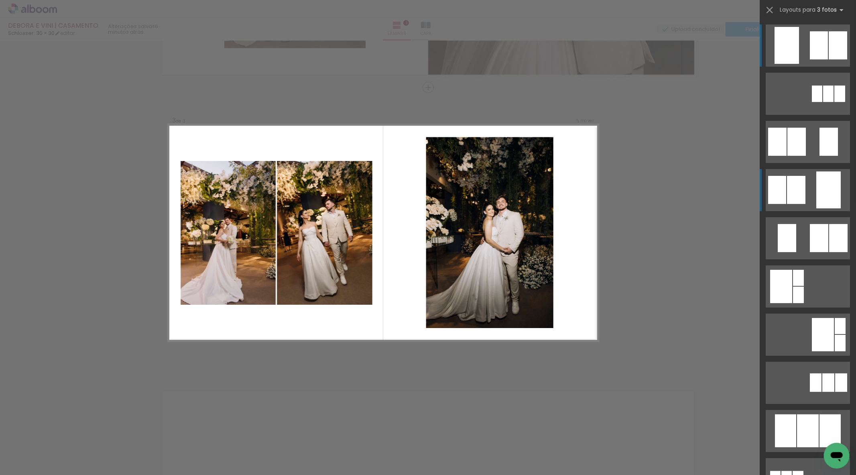
click at [805, 115] on quentale-layouter at bounding box center [808, 94] width 84 height 42
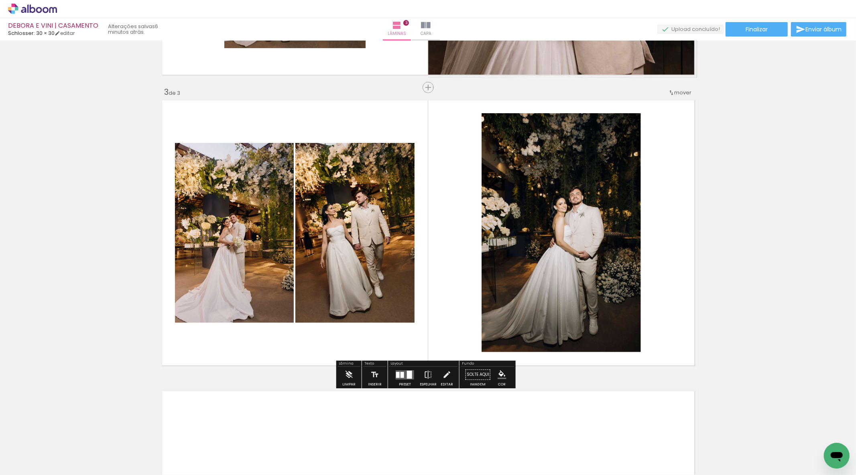
click at [755, 221] on div "Inserir lâmina 1 de 3 Inserir lâmina 2 de 3 Inserir lâmina 3 de 3" at bounding box center [428, 77] width 856 height 1163
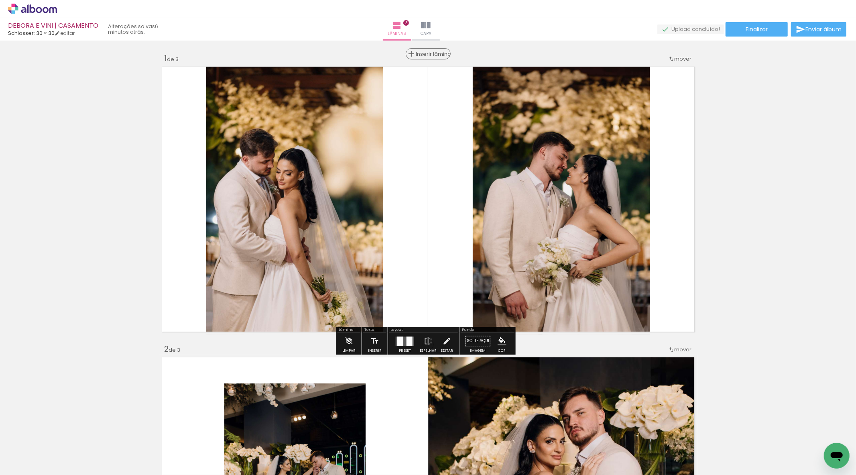
click at [428, 56] on span "Inserir lâmina" at bounding box center [431, 53] width 31 height 5
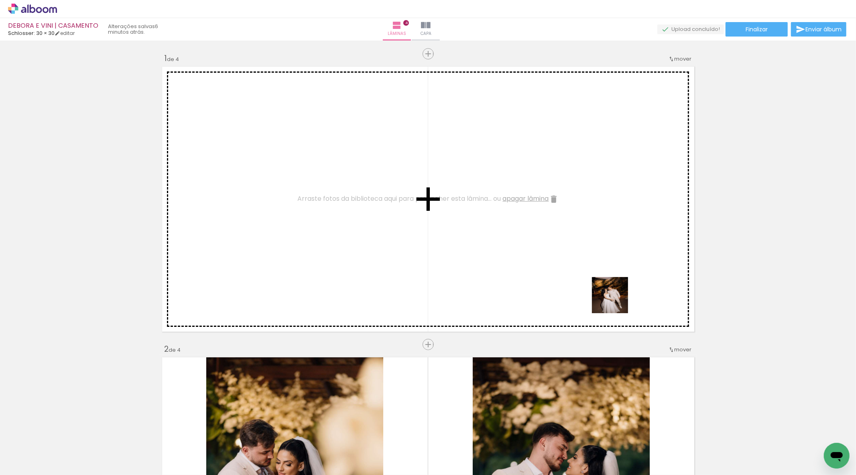
drag, startPoint x: 663, startPoint y: 452, endPoint x: 616, endPoint y: 300, distance: 159.6
click at [616, 300] on quentale-workspace at bounding box center [428, 237] width 856 height 475
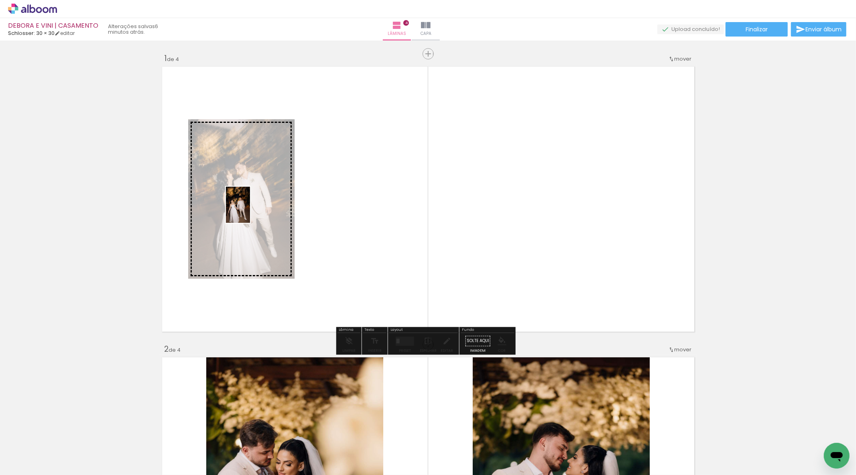
drag, startPoint x: 623, startPoint y: 446, endPoint x: 256, endPoint y: 207, distance: 438.0
click at [256, 207] on quentale-workspace at bounding box center [428, 237] width 856 height 475
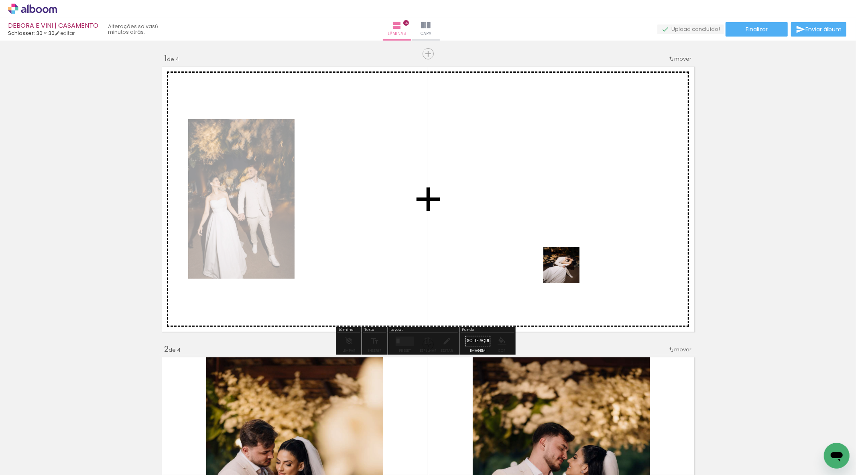
drag, startPoint x: 714, startPoint y: 438, endPoint x: 547, endPoint y: 254, distance: 249.2
click at [560, 263] on quentale-workspace at bounding box center [428, 237] width 856 height 475
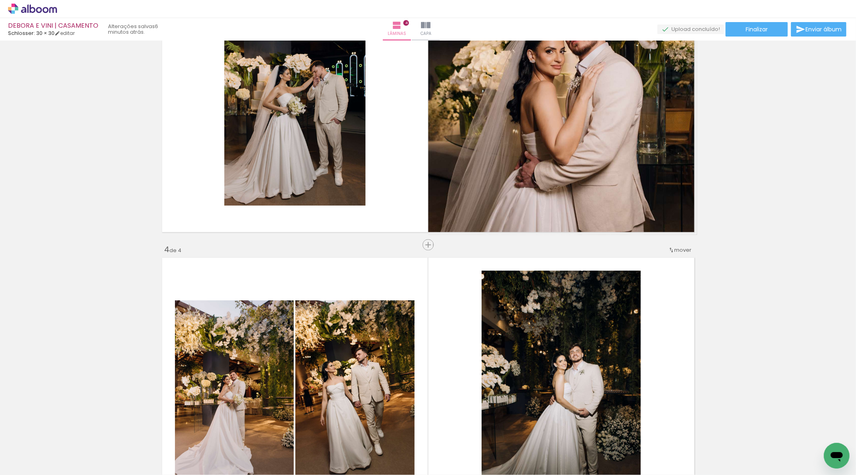
scroll to position [803, 0]
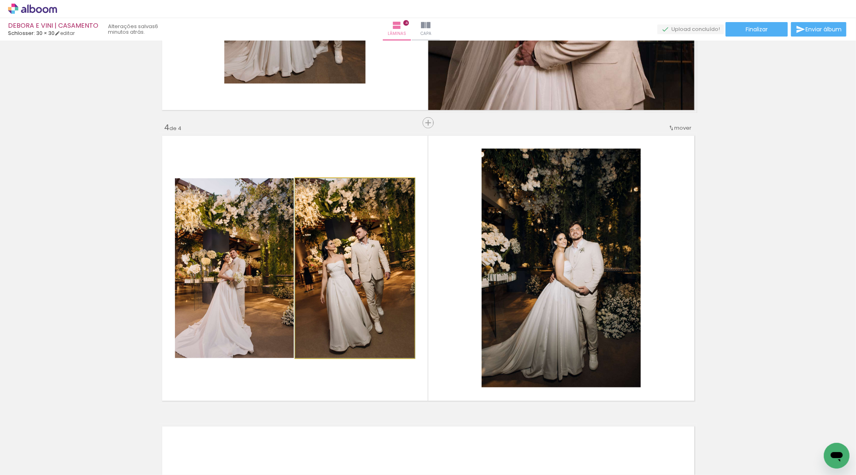
click at [372, 289] on quentale-photo at bounding box center [354, 268] width 119 height 180
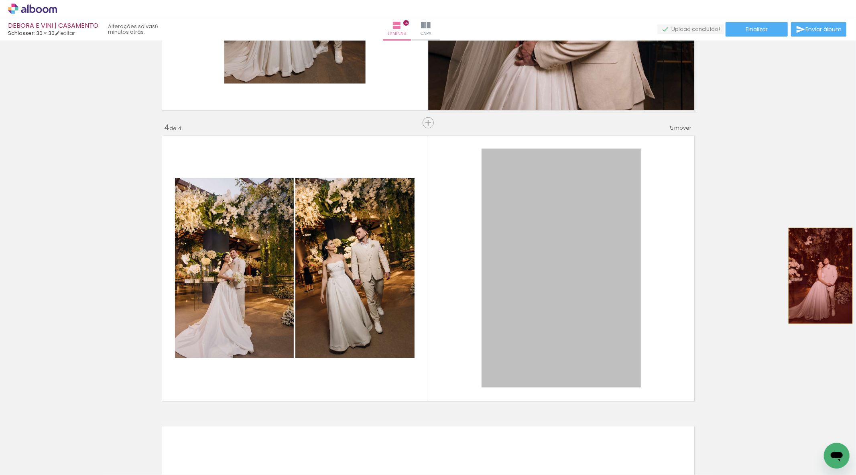
drag, startPoint x: 547, startPoint y: 288, endPoint x: 817, endPoint y: 276, distance: 270.8
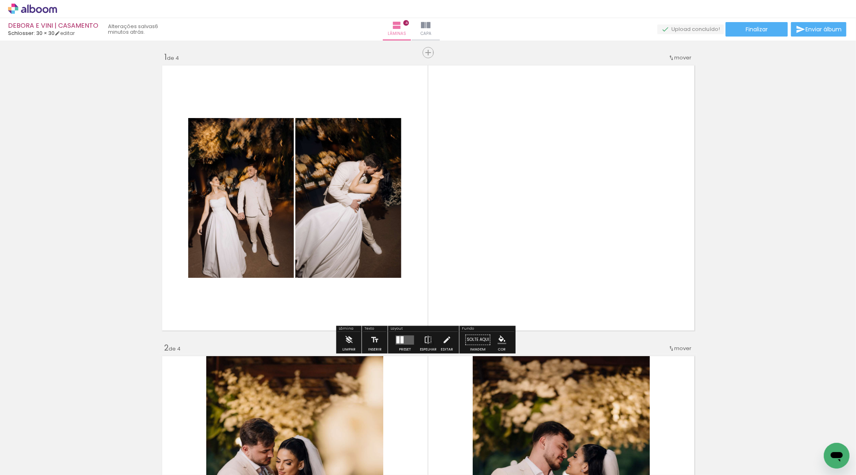
scroll to position [0, 0]
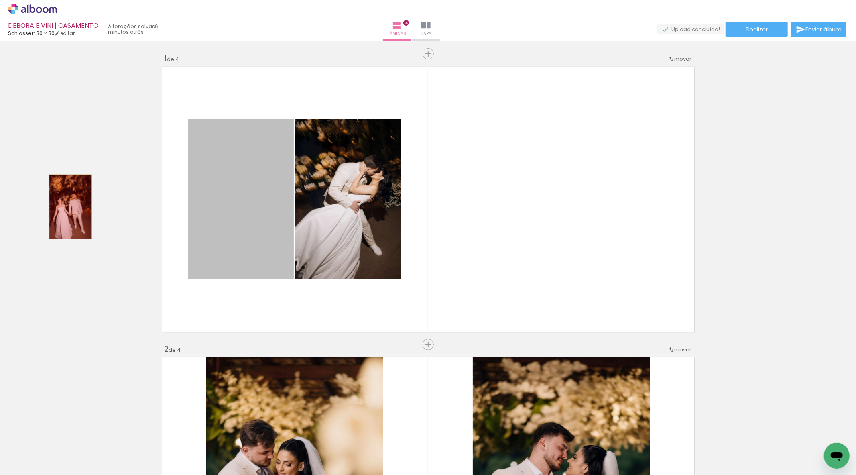
drag, startPoint x: 281, startPoint y: 202, endPoint x: 67, endPoint y: 207, distance: 214.0
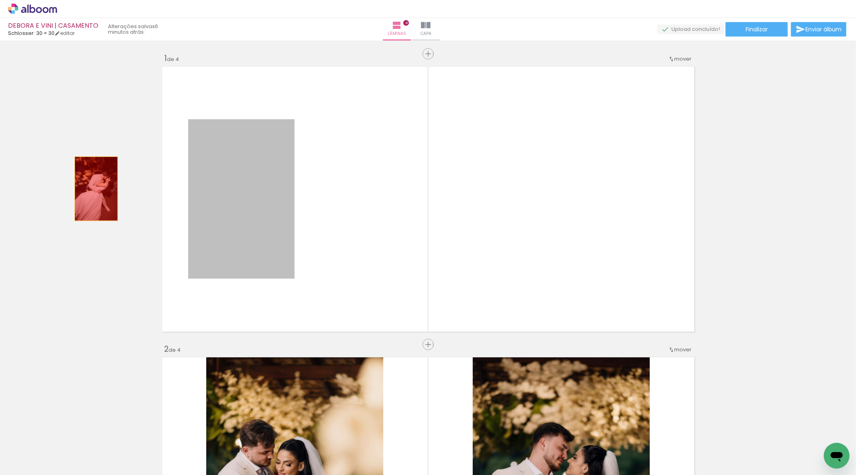
drag, startPoint x: 262, startPoint y: 198, endPoint x: 93, endPoint y: 189, distance: 169.6
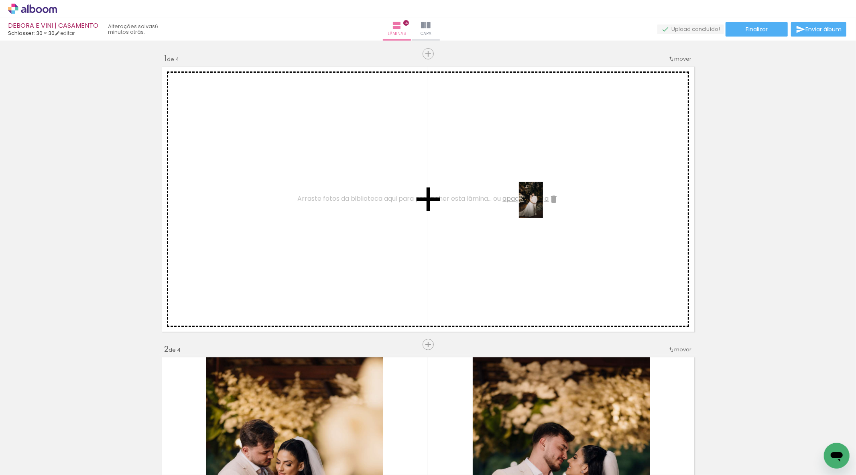
drag, startPoint x: 760, startPoint y: 448, endPoint x: 486, endPoint y: 251, distance: 337.5
click at [543, 206] on quentale-workspace at bounding box center [428, 237] width 856 height 475
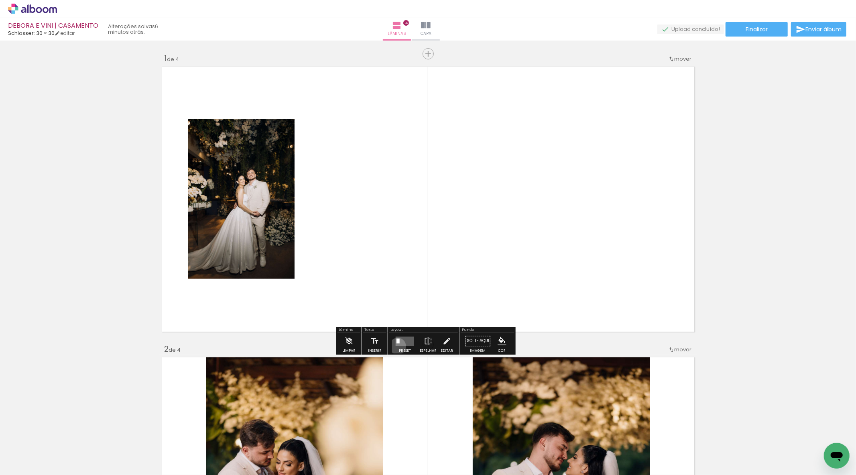
click at [396, 346] on div at bounding box center [405, 341] width 22 height 16
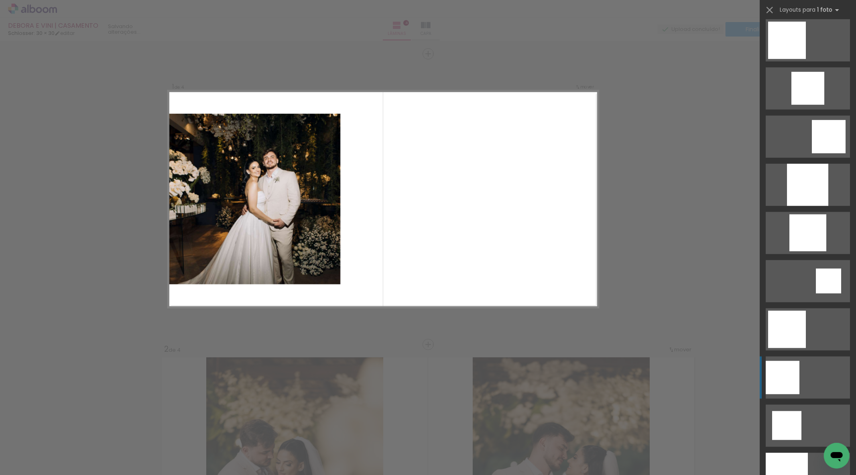
scroll to position [713, 0]
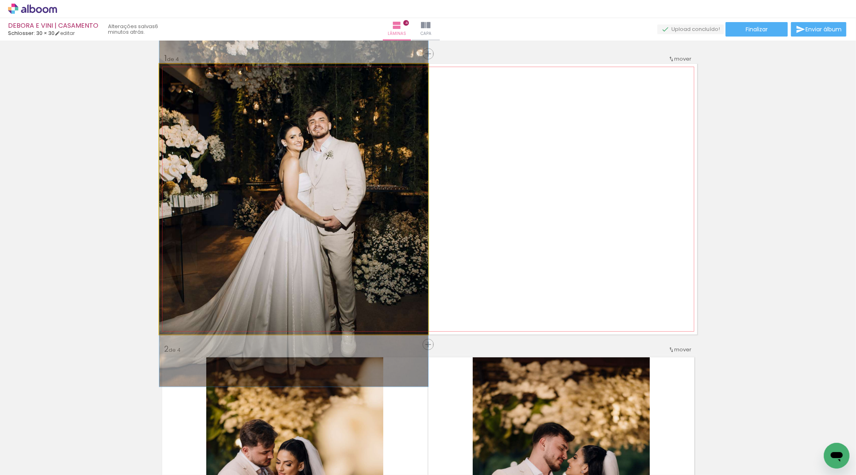
drag, startPoint x: 321, startPoint y: 222, endPoint x: 338, endPoint y: 208, distance: 22.3
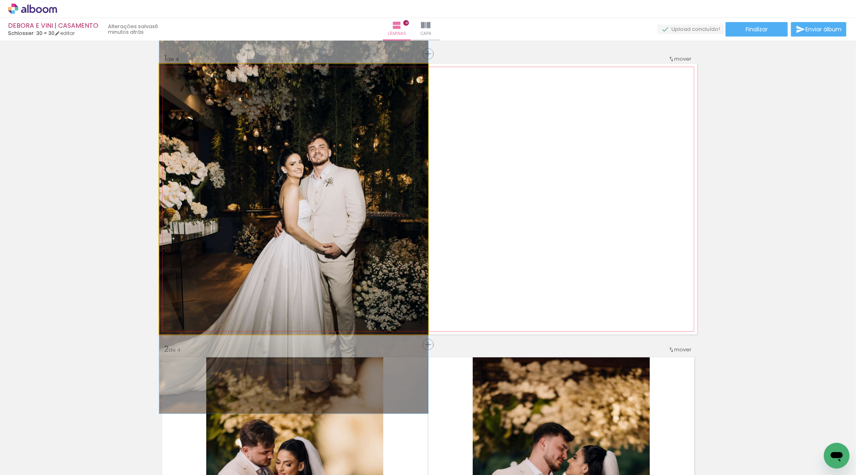
drag, startPoint x: 369, startPoint y: 202, endPoint x: 370, endPoint y: 235, distance: 32.5
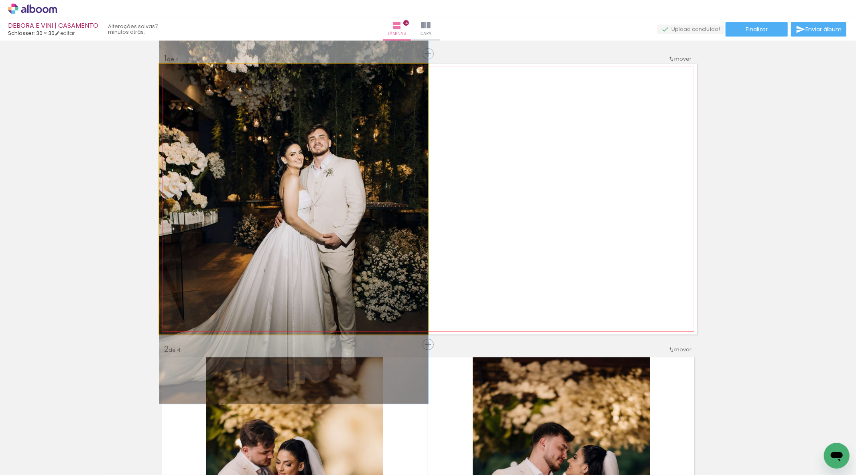
click at [363, 240] on quentale-photo at bounding box center [293, 199] width 269 height 271
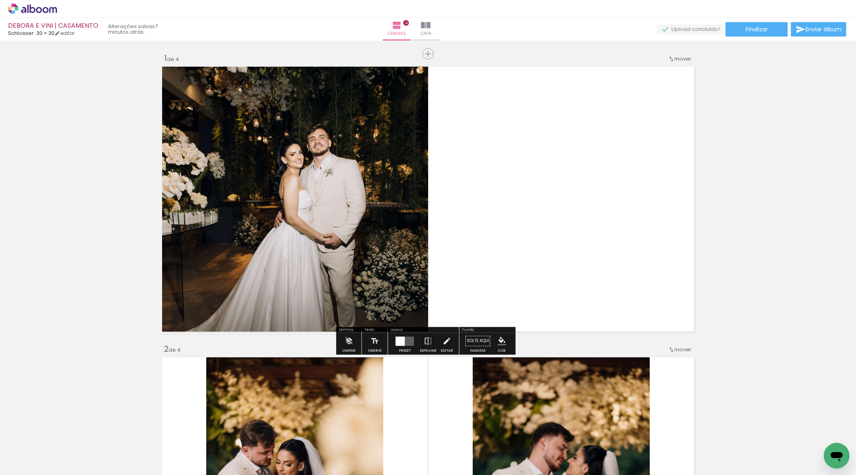
click at [405, 343] on quentale-layouter at bounding box center [405, 340] width 18 height 9
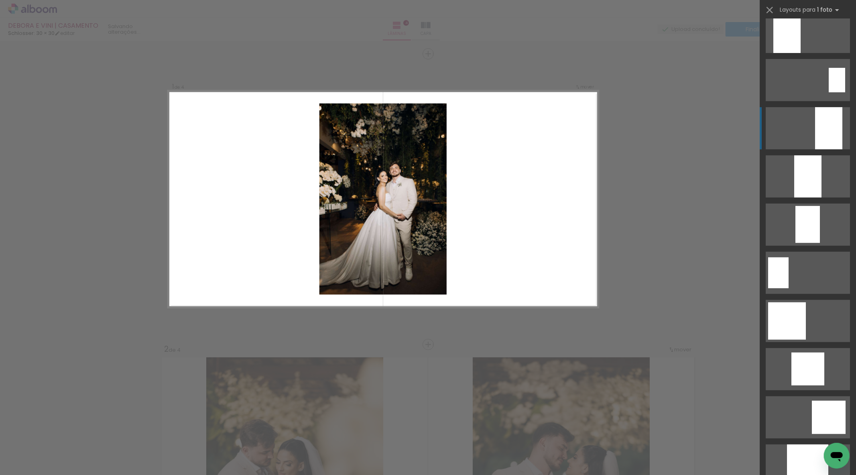
scroll to position [250, 0]
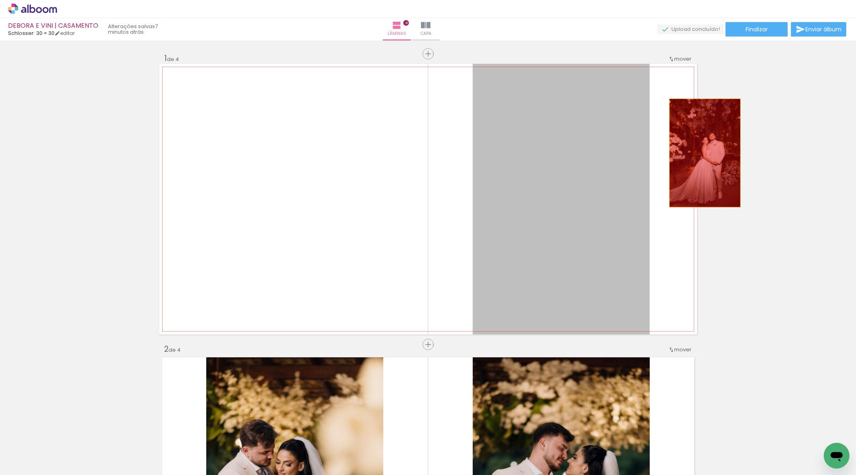
drag, startPoint x: 552, startPoint y: 155, endPoint x: 744, endPoint y: 149, distance: 191.5
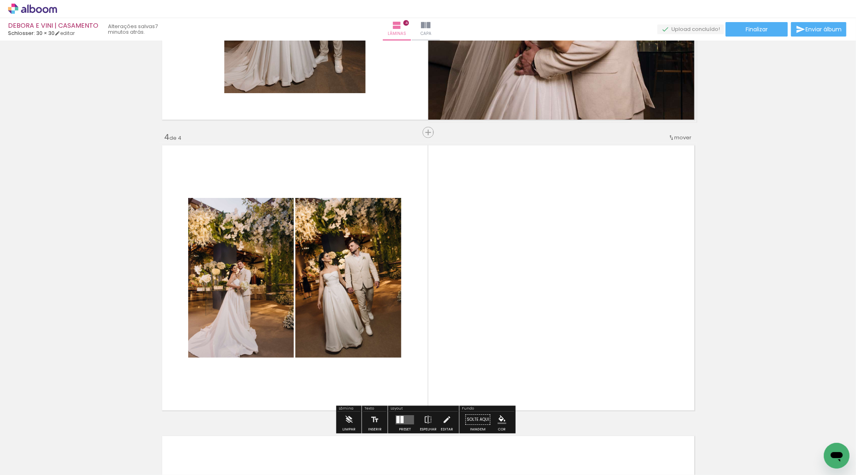
scroll to position [713, 0]
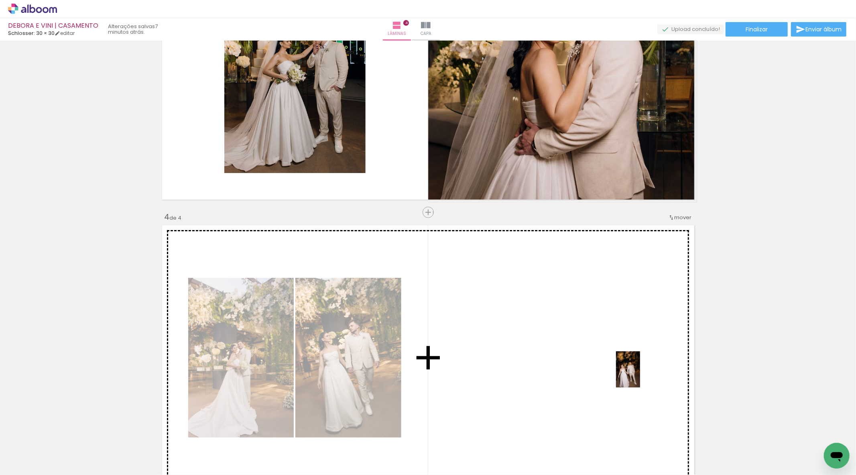
drag, startPoint x: 636, startPoint y: 454, endPoint x: 640, endPoint y: 375, distance: 79.2
click at [640, 375] on quentale-workspace at bounding box center [428, 237] width 856 height 475
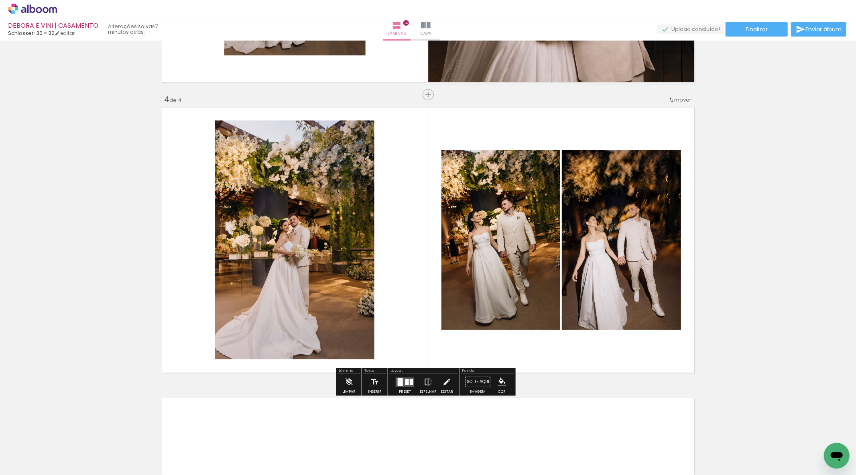
scroll to position [847, 0]
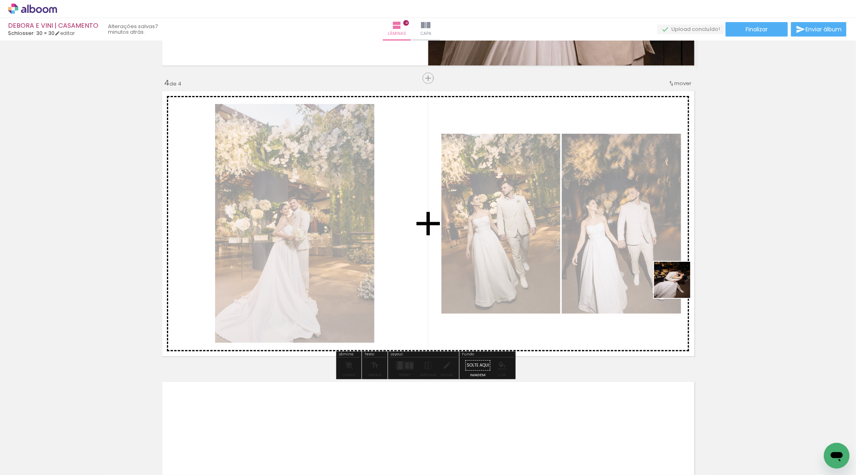
drag, startPoint x: 712, startPoint y: 450, endPoint x: 677, endPoint y: 281, distance: 172.9
click at [677, 281] on quentale-workspace at bounding box center [428, 237] width 856 height 475
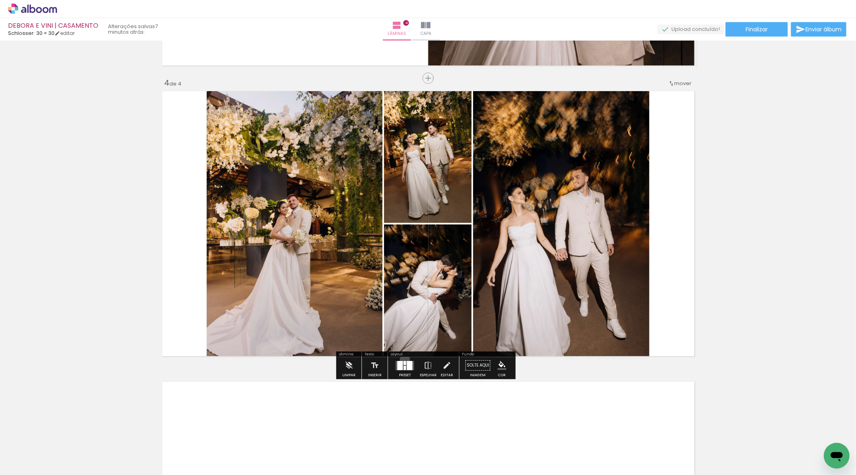
click at [403, 360] on div at bounding box center [405, 365] width 22 height 16
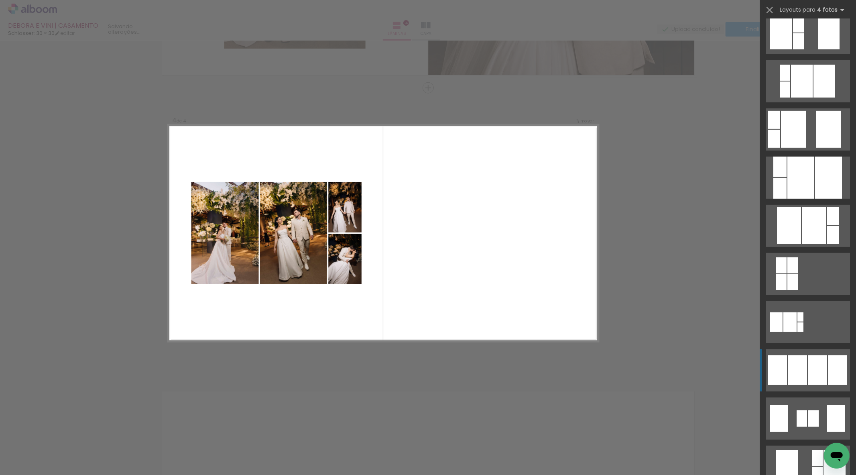
scroll to position [267, 0]
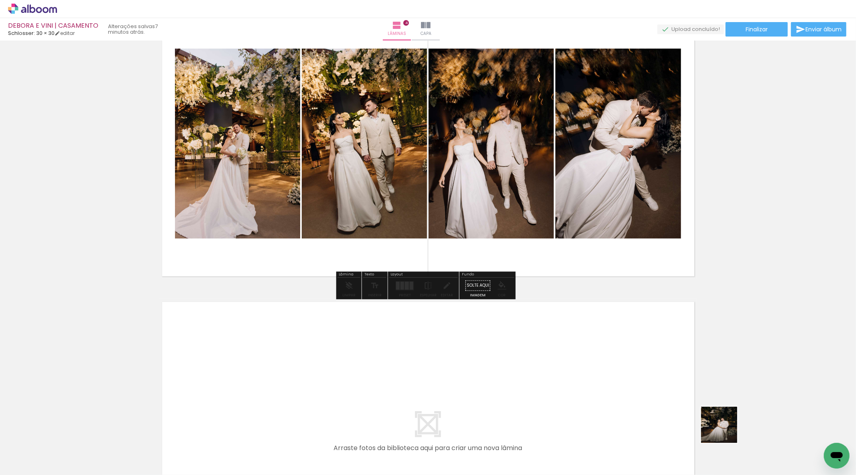
drag, startPoint x: 773, startPoint y: 458, endPoint x: 725, endPoint y: 431, distance: 54.7
click at [0, 0] on slot at bounding box center [0, 0] width 0 height 0
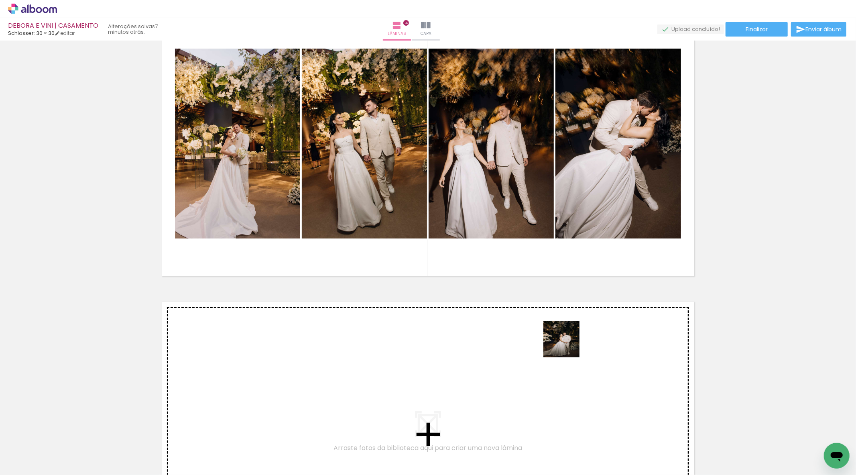
drag, startPoint x: 772, startPoint y: 447, endPoint x: 568, endPoint y: 345, distance: 228.5
click at [568, 345] on quentale-workspace at bounding box center [428, 237] width 856 height 475
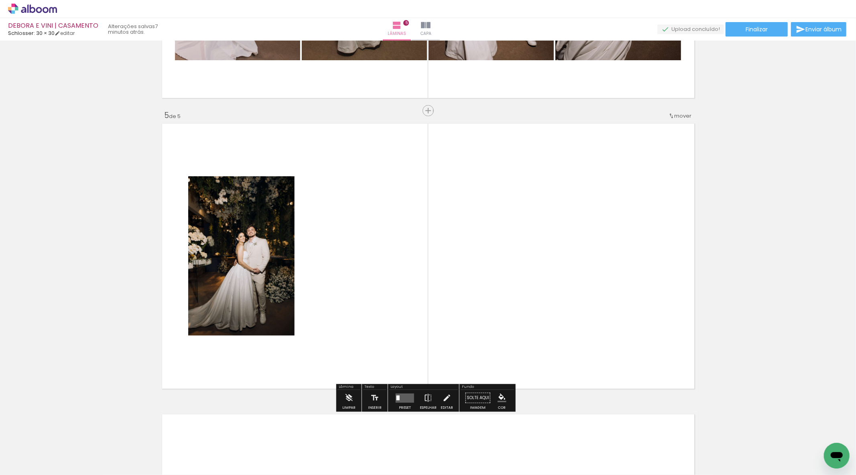
scroll to position [1129, 0]
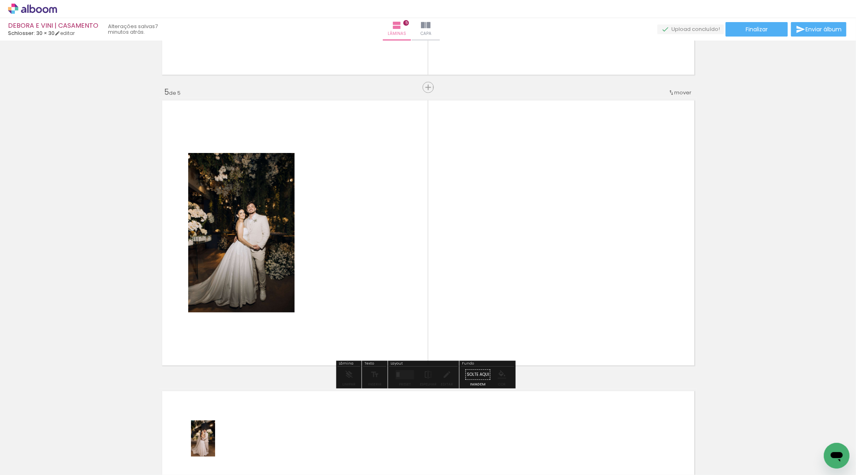
drag, startPoint x: 222, startPoint y: 454, endPoint x: 215, endPoint y: 444, distance: 12.0
click at [215, 444] on div at bounding box center [215, 448] width 26 height 40
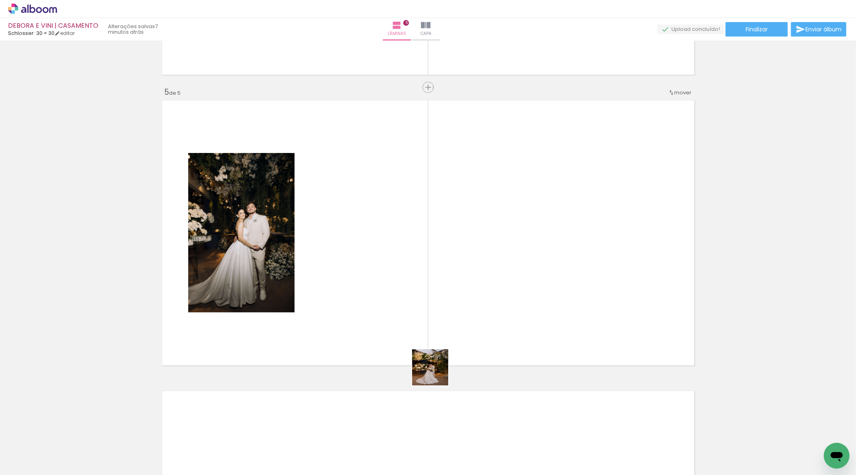
drag, startPoint x: 440, startPoint y: 456, endPoint x: 426, endPoint y: 310, distance: 146.0
click at [426, 310] on quentale-workspace at bounding box center [428, 237] width 856 height 475
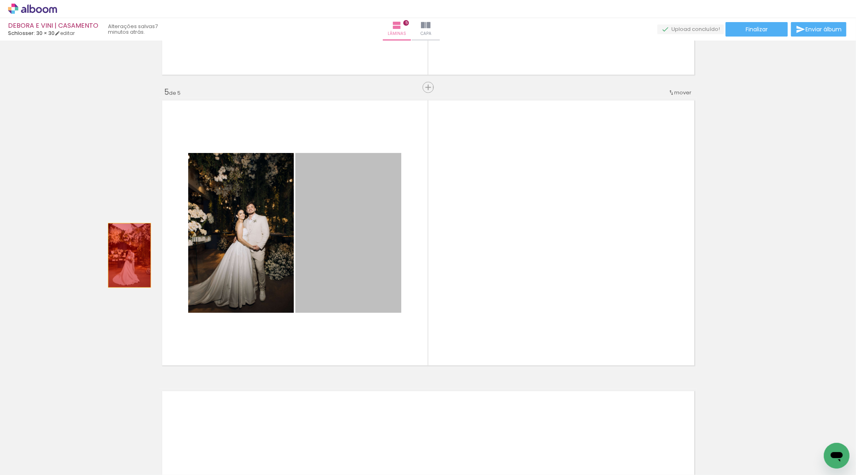
drag, startPoint x: 336, startPoint y: 237, endPoint x: 125, endPoint y: 256, distance: 212.3
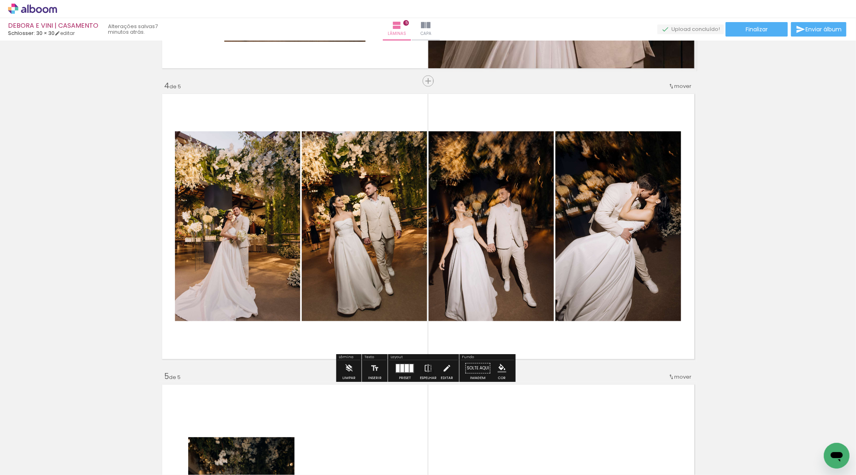
scroll to position [950, 0]
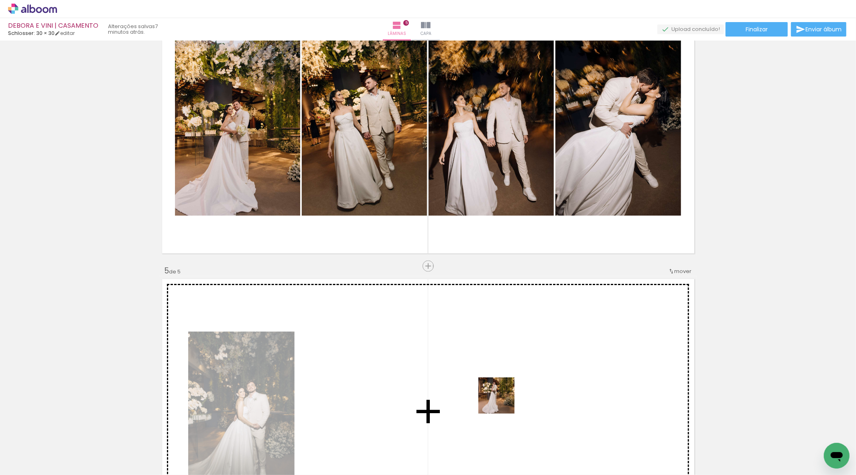
drag, startPoint x: 524, startPoint y: 439, endPoint x: 493, endPoint y: 397, distance: 52.8
click at [493, 397] on quentale-workspace at bounding box center [428, 237] width 856 height 475
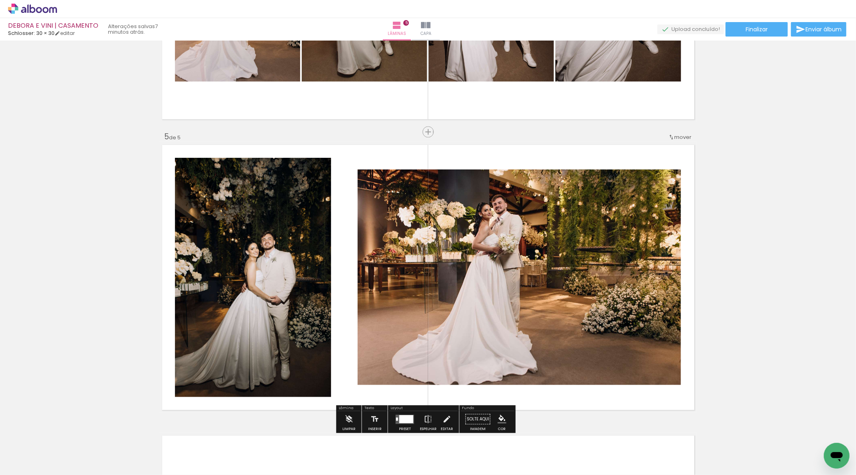
scroll to position [861, 0]
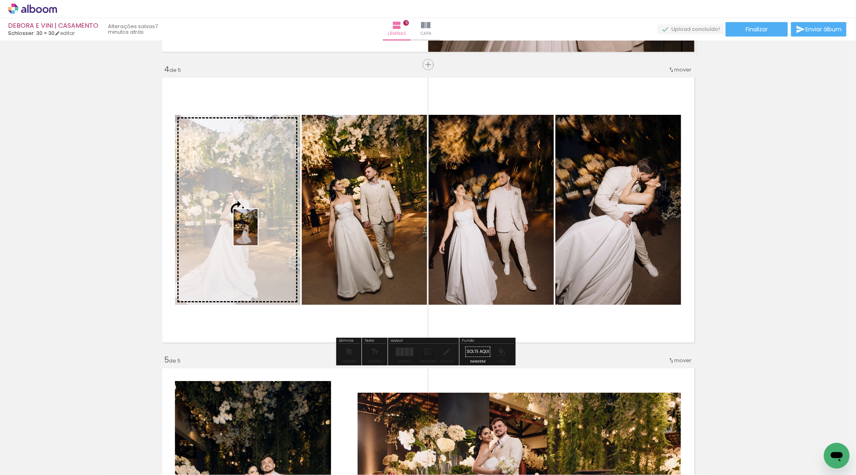
drag, startPoint x: 432, startPoint y: 456, endPoint x: 249, endPoint y: 238, distance: 285.0
click at [249, 238] on quentale-workspace at bounding box center [428, 237] width 856 height 475
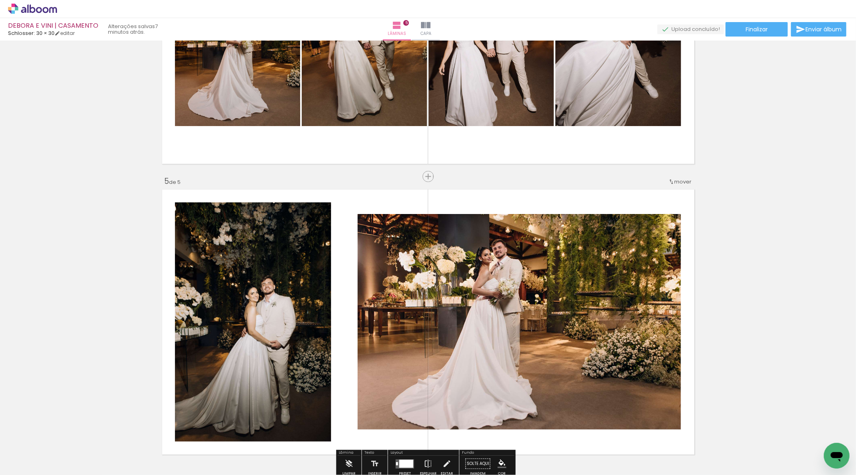
scroll to position [1218, 0]
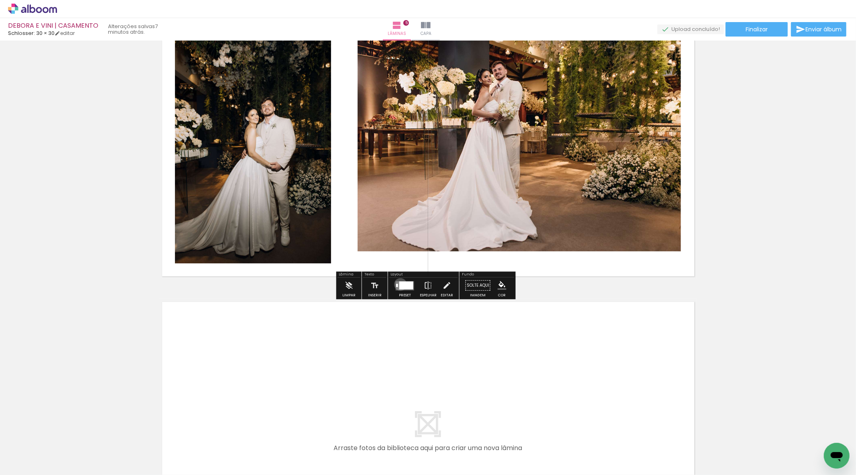
click at [399, 284] on div at bounding box center [406, 285] width 14 height 8
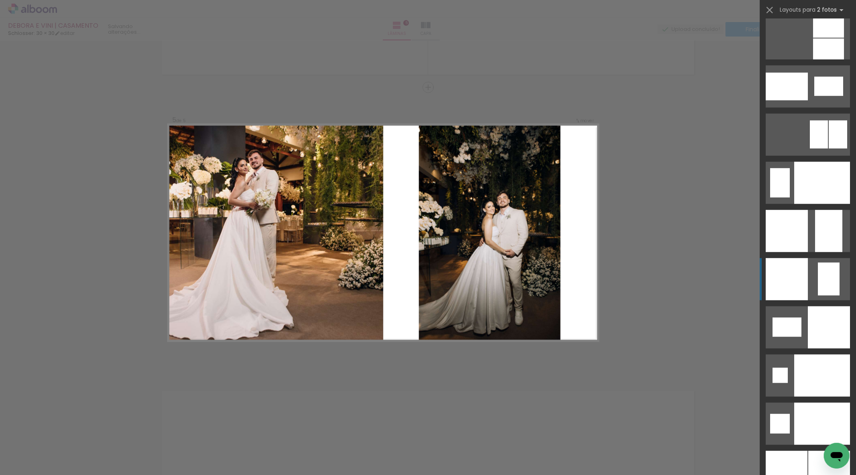
scroll to position [3004, 0]
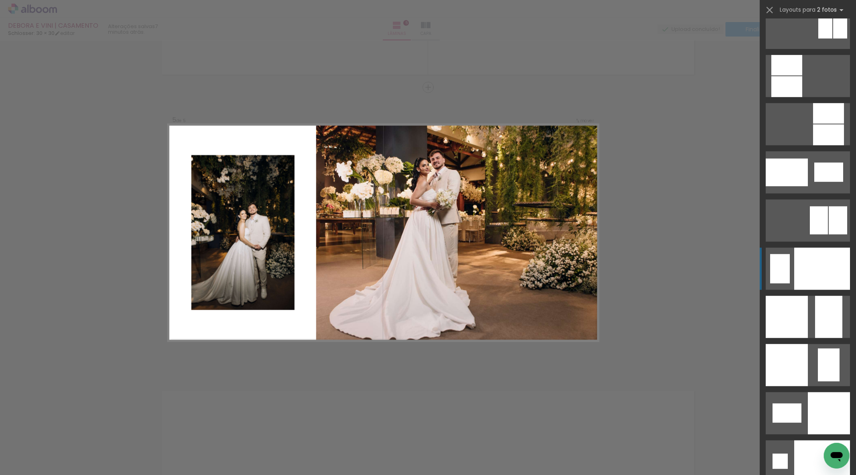
click at [812, 274] on div at bounding box center [822, 269] width 56 height 42
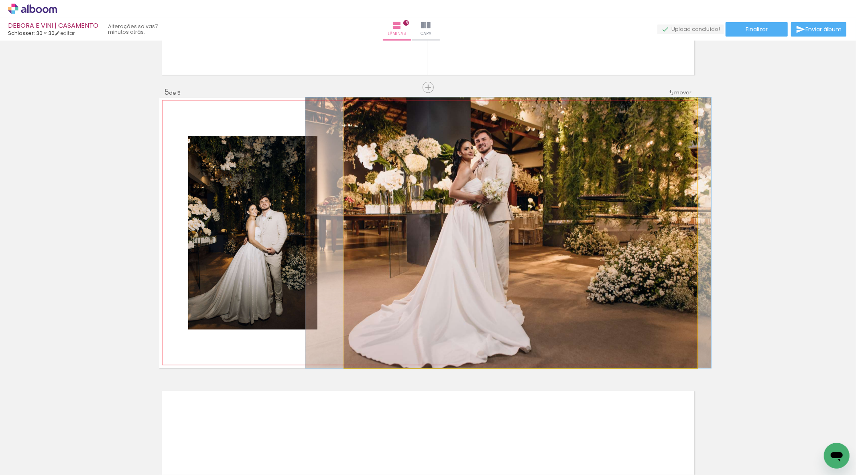
drag, startPoint x: 423, startPoint y: 184, endPoint x: 411, endPoint y: 189, distance: 13.5
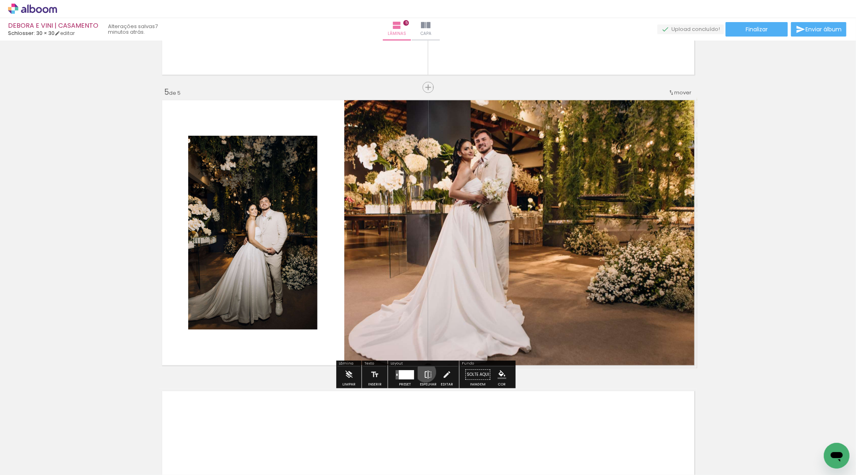
click at [424, 372] on iron-icon at bounding box center [428, 374] width 9 height 16
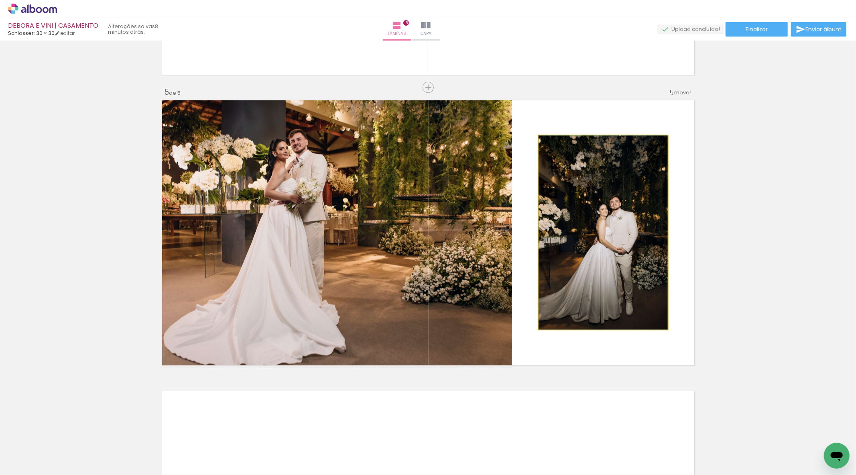
drag, startPoint x: 589, startPoint y: 222, endPoint x: 589, endPoint y: 216, distance: 5.6
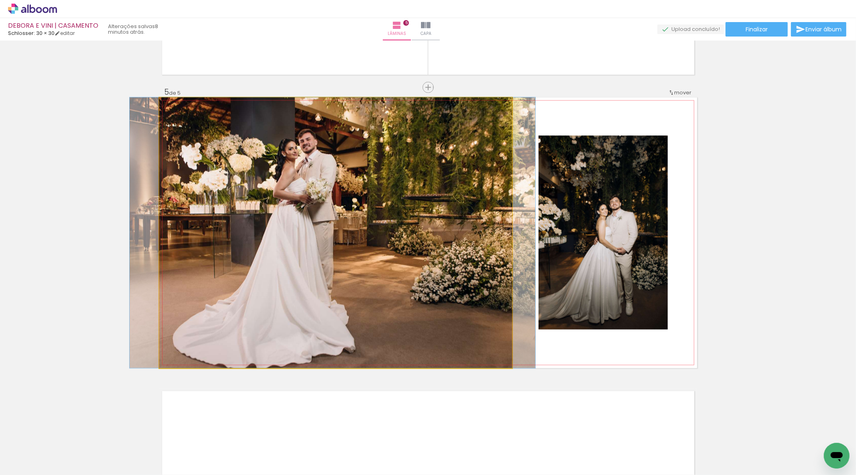
drag, startPoint x: 378, startPoint y: 319, endPoint x: 387, endPoint y: 318, distance: 9.3
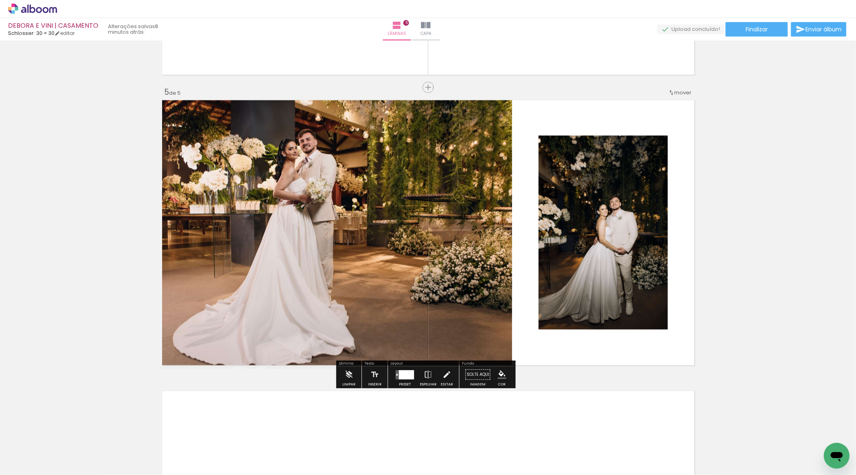
click at [401, 376] on div at bounding box center [406, 374] width 15 height 9
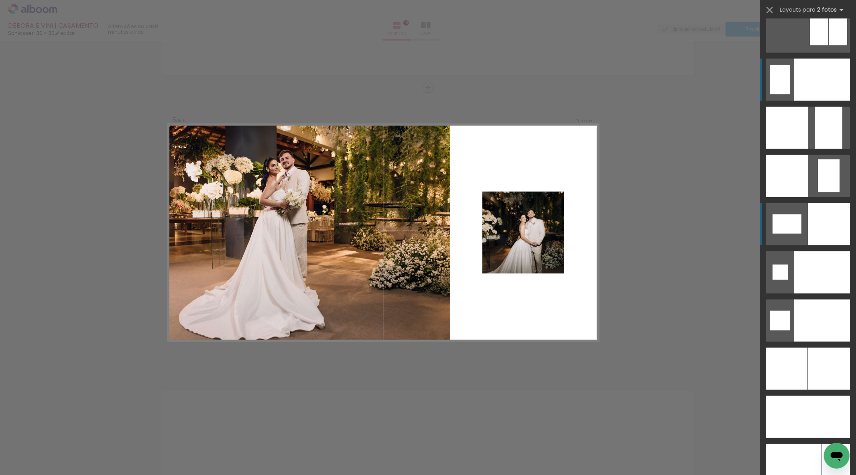
scroll to position [3137, 0]
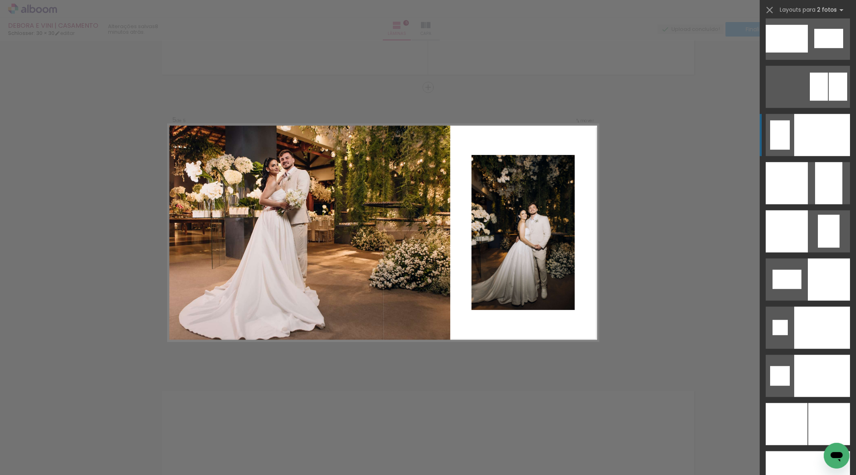
click at [803, 131] on div at bounding box center [822, 135] width 56 height 42
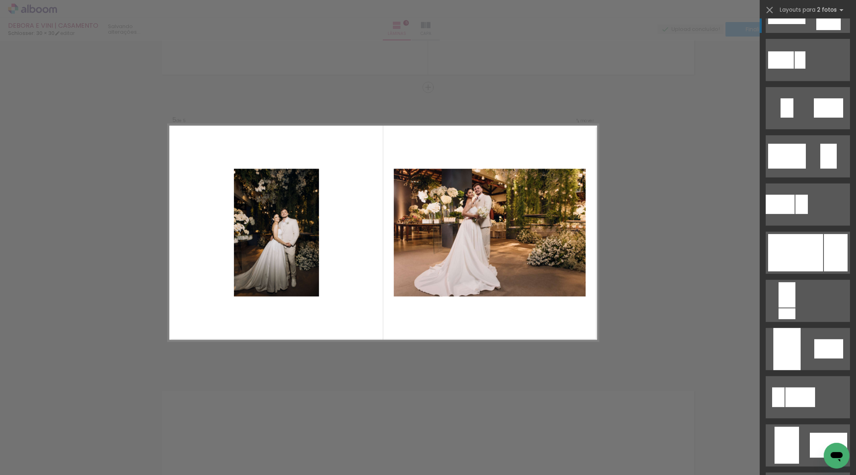
scroll to position [0, 0]
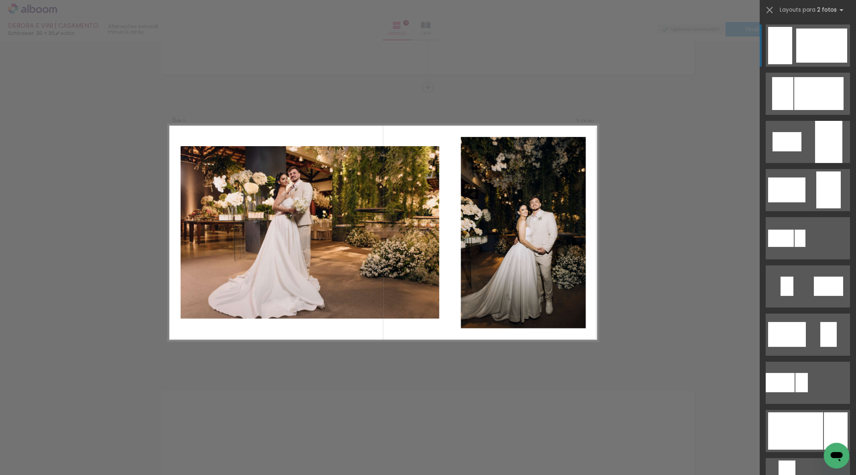
click at [802, 77] on div at bounding box center [818, 93] width 49 height 33
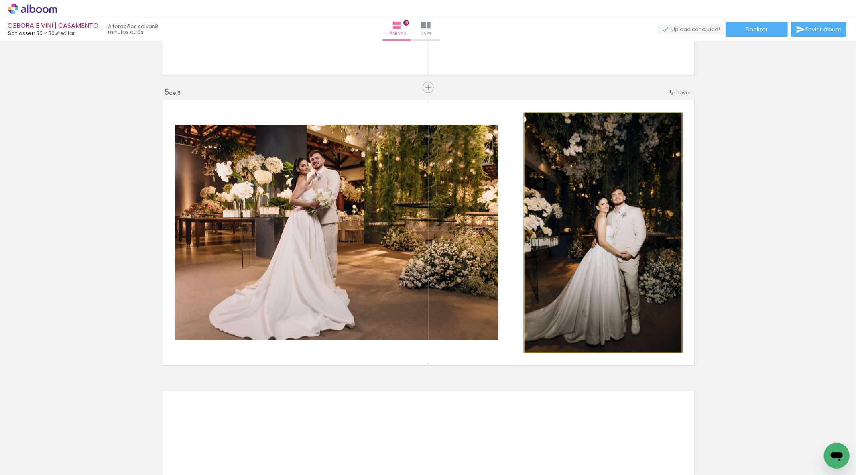
click at [575, 189] on quentale-photo at bounding box center [603, 232] width 156 height 239
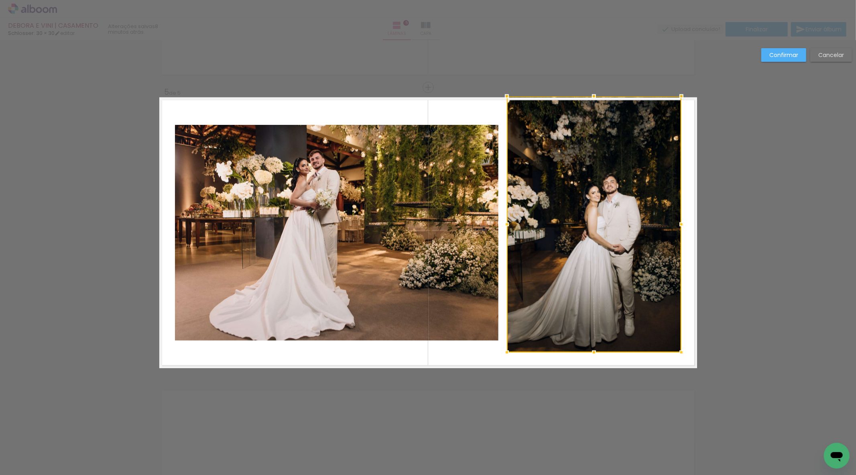
drag, startPoint x: 521, startPoint y: 114, endPoint x: 503, endPoint y: 94, distance: 26.7
click at [503, 94] on div at bounding box center [507, 96] width 16 height 16
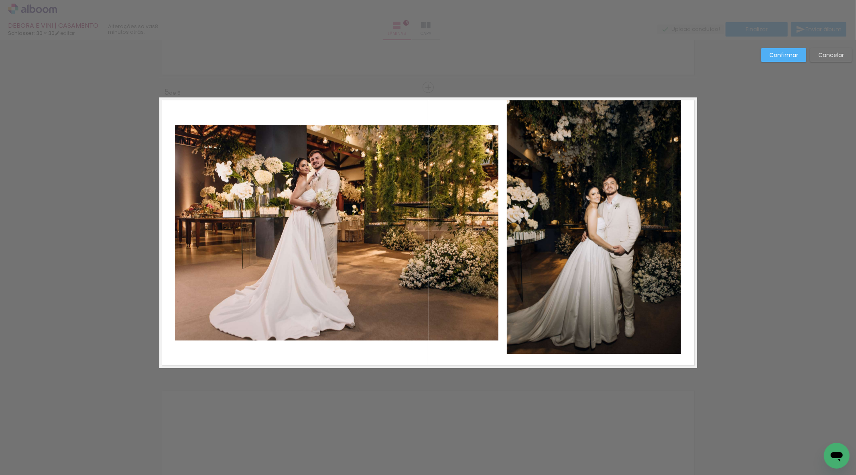
click at [637, 317] on quentale-photo at bounding box center [594, 226] width 175 height 256
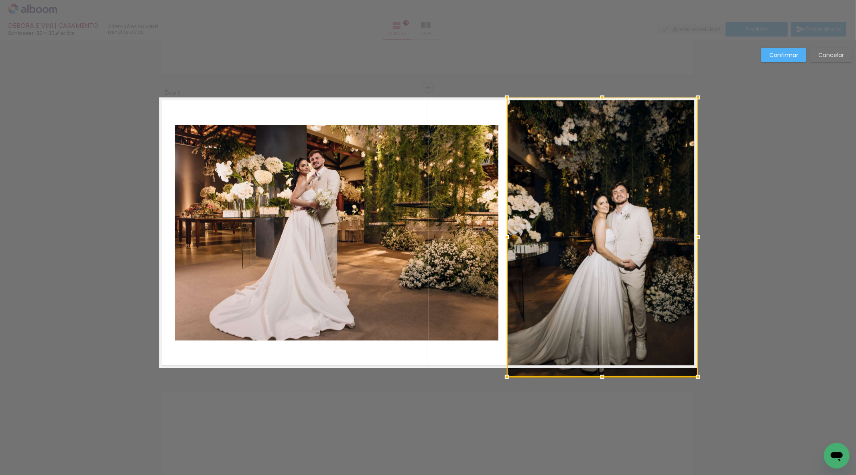
drag, startPoint x: 677, startPoint y: 352, endPoint x: 701, endPoint y: 368, distance: 29.1
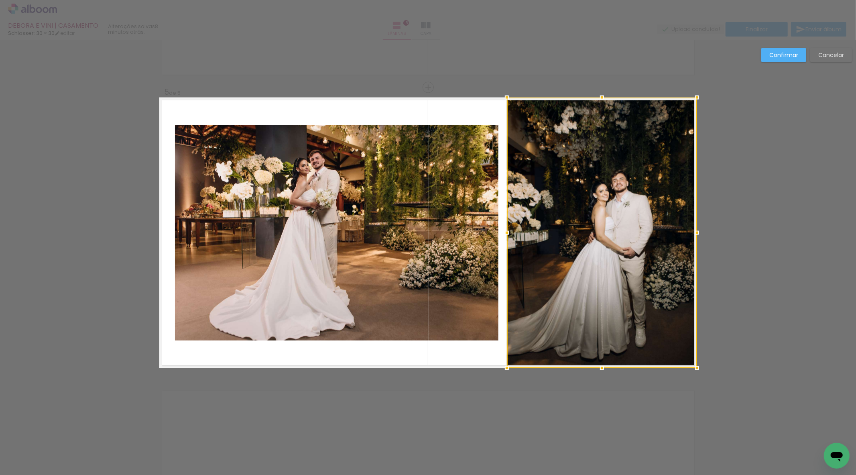
click at [0, 0] on slot "Confirmar" at bounding box center [0, 0] width 0 height 0
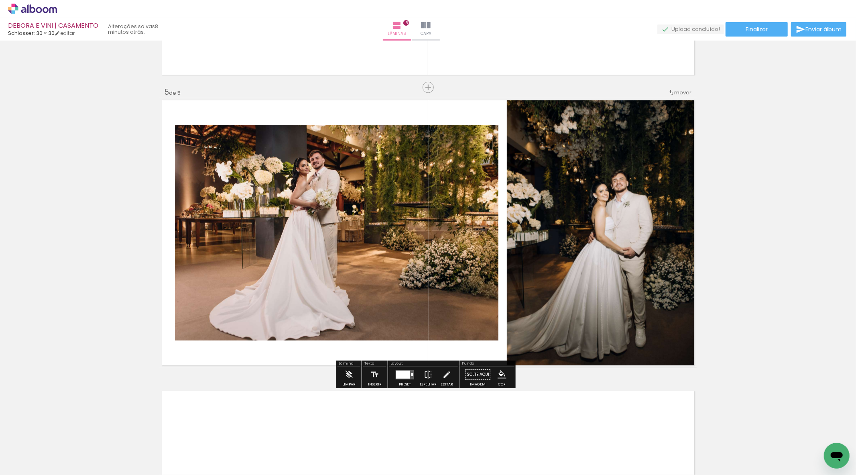
click at [633, 242] on quentale-photo at bounding box center [602, 233] width 190 height 271
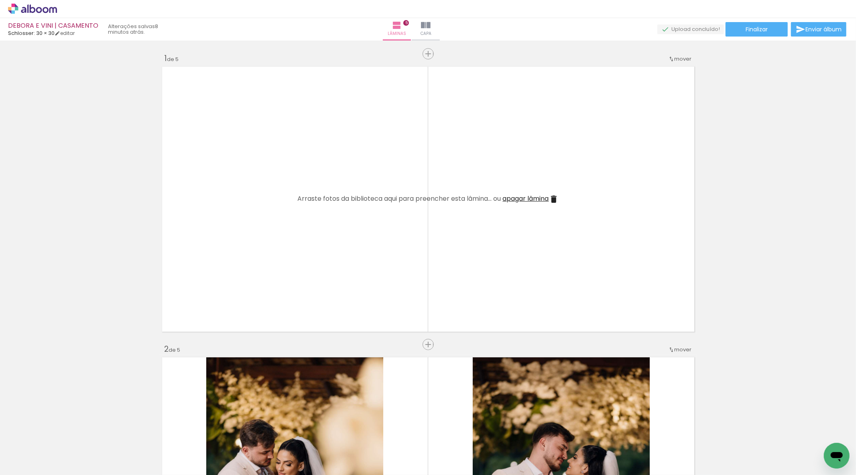
scroll to position [0, 703]
click at [423, 333] on quentale-layouter at bounding box center [428, 199] width 538 height 271
click at [423, 341] on div "Inserir lâmina" at bounding box center [428, 345] width 43 height 10
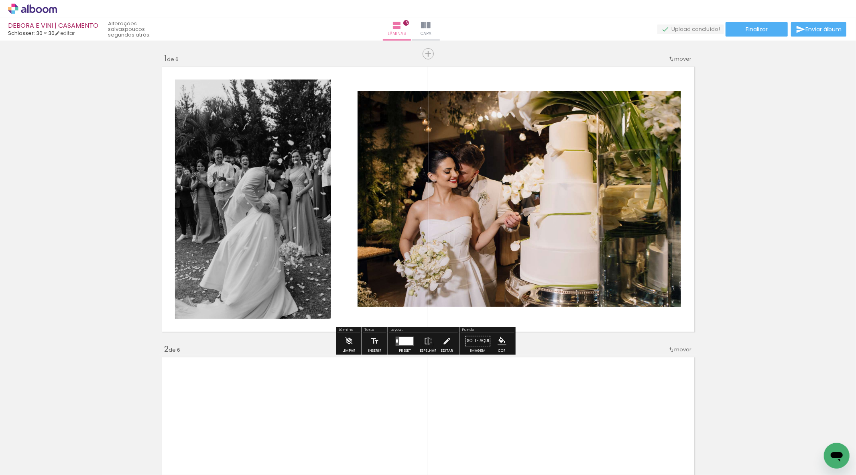
scroll to position [0, 3086]
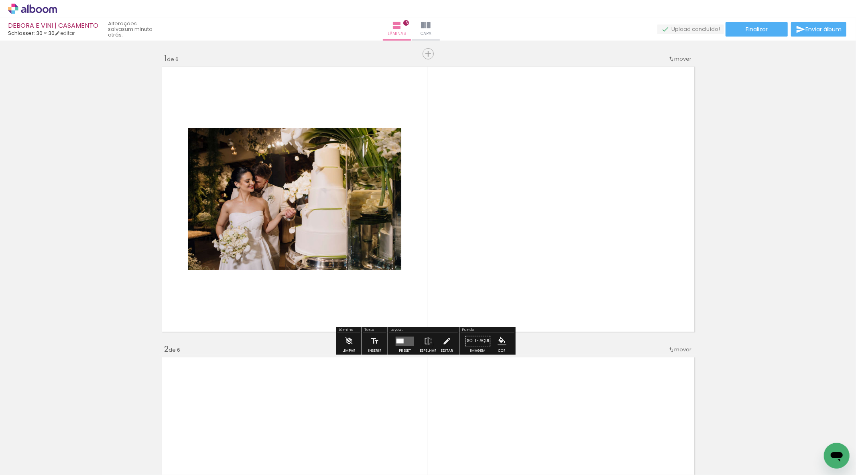
click at [396, 341] on quentale-layouter at bounding box center [405, 340] width 18 height 9
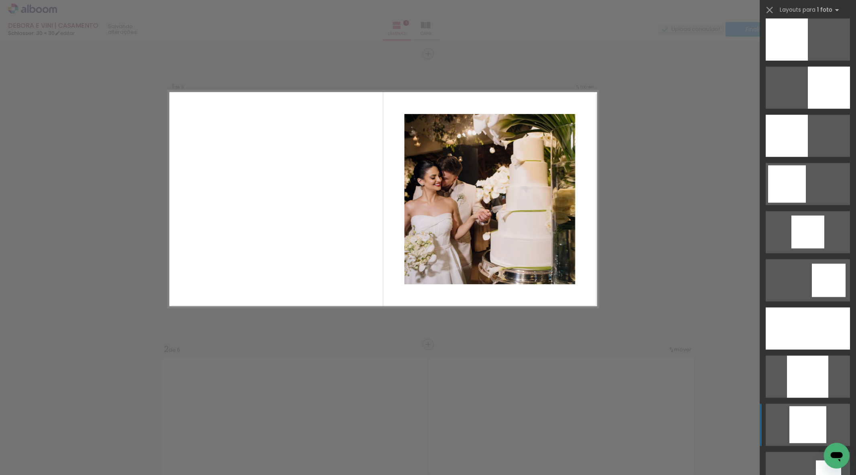
scroll to position [669, 0]
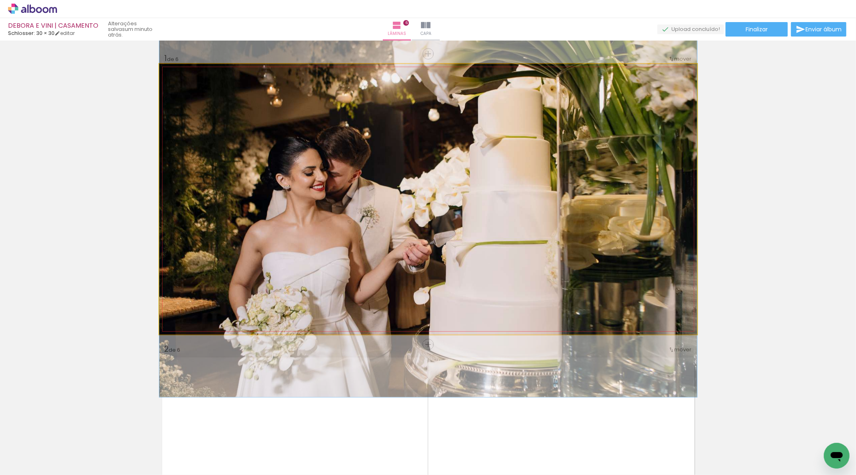
drag, startPoint x: 427, startPoint y: 150, endPoint x: 430, endPoint y: 169, distance: 19.0
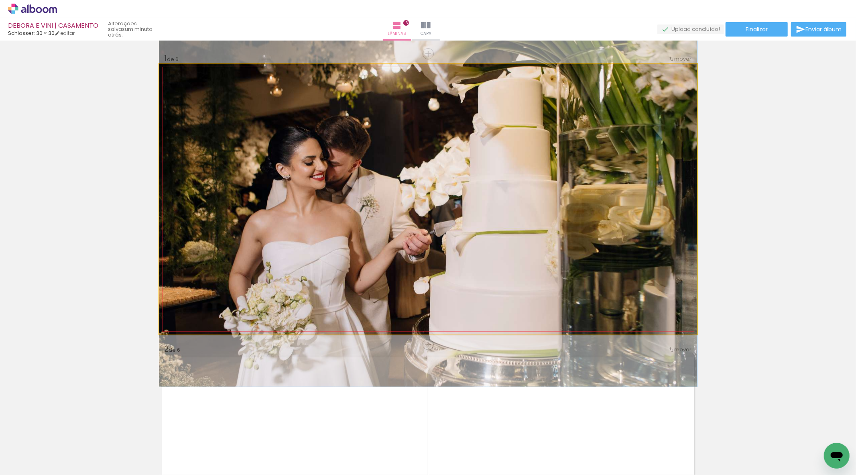
drag, startPoint x: 540, startPoint y: 169, endPoint x: 543, endPoint y: 158, distance: 10.8
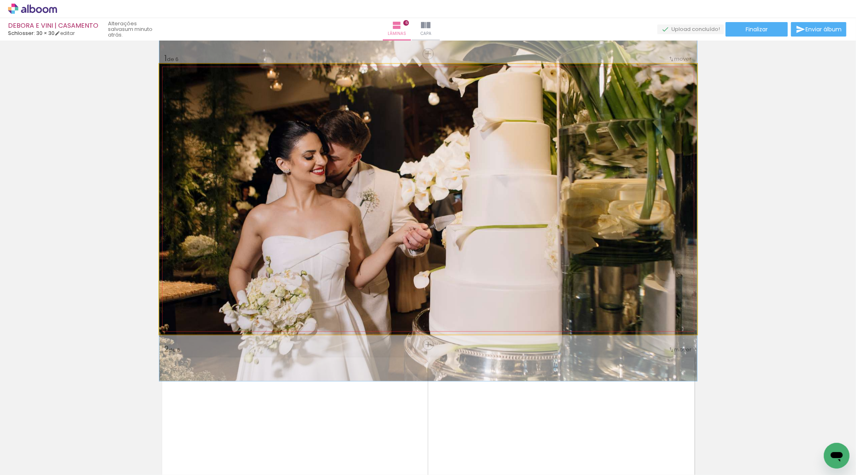
drag, startPoint x: 518, startPoint y: 181, endPoint x: 536, endPoint y: 175, distance: 18.9
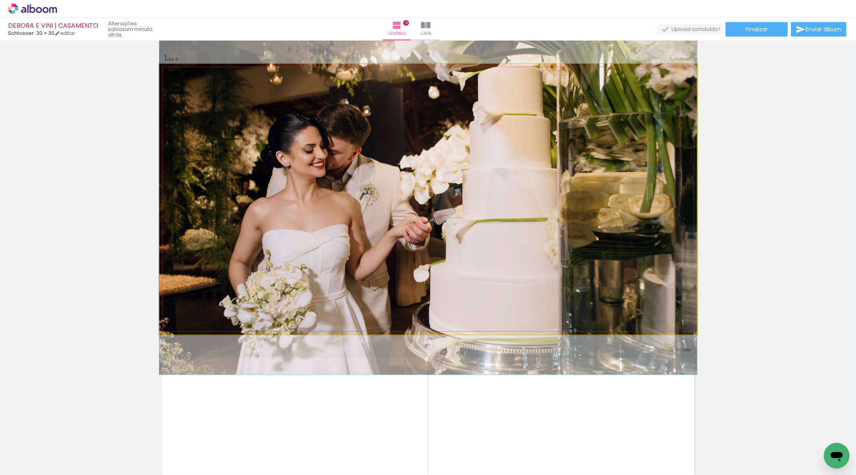
click at [532, 197] on quentale-photo at bounding box center [428, 199] width 538 height 271
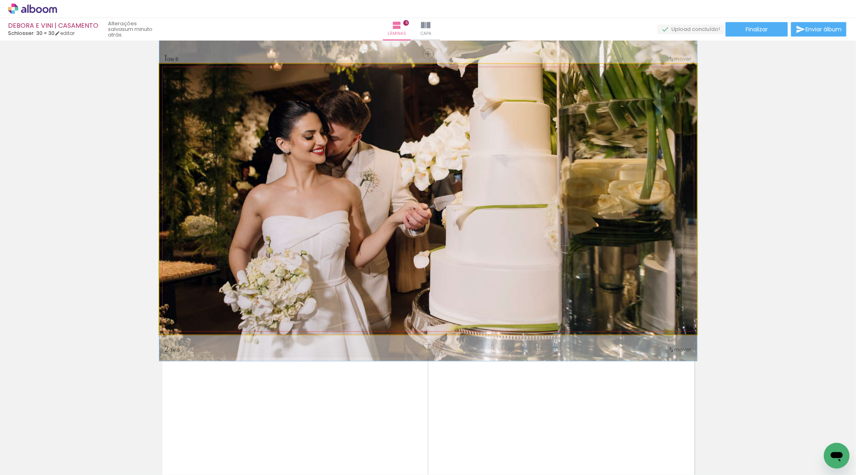
drag, startPoint x: 532, startPoint y: 197, endPoint x: 533, endPoint y: 183, distance: 13.7
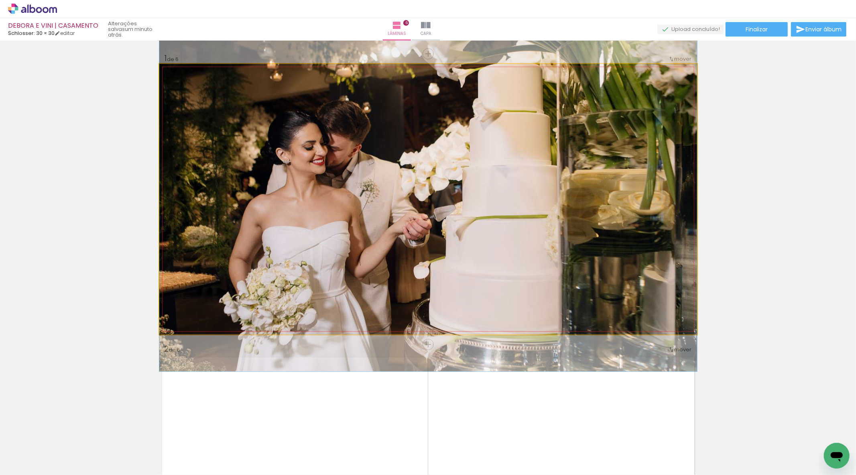
drag, startPoint x: 638, startPoint y: 193, endPoint x: 638, endPoint y: 203, distance: 10.4
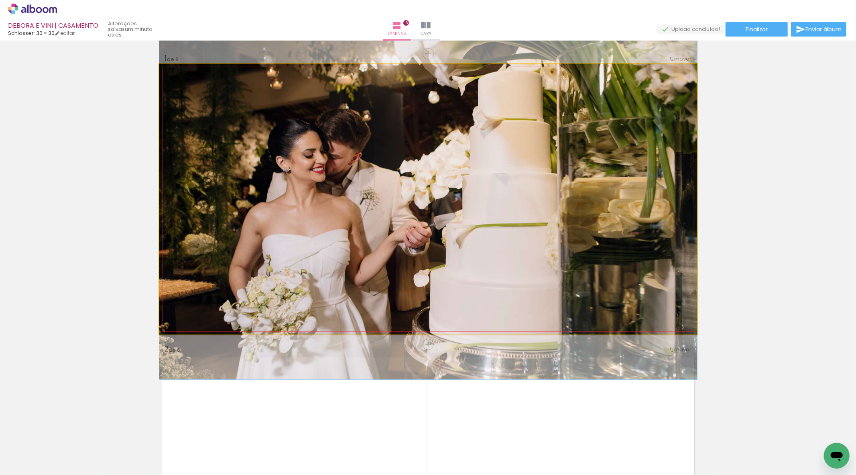
drag, startPoint x: 625, startPoint y: 181, endPoint x: 631, endPoint y: 189, distance: 9.8
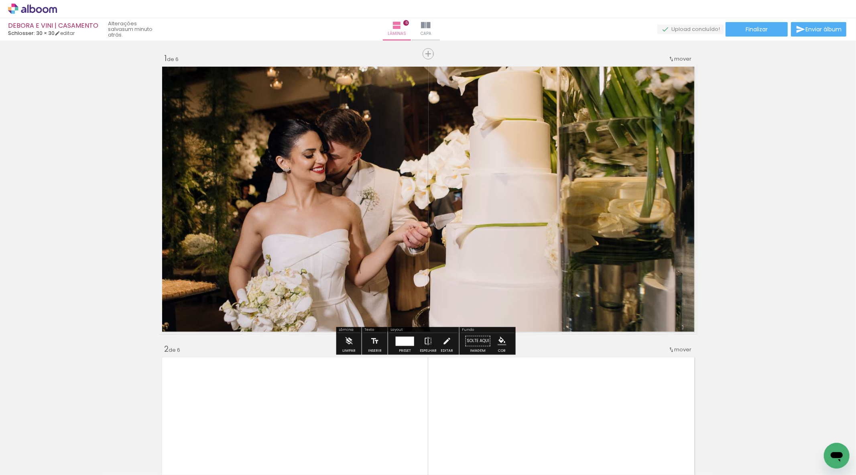
click at [410, 346] on div at bounding box center [405, 341] width 22 height 16
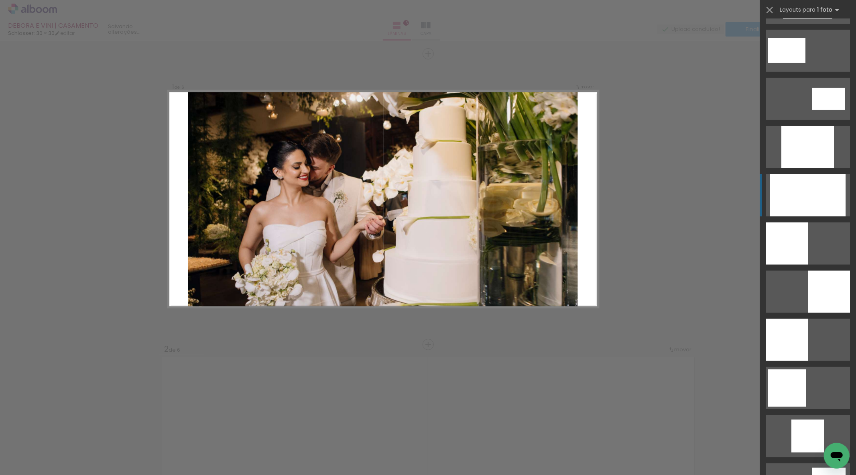
scroll to position [376, 0]
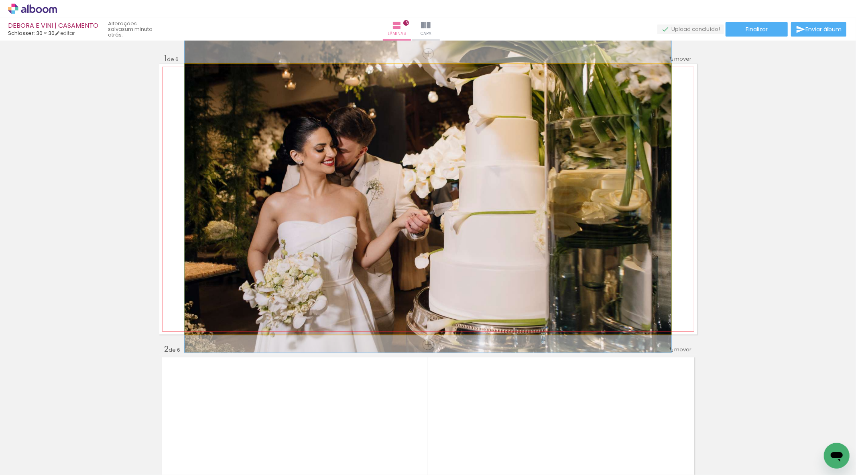
drag, startPoint x: 486, startPoint y: 193, endPoint x: 504, endPoint y: 184, distance: 20.8
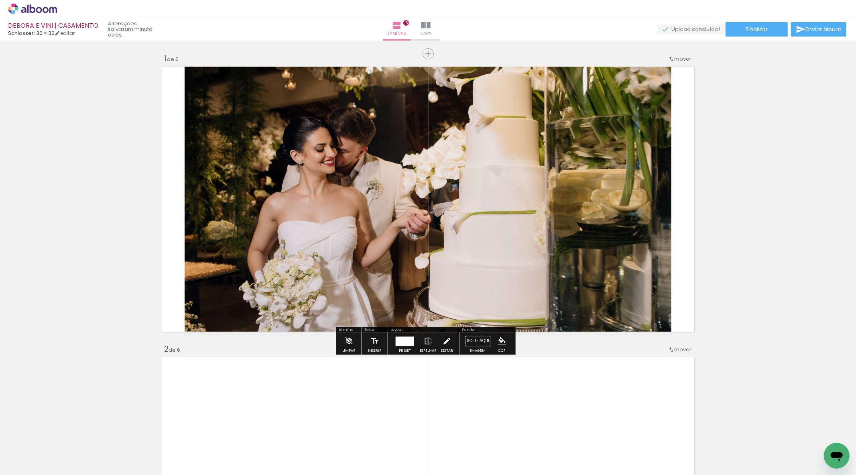
click at [401, 346] on div at bounding box center [405, 341] width 22 height 16
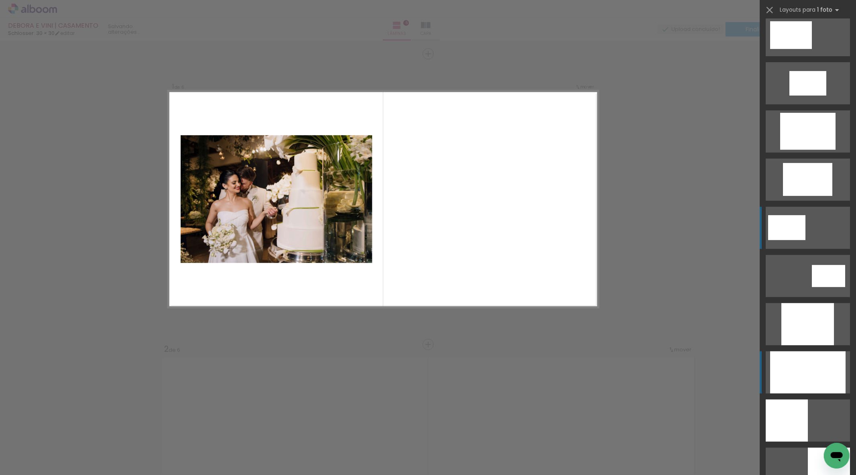
scroll to position [173, 0]
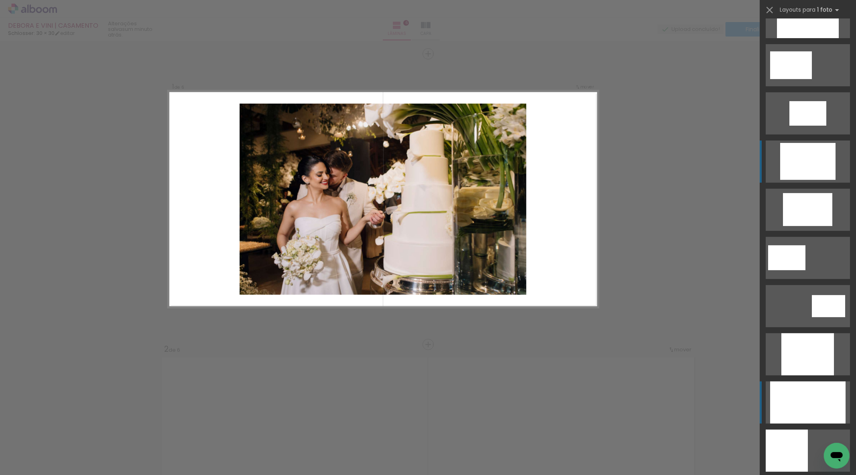
click at [804, 38] on div at bounding box center [808, 17] width 62 height 42
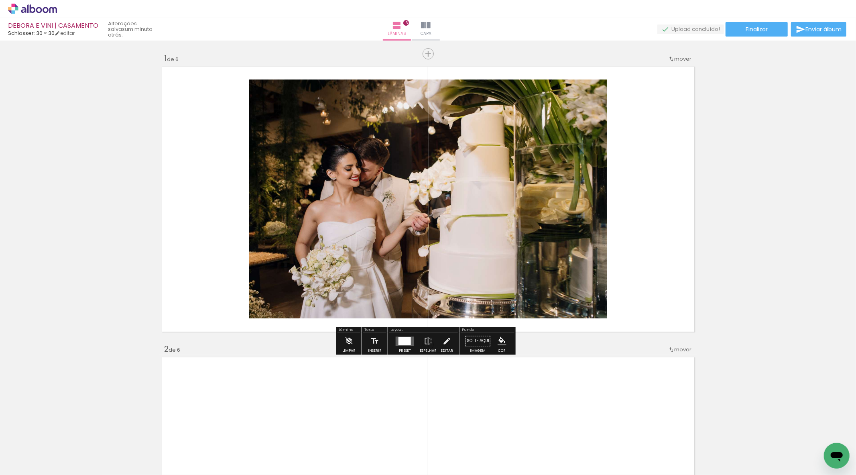
click at [676, 56] on span "mover" at bounding box center [683, 59] width 17 height 8
click at [653, 124] on span "depois da" at bounding box center [648, 123] width 27 height 13
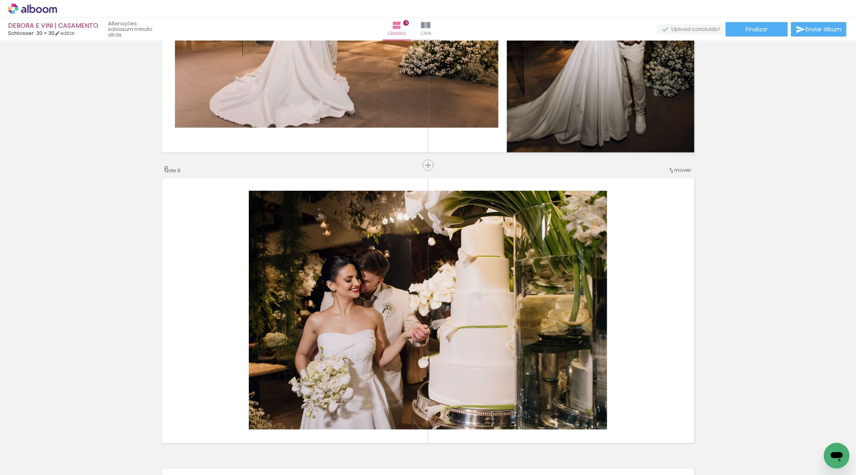
scroll to position [1419, 0]
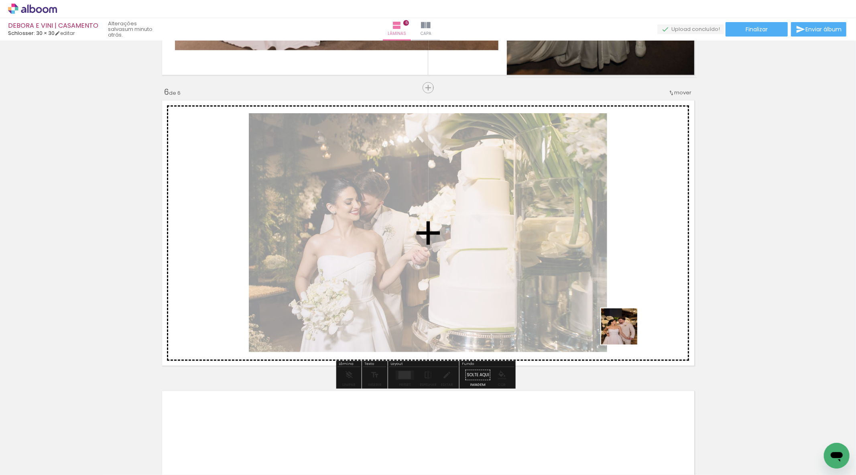
drag, startPoint x: 598, startPoint y: 450, endPoint x: 647, endPoint y: 295, distance: 162.7
click at [647, 295] on quentale-workspace at bounding box center [428, 237] width 856 height 475
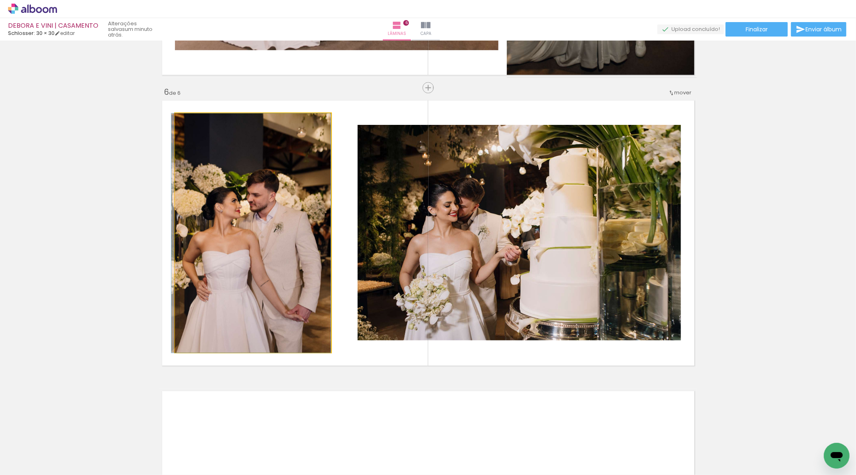
drag, startPoint x: 296, startPoint y: 289, endPoint x: 288, endPoint y: 290, distance: 8.1
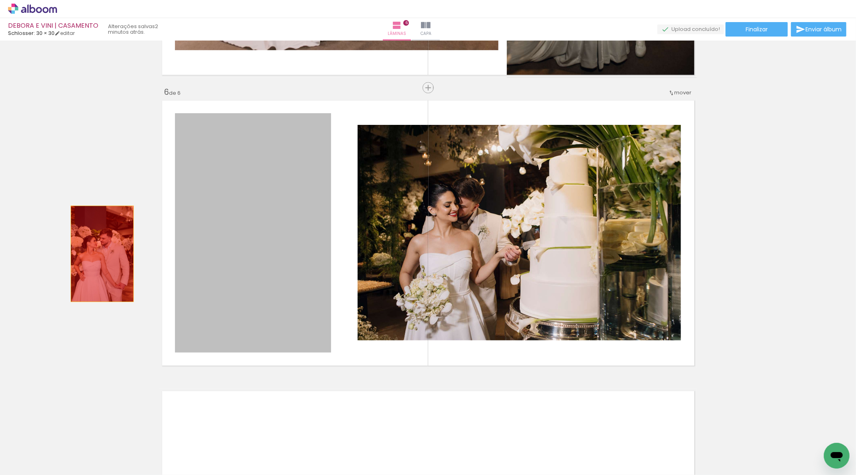
drag, startPoint x: 273, startPoint y: 286, endPoint x: 73, endPoint y: 250, distance: 203.0
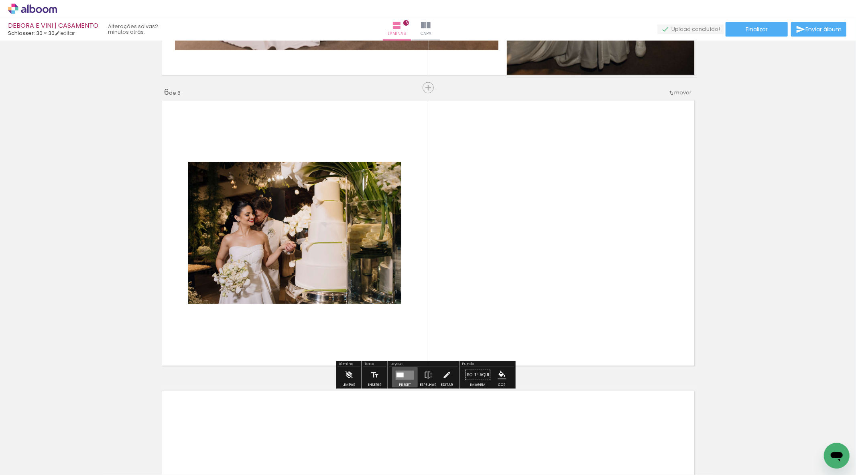
click at [407, 372] on quentale-layouter at bounding box center [405, 374] width 18 height 9
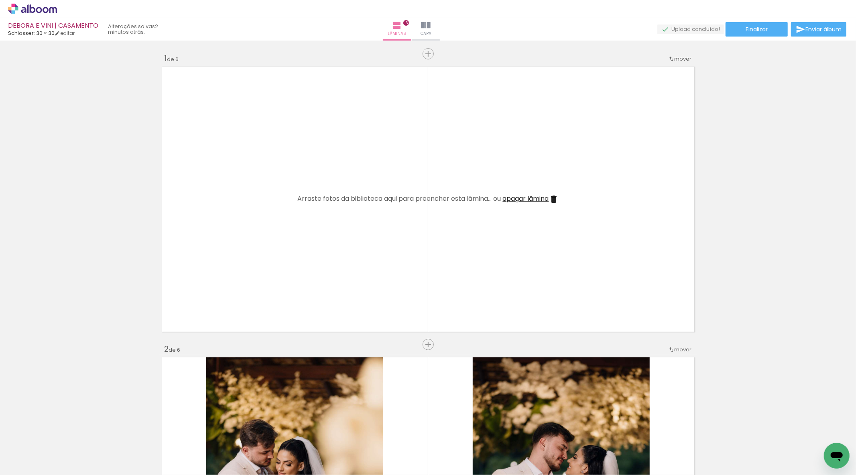
click at [66, 468] on iron-horizontal-list at bounding box center [58, 450] width 16 height 50
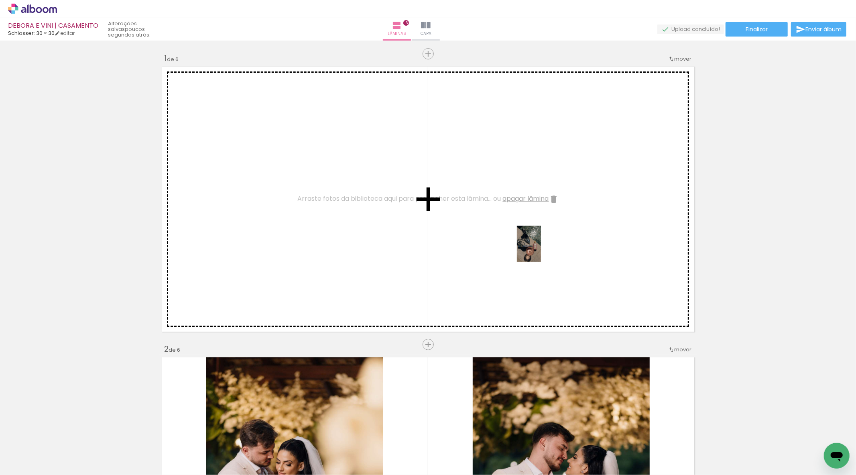
drag, startPoint x: 365, startPoint y: 451, endPoint x: 542, endPoint y: 245, distance: 271.3
click at [542, 249] on quentale-workspace at bounding box center [428, 237] width 856 height 475
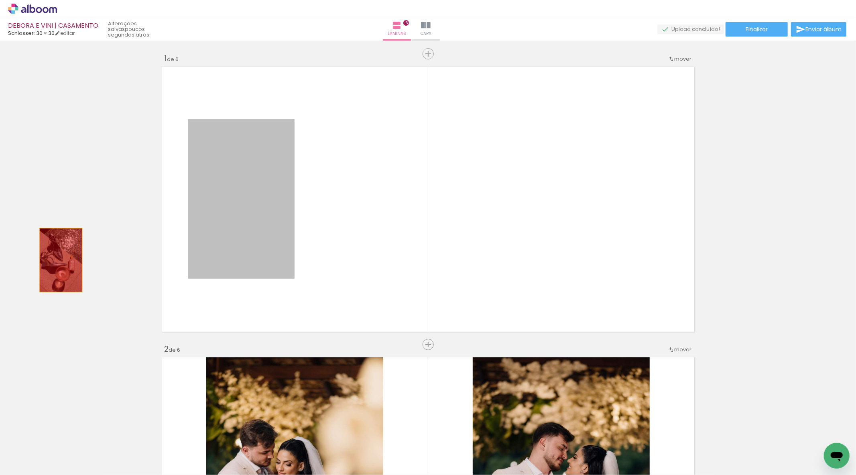
drag, startPoint x: 249, startPoint y: 263, endPoint x: 54, endPoint y: 260, distance: 195.1
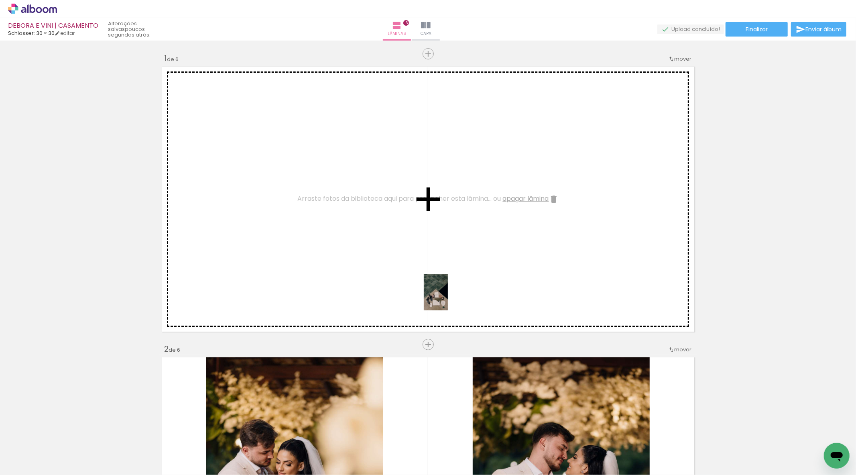
drag, startPoint x: 341, startPoint y: 432, endPoint x: 468, endPoint y: 296, distance: 185.7
click at [470, 288] on quentale-workspace at bounding box center [428, 237] width 856 height 475
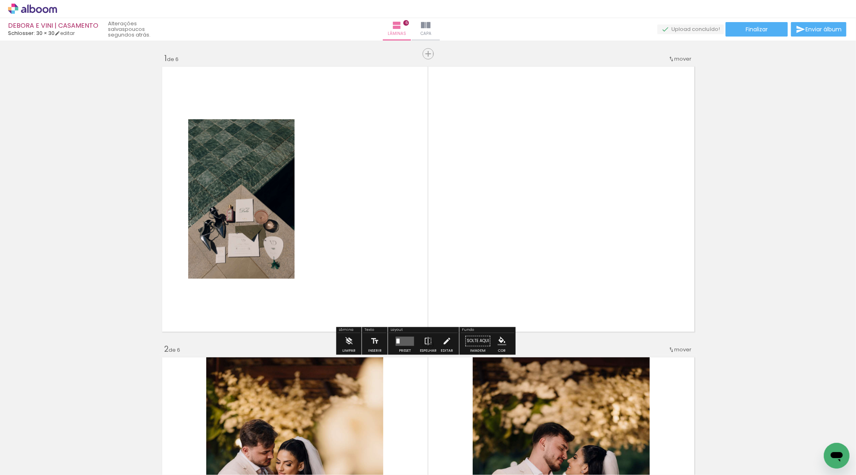
click at [408, 342] on quentale-layouter at bounding box center [405, 340] width 18 height 9
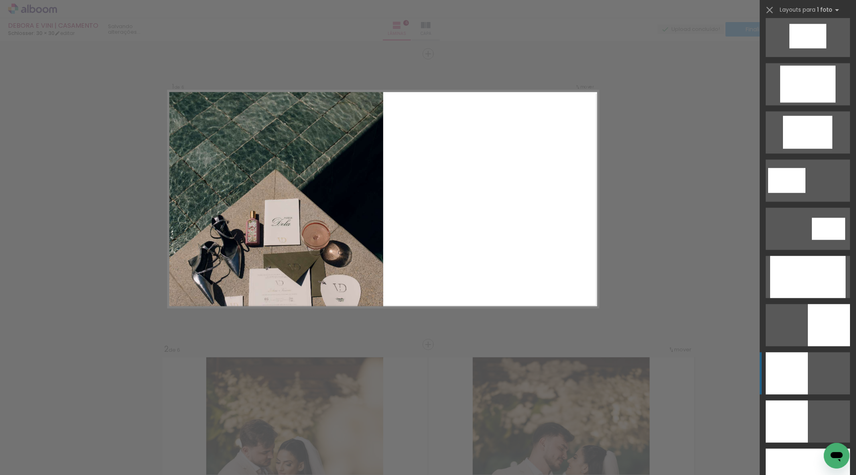
scroll to position [1427, 0]
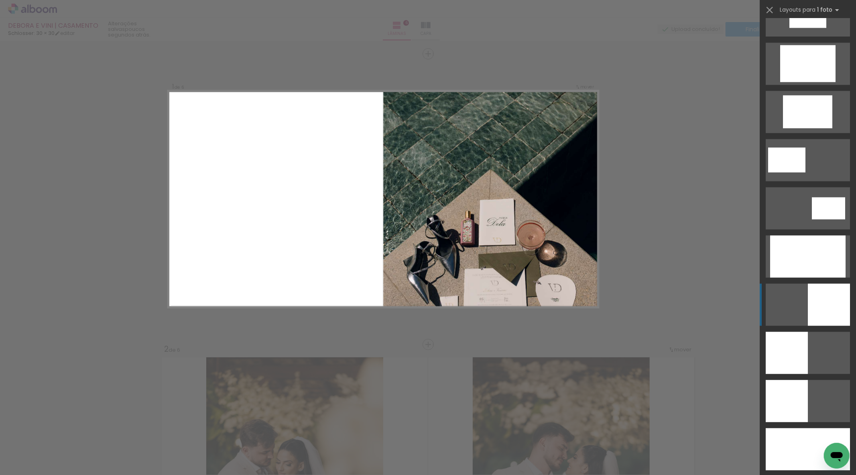
click at [822, 277] on div at bounding box center [807, 256] width 75 height 42
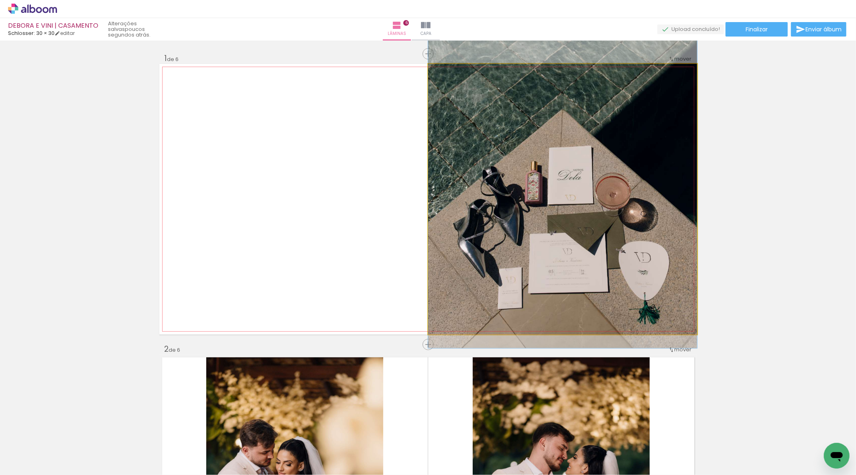
drag, startPoint x: 612, startPoint y: 260, endPoint x: 631, endPoint y: 207, distance: 55.9
click at [659, 198] on quentale-photo at bounding box center [562, 199] width 269 height 271
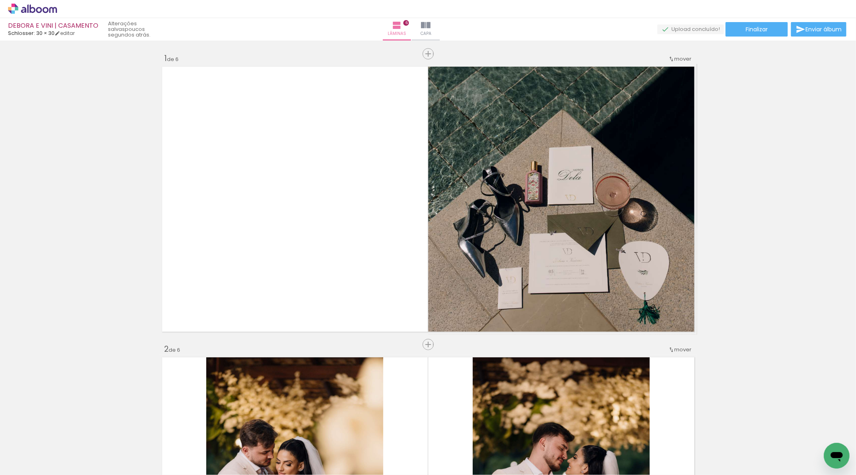
click at [24, 461] on span "Adicionar Fotos" at bounding box center [28, 464] width 24 height 9
click at [0, 0] on input "file" at bounding box center [0, 0] width 0 height 0
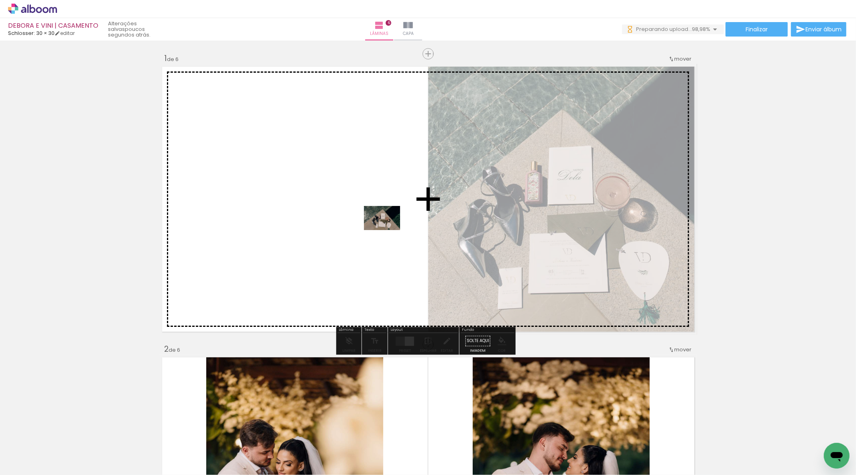
drag, startPoint x: 787, startPoint y: 450, endPoint x: 388, endPoint y: 230, distance: 455.4
click at [388, 230] on quentale-workspace at bounding box center [428, 237] width 856 height 475
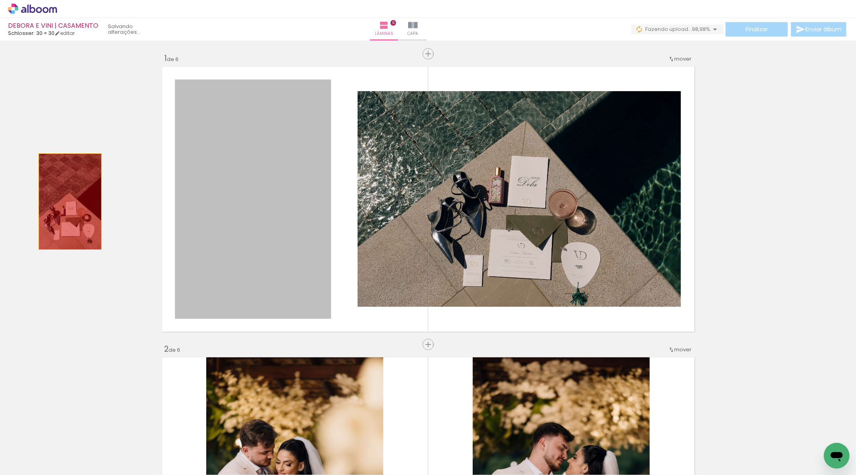
drag, startPoint x: 289, startPoint y: 214, endPoint x: 65, endPoint y: 219, distance: 224.4
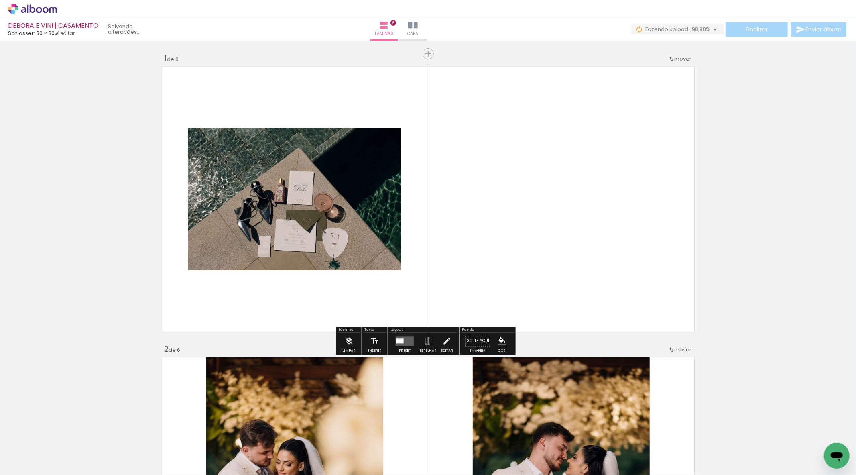
click at [408, 344] on quentale-layouter at bounding box center [405, 340] width 18 height 9
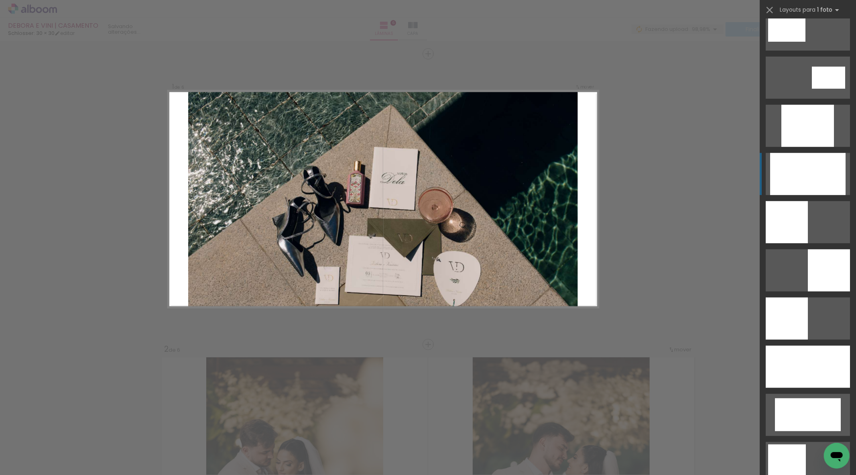
scroll to position [446, 0]
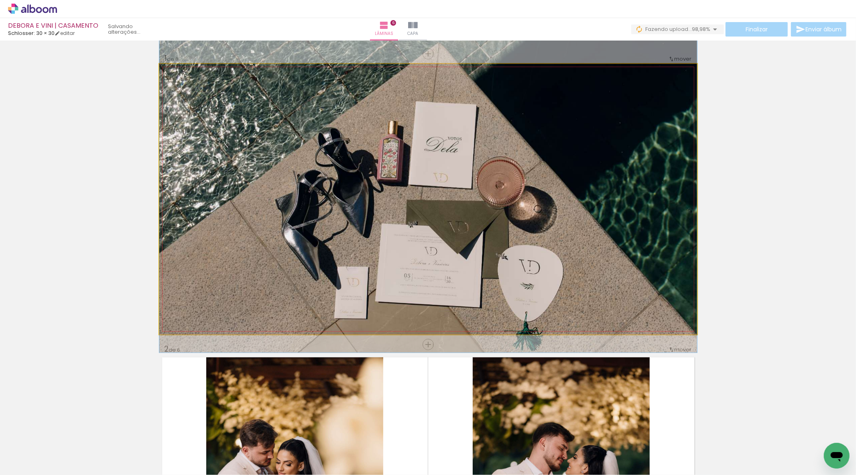
drag, startPoint x: 566, startPoint y: 226, endPoint x: 583, endPoint y: 199, distance: 32.0
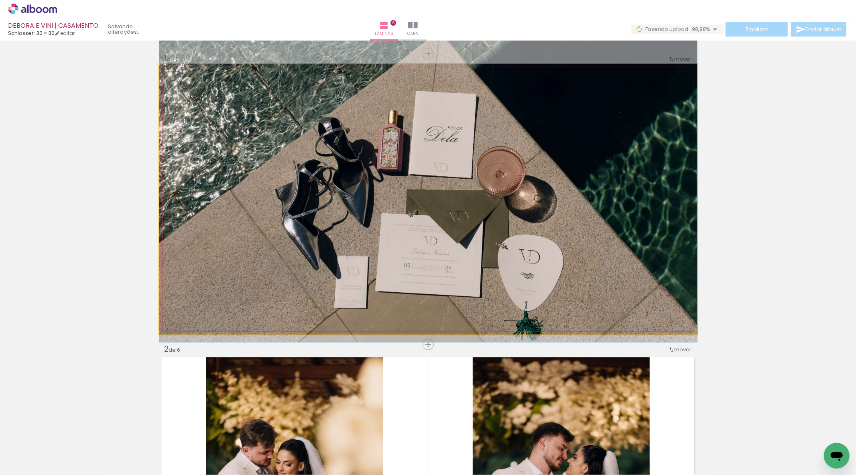
drag, startPoint x: 601, startPoint y: 203, endPoint x: 602, endPoint y: 195, distance: 8.5
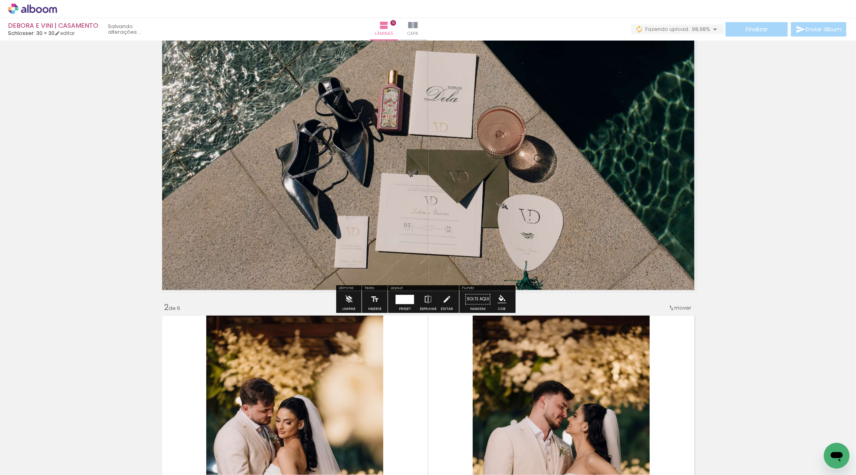
scroll to position [0, 0]
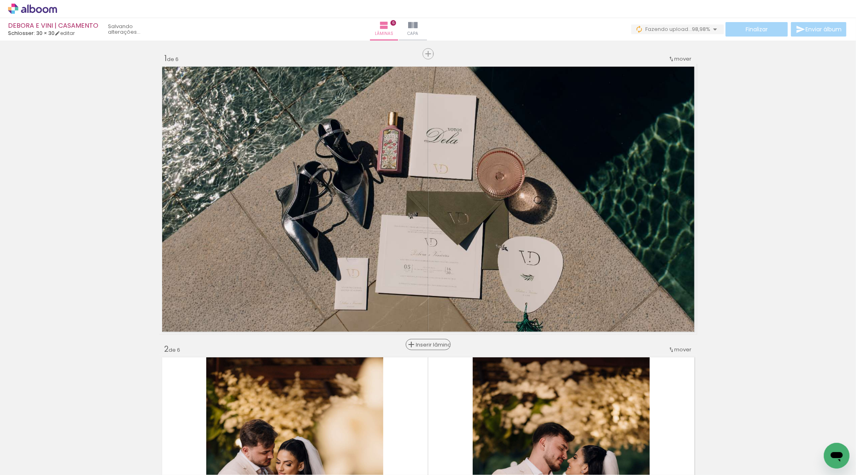
click at [423, 344] on span "Inserir lâmina" at bounding box center [431, 344] width 31 height 5
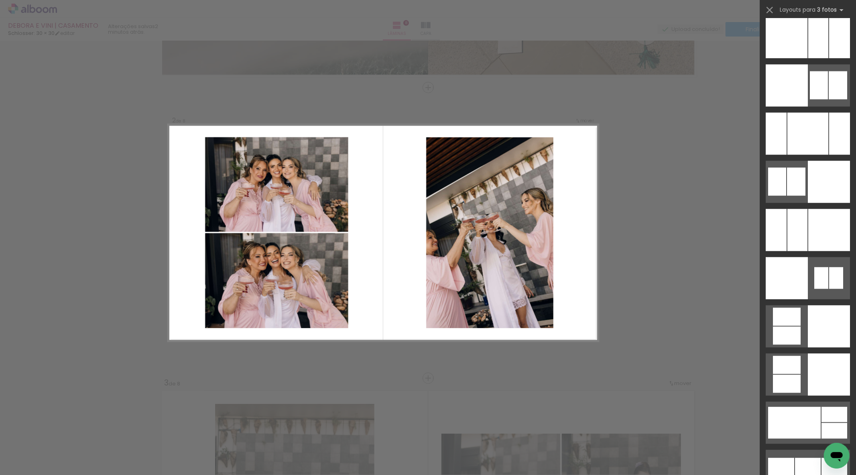
scroll to position [6762, 0]
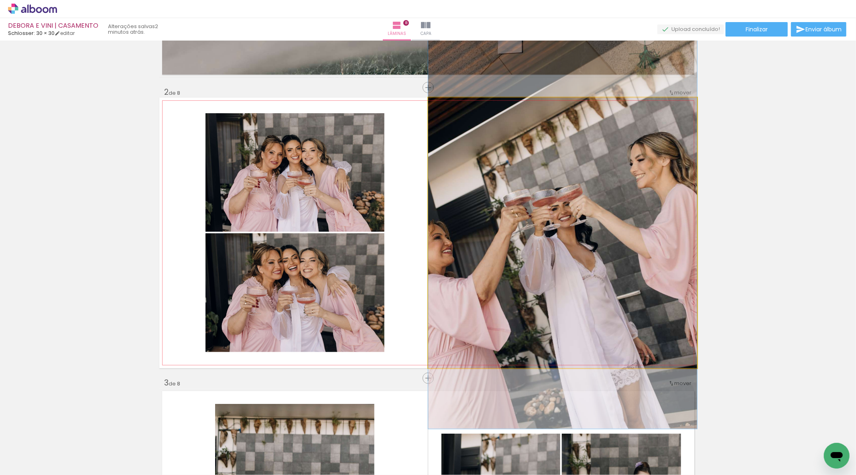
drag, startPoint x: 580, startPoint y: 258, endPoint x: 581, endPoint y: 229, distance: 28.9
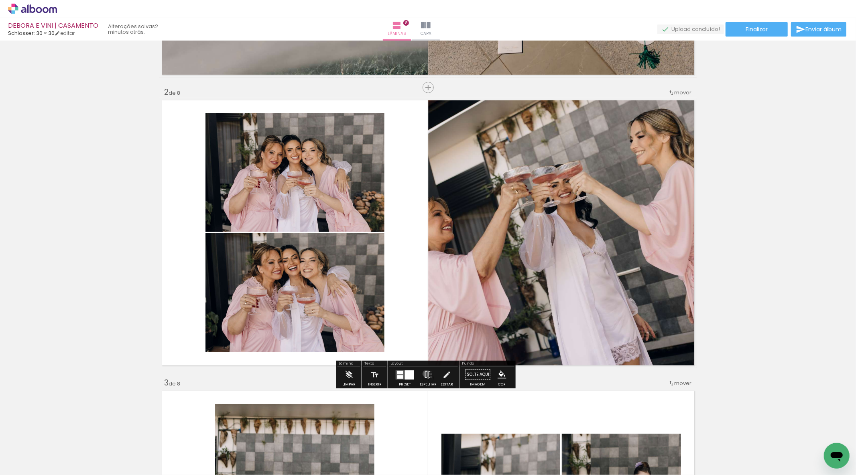
click at [424, 374] on iron-icon at bounding box center [428, 374] width 9 height 16
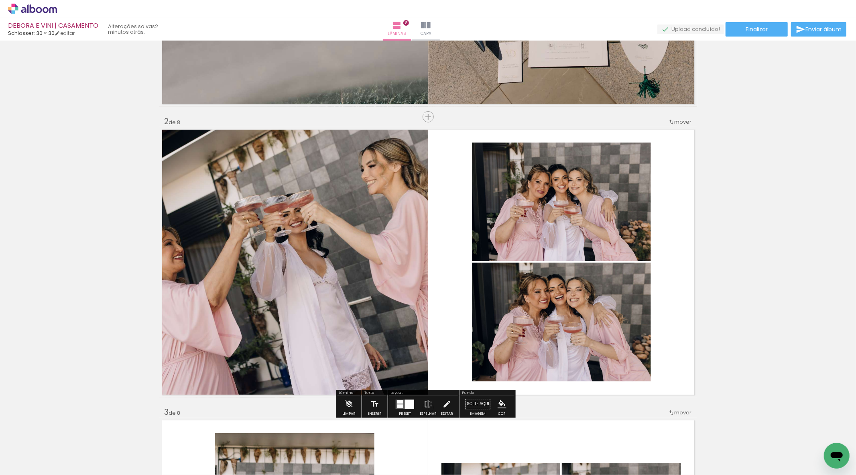
scroll to position [212, 0]
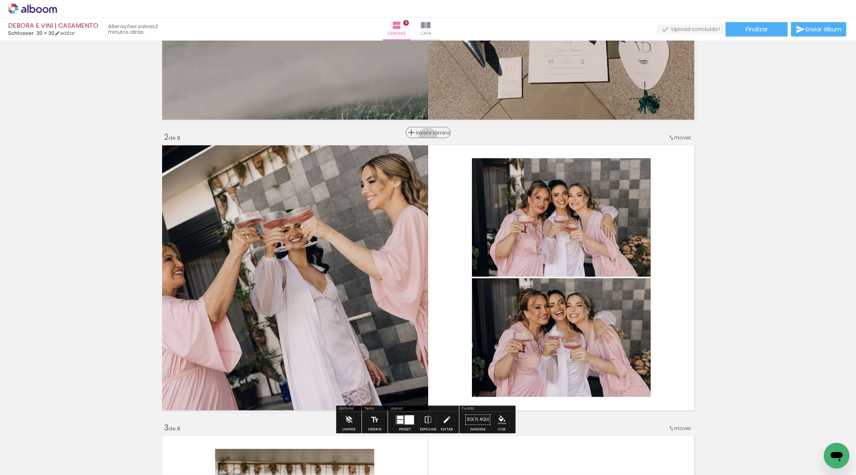
click at [424, 137] on paper-button "Inserir lâmina" at bounding box center [428, 132] width 45 height 11
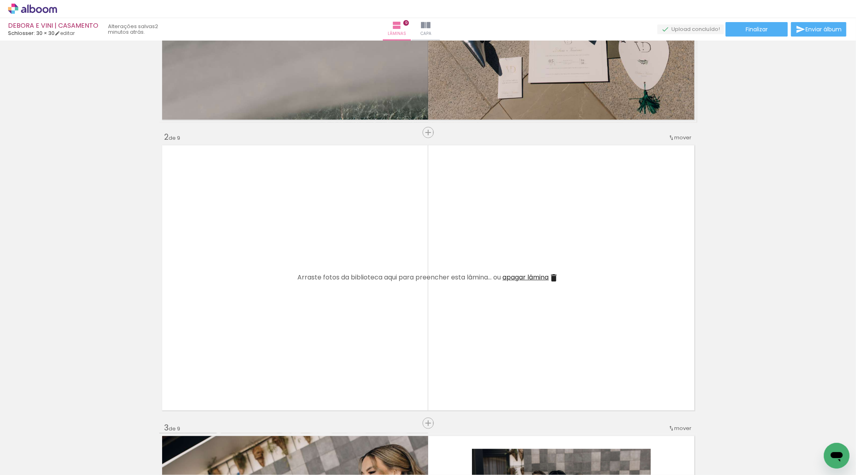
scroll to position [0, 4602]
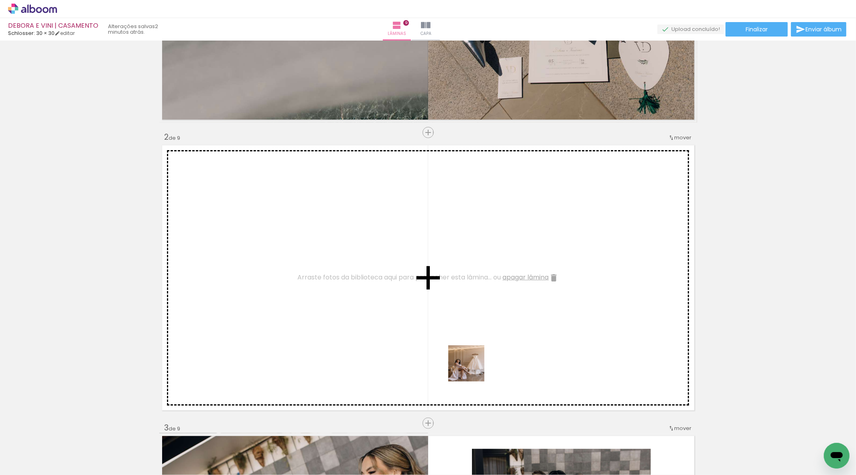
drag, startPoint x: 478, startPoint y: 437, endPoint x: 496, endPoint y: 401, distance: 41.3
click at [466, 331] on quentale-workspace at bounding box center [428, 237] width 856 height 475
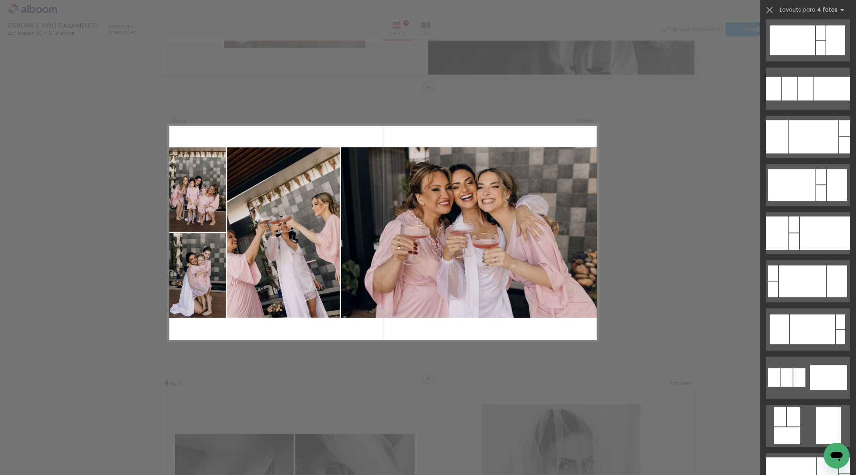
scroll to position [1917, 0]
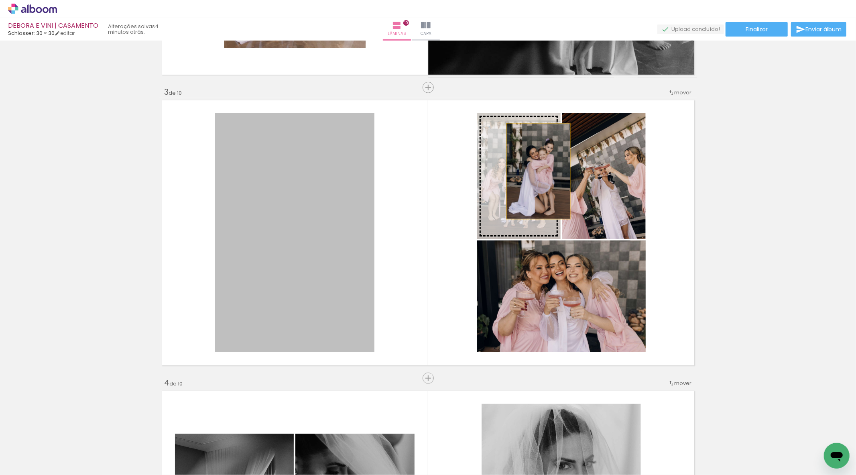
drag, startPoint x: 324, startPoint y: 245, endPoint x: 534, endPoint y: 171, distance: 223.3
click at [0, 0] on slot at bounding box center [0, 0] width 0 height 0
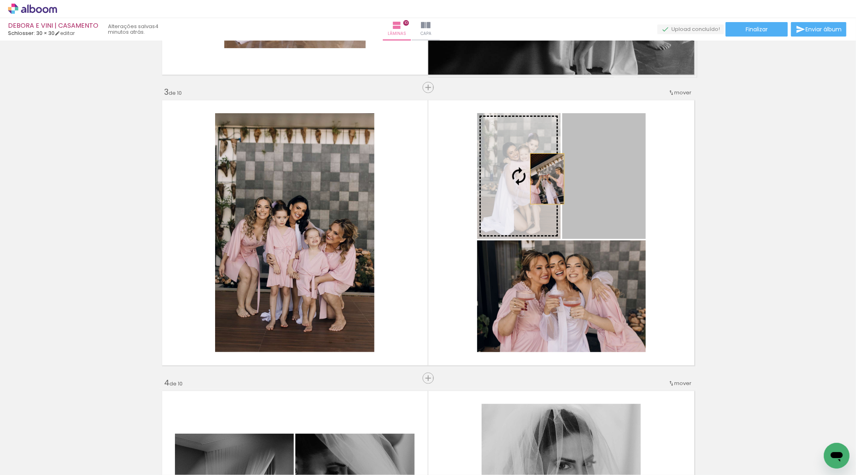
drag, startPoint x: 612, startPoint y: 187, endPoint x: 539, endPoint y: 179, distance: 73.1
click at [0, 0] on slot at bounding box center [0, 0] width 0 height 0
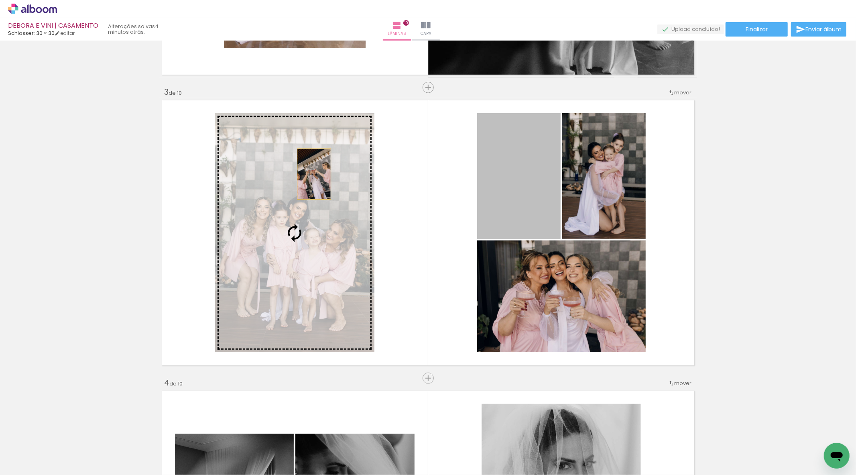
drag, startPoint x: 515, startPoint y: 161, endPoint x: 292, endPoint y: 183, distance: 224.2
click at [0, 0] on slot at bounding box center [0, 0] width 0 height 0
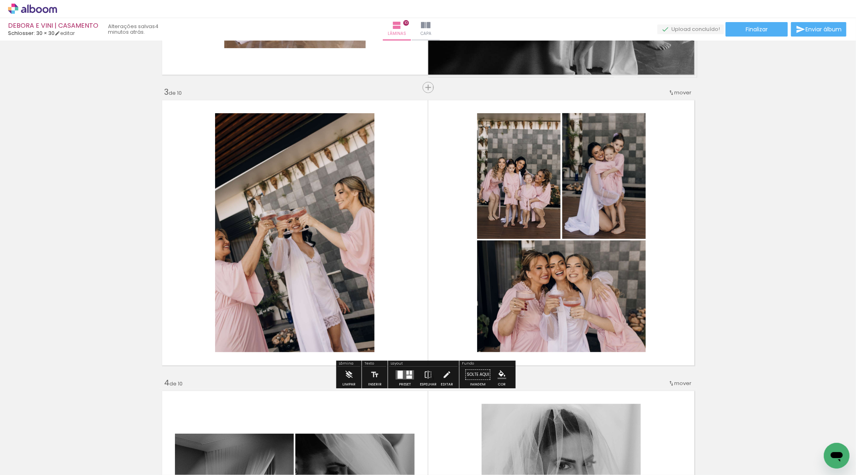
click at [409, 383] on paper-button "Preset" at bounding box center [405, 376] width 26 height 20
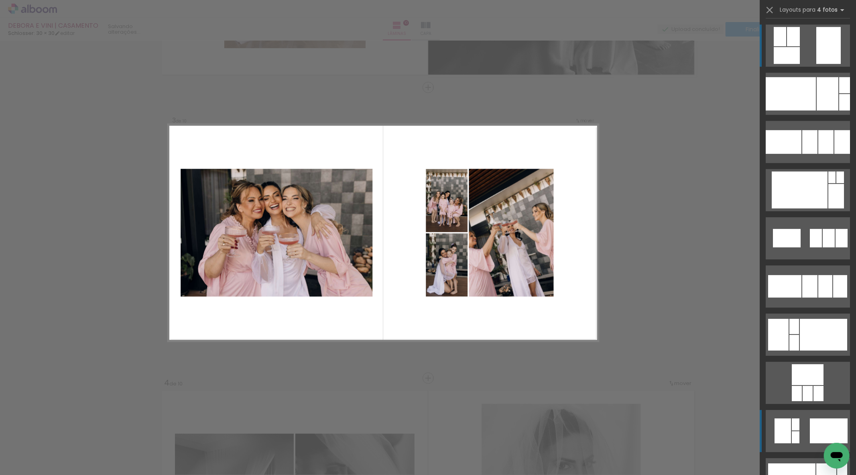
scroll to position [2253, 0]
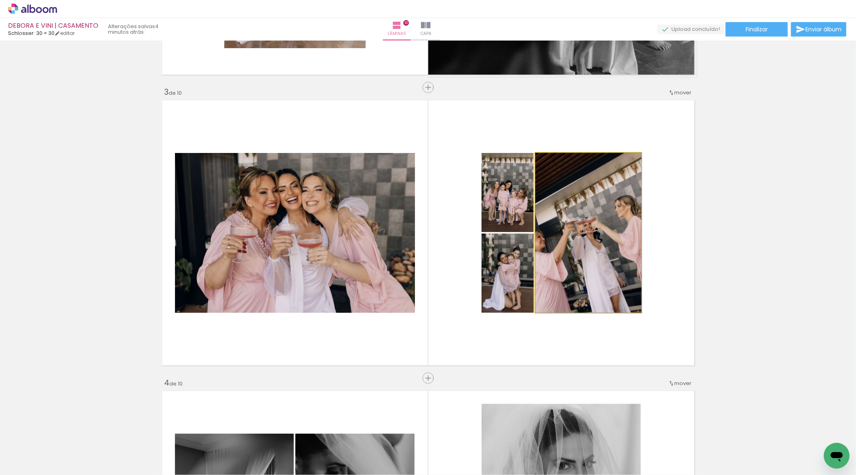
drag, startPoint x: 584, startPoint y: 241, endPoint x: 585, endPoint y: 219, distance: 21.7
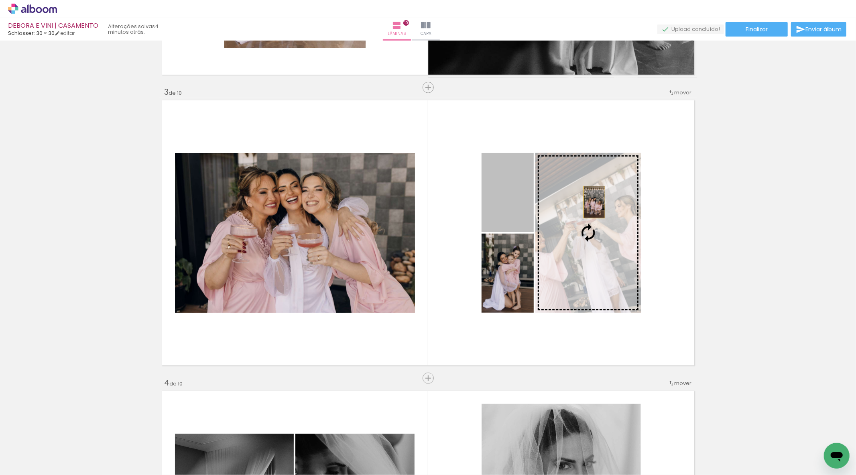
drag, startPoint x: 500, startPoint y: 197, endPoint x: 591, endPoint y: 202, distance: 91.3
click at [0, 0] on slot at bounding box center [0, 0] width 0 height 0
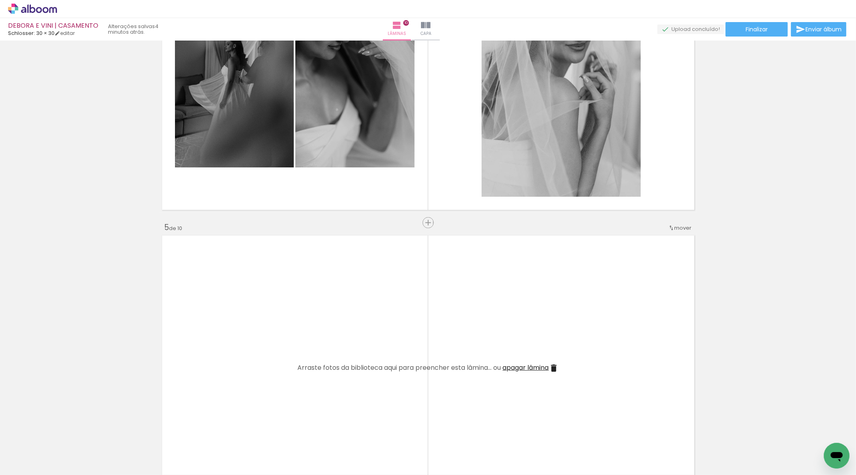
scroll to position [1172, 0]
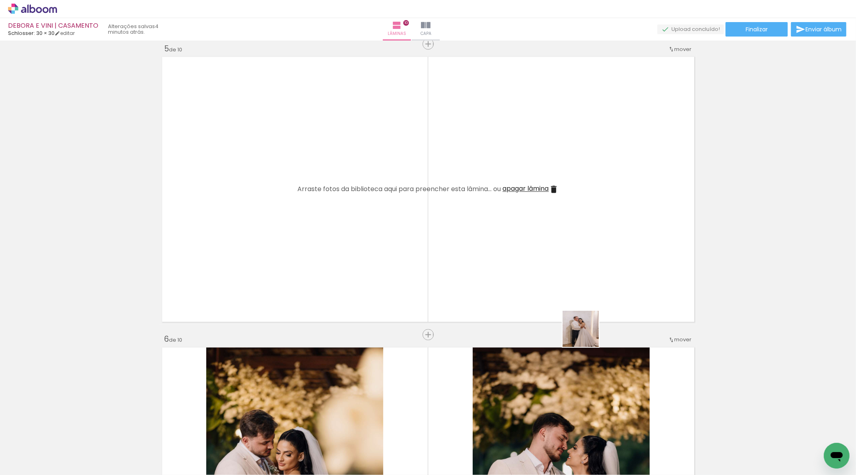
drag, startPoint x: 636, startPoint y: 448, endPoint x: 528, endPoint y: 255, distance: 221.0
click at [532, 263] on quentale-workspace at bounding box center [428, 237] width 856 height 475
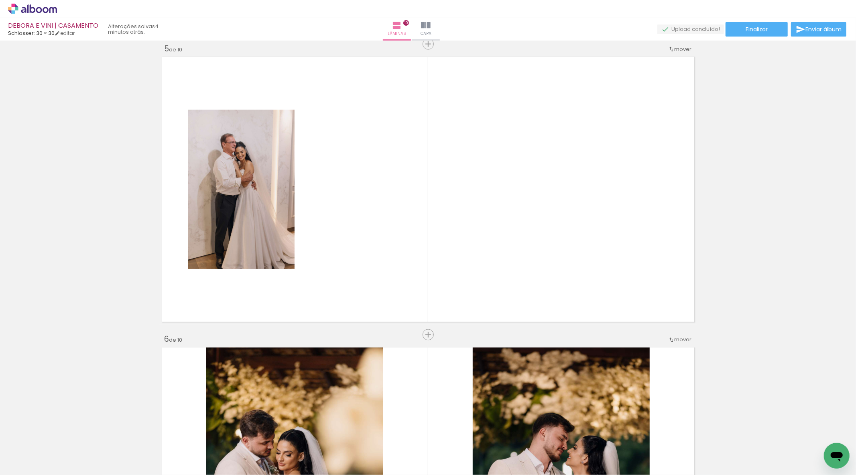
drag, startPoint x: 683, startPoint y: 468, endPoint x: 685, endPoint y: 455, distance: 13.0
click at [685, 455] on quentale-thumb at bounding box center [670, 448] width 45 height 46
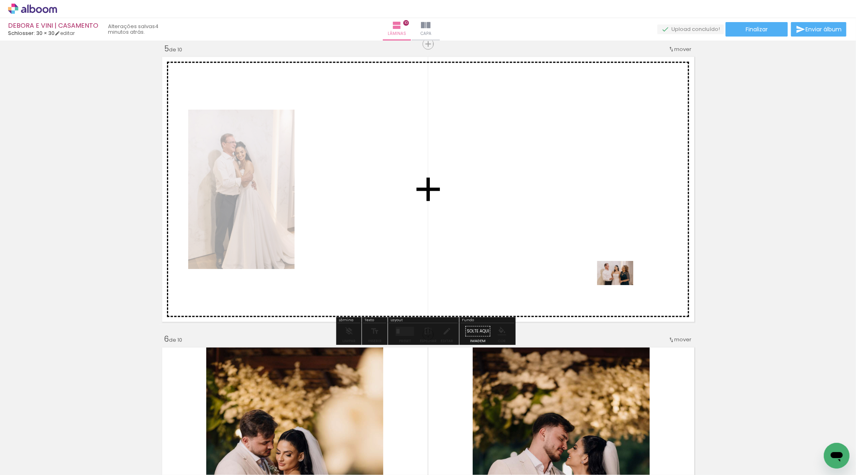
drag, startPoint x: 683, startPoint y: 442, endPoint x: 621, endPoint y: 285, distance: 168.5
click at [621, 285] on quentale-workspace at bounding box center [428, 237] width 856 height 475
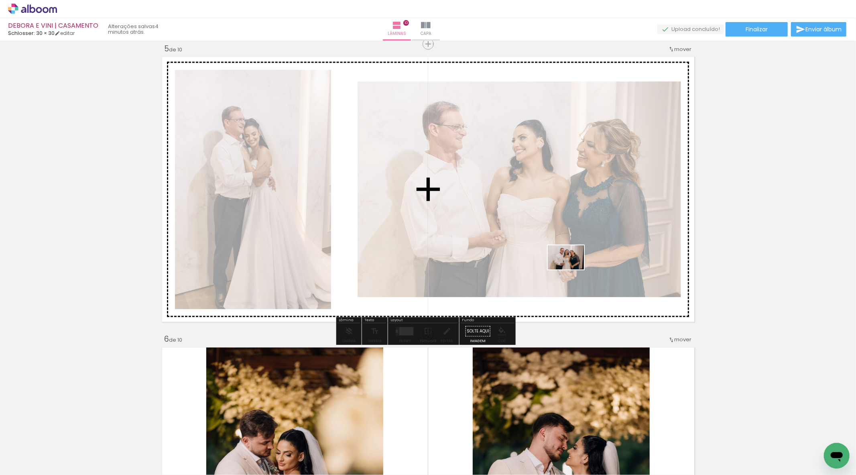
drag, startPoint x: 712, startPoint y: 432, endPoint x: 469, endPoint y: 295, distance: 279.1
click at [569, 267] on quentale-workspace at bounding box center [428, 237] width 856 height 475
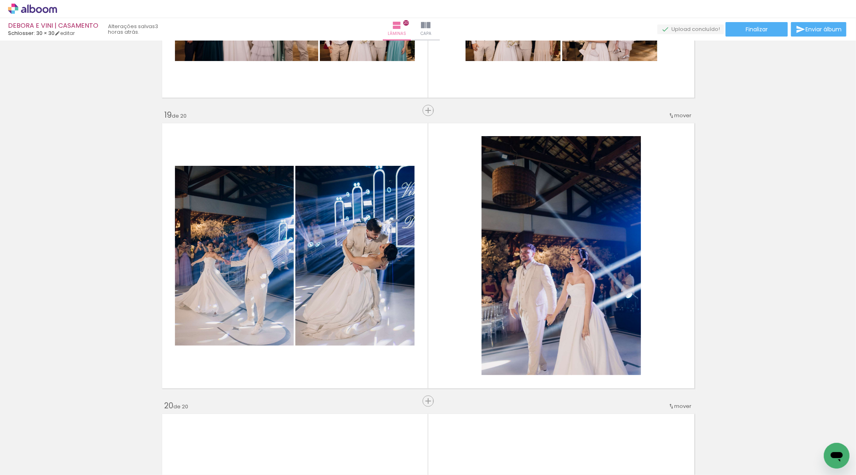
scroll to position [0, 3537]
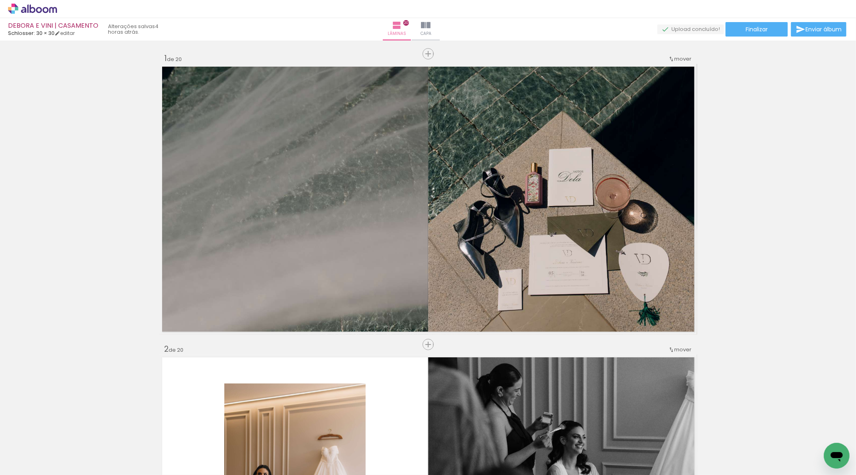
scroll to position [0, 3537]
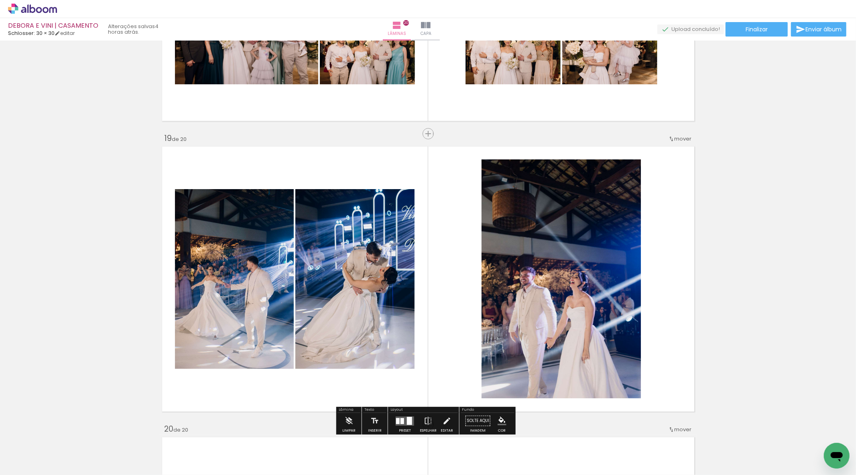
scroll to position [5242, 0]
